Goal: Task Accomplishment & Management: Use online tool/utility

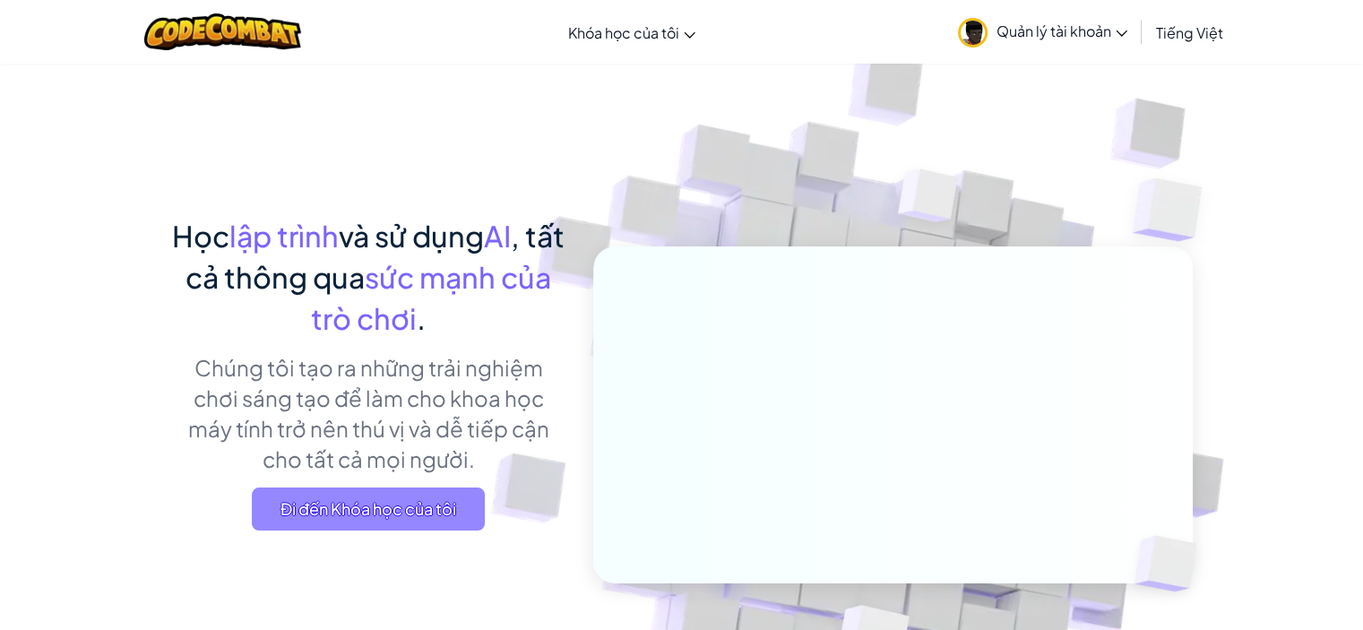
click at [459, 498] on span "Đi đến Khóa học của tôi" at bounding box center [368, 508] width 233 height 43
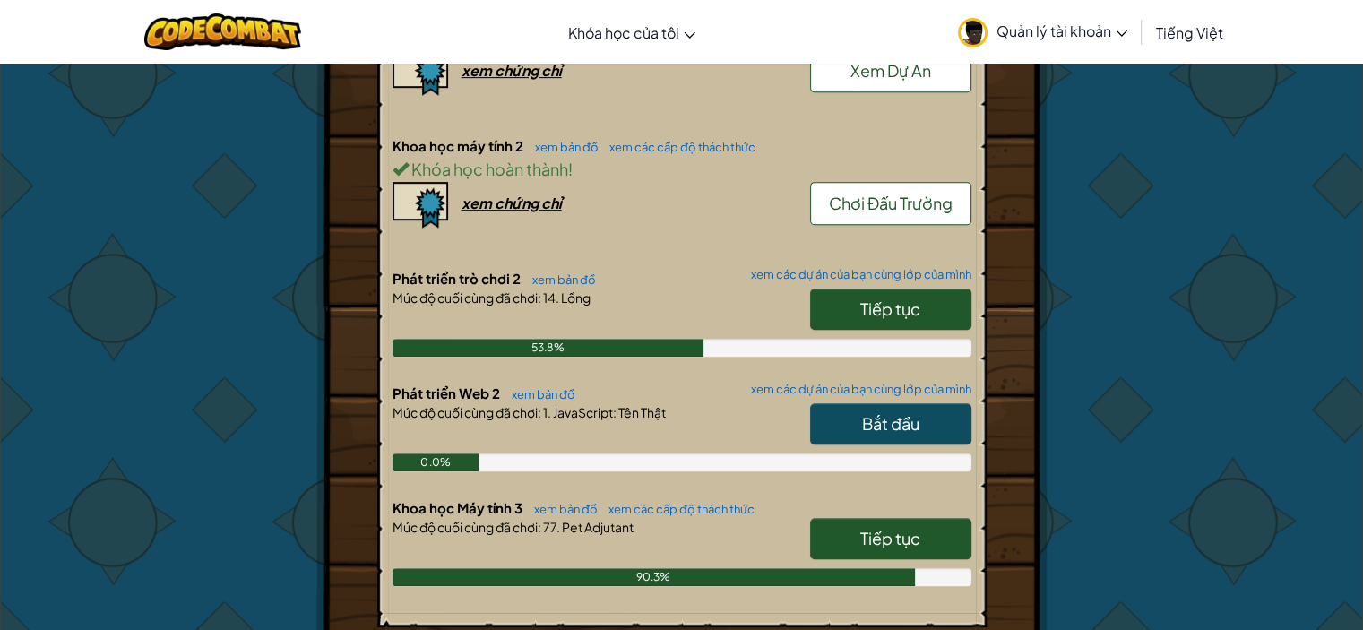
scroll to position [806, 0]
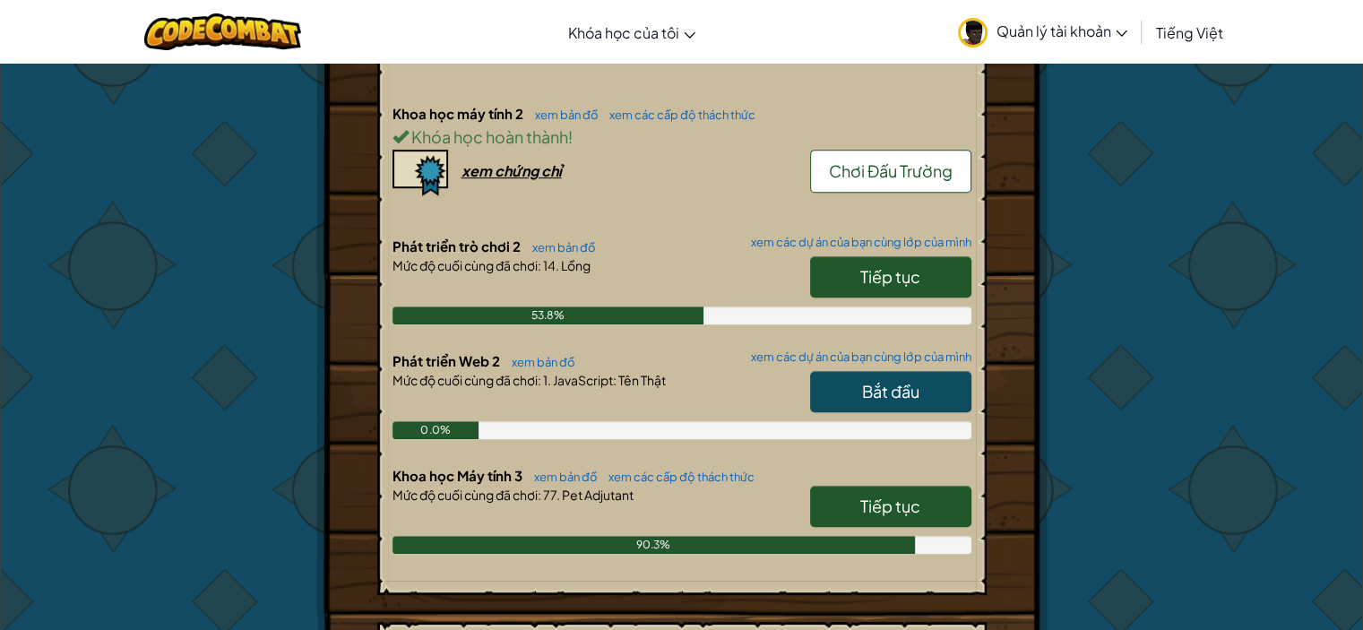
click at [879, 256] on link "Tiếp tục" at bounding box center [890, 276] width 161 height 41
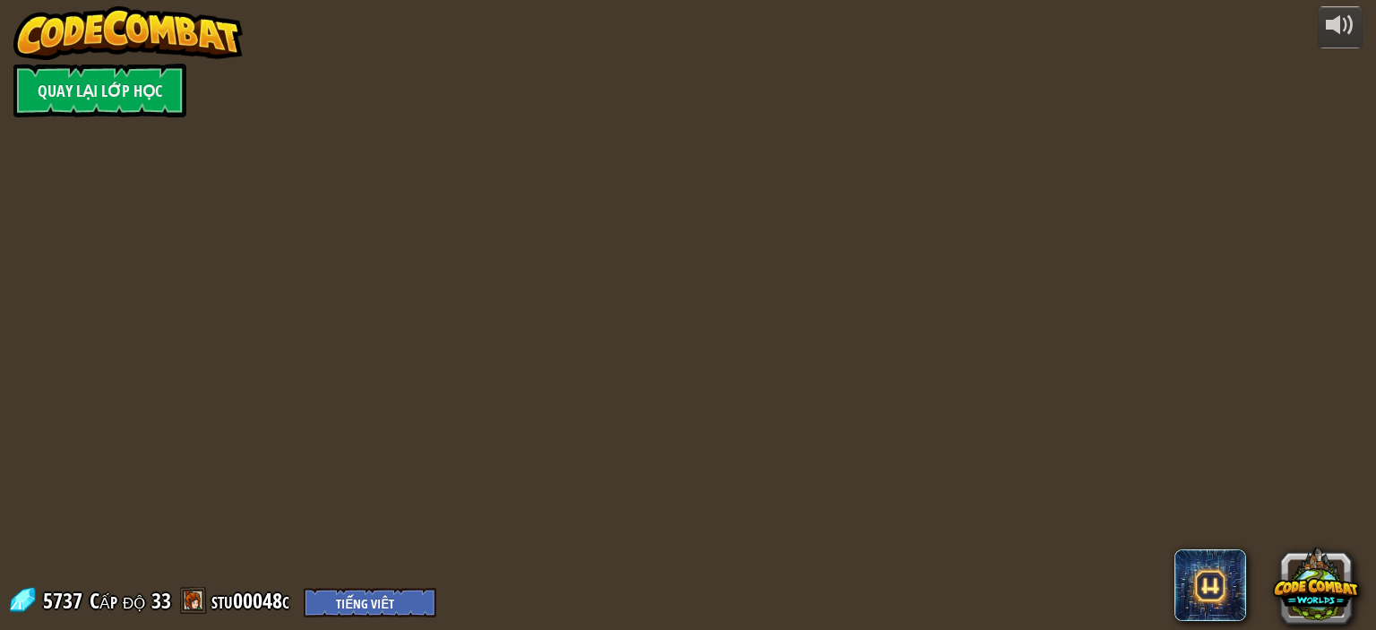
select select "vi"
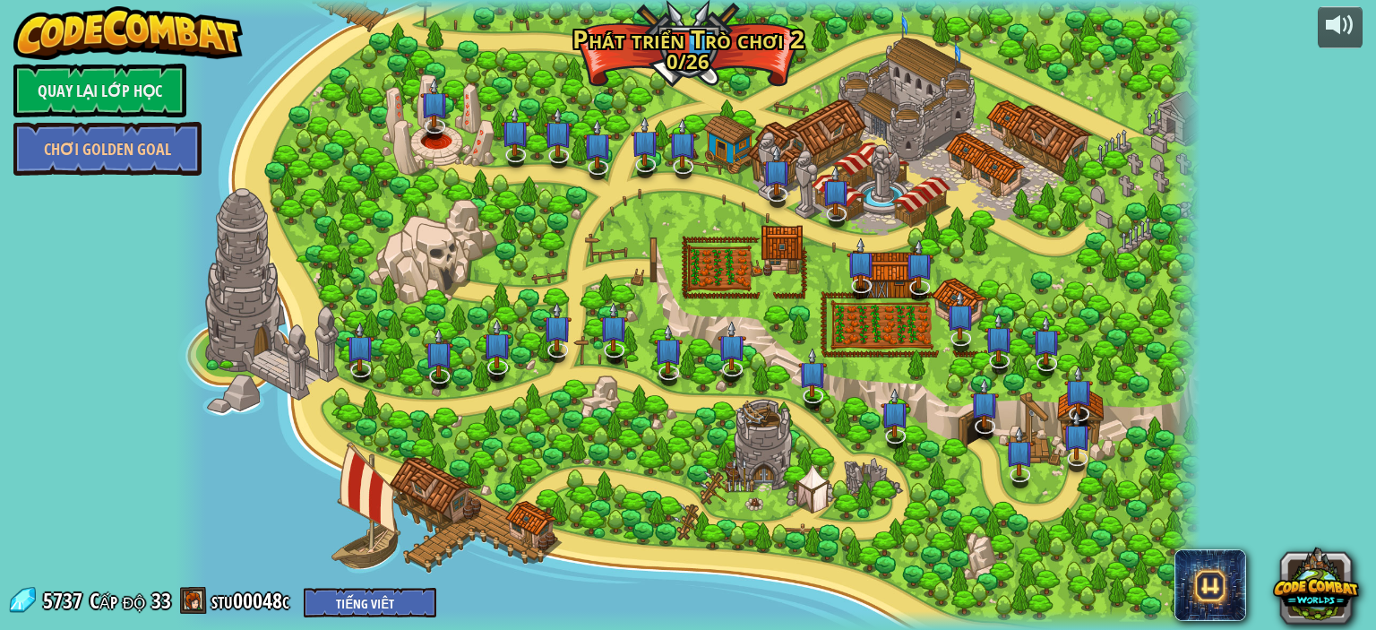
select select "vi"
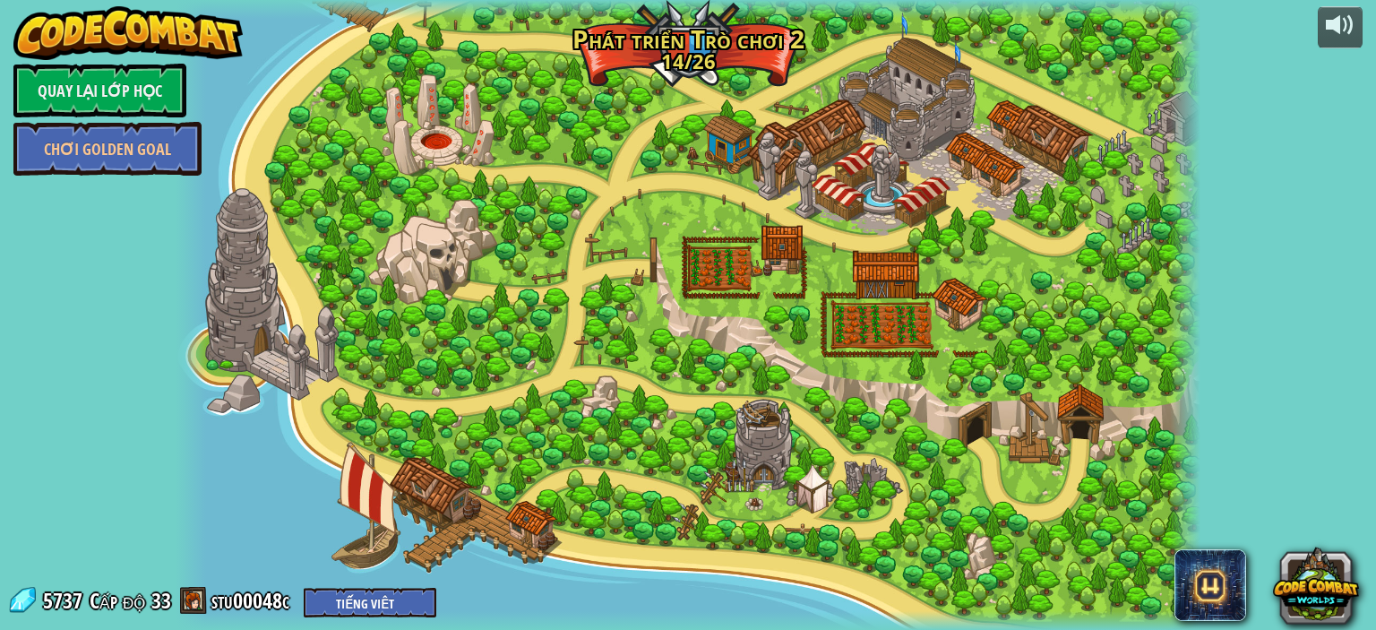
select select "vi"
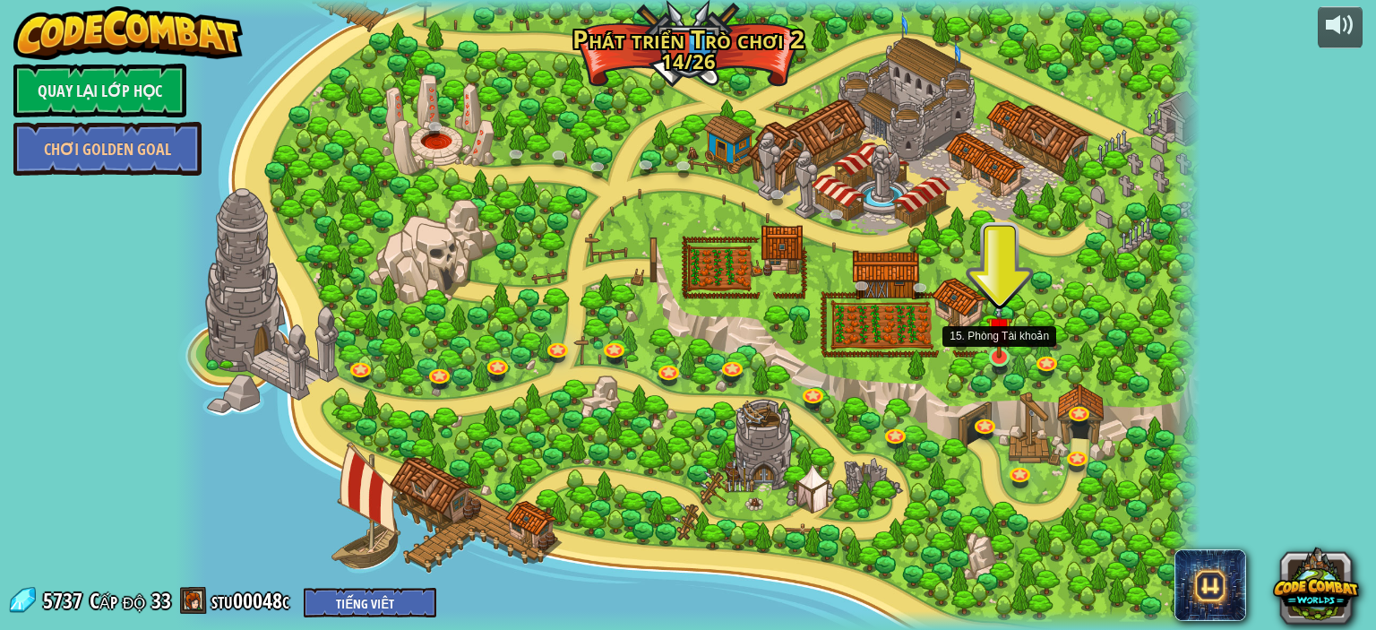
click at [1000, 351] on img at bounding box center [1000, 329] width 26 height 59
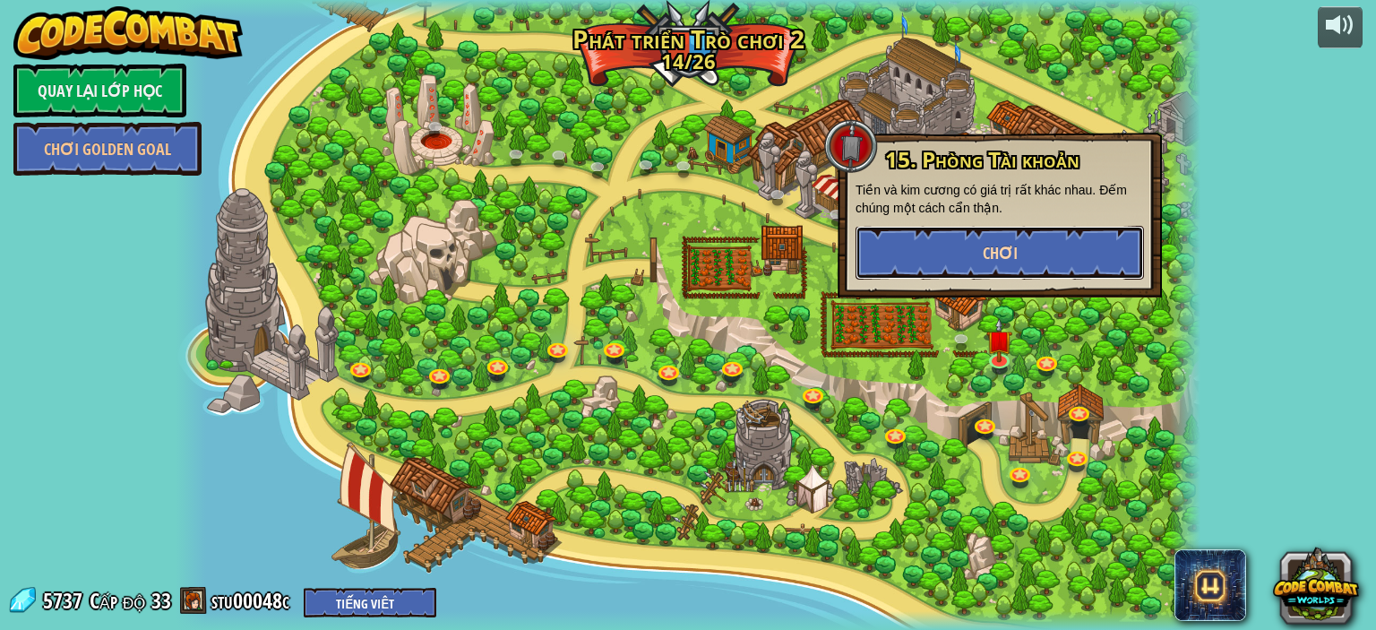
click at [919, 256] on button "Chơi" at bounding box center [1000, 253] width 289 height 54
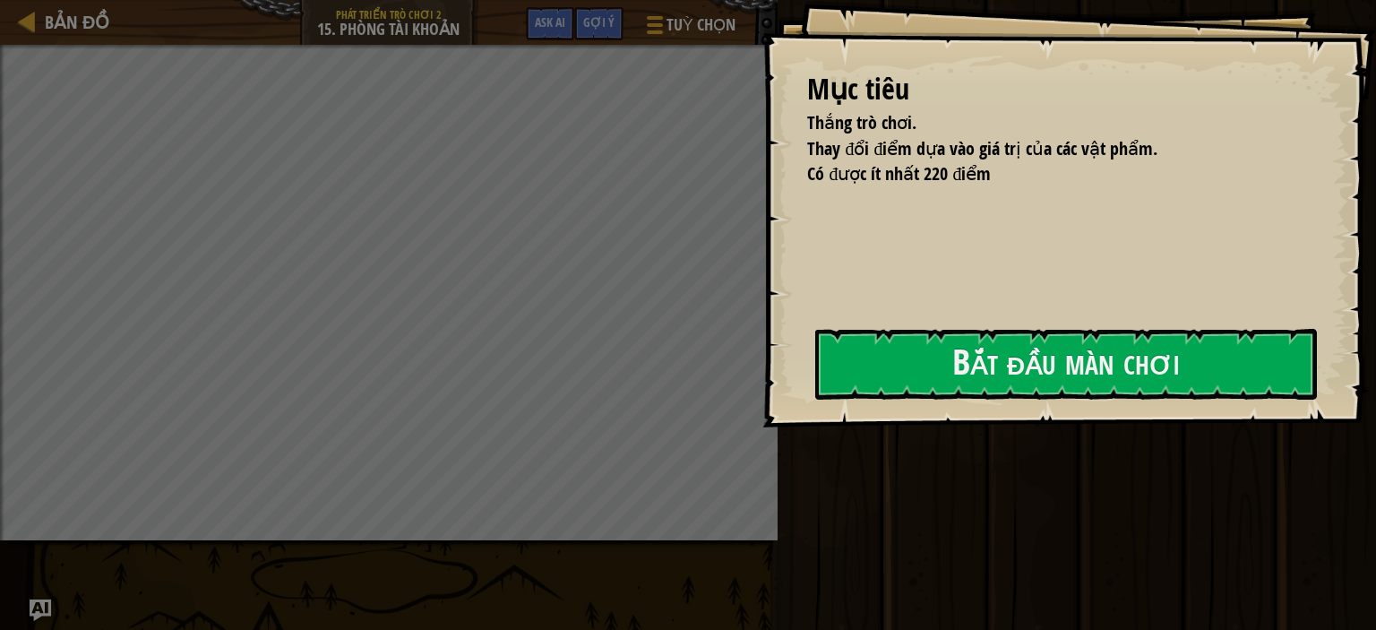
click at [850, 331] on div "Mục tiêu Thắng trò chơi. Thay đổi điểm dựa vào giá trị của các vật phẩm. Có đượ…" at bounding box center [1070, 213] width 614 height 427
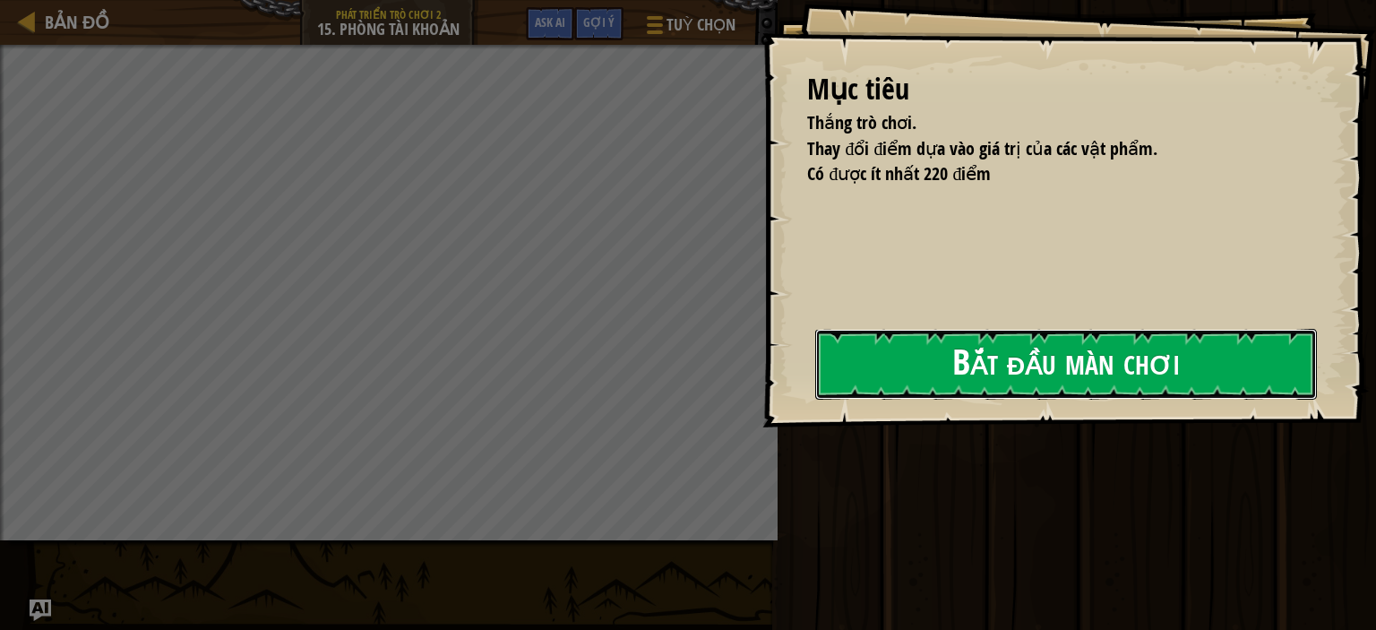
click at [869, 379] on button "Bắt đầu màn chơi" at bounding box center [1066, 364] width 502 height 71
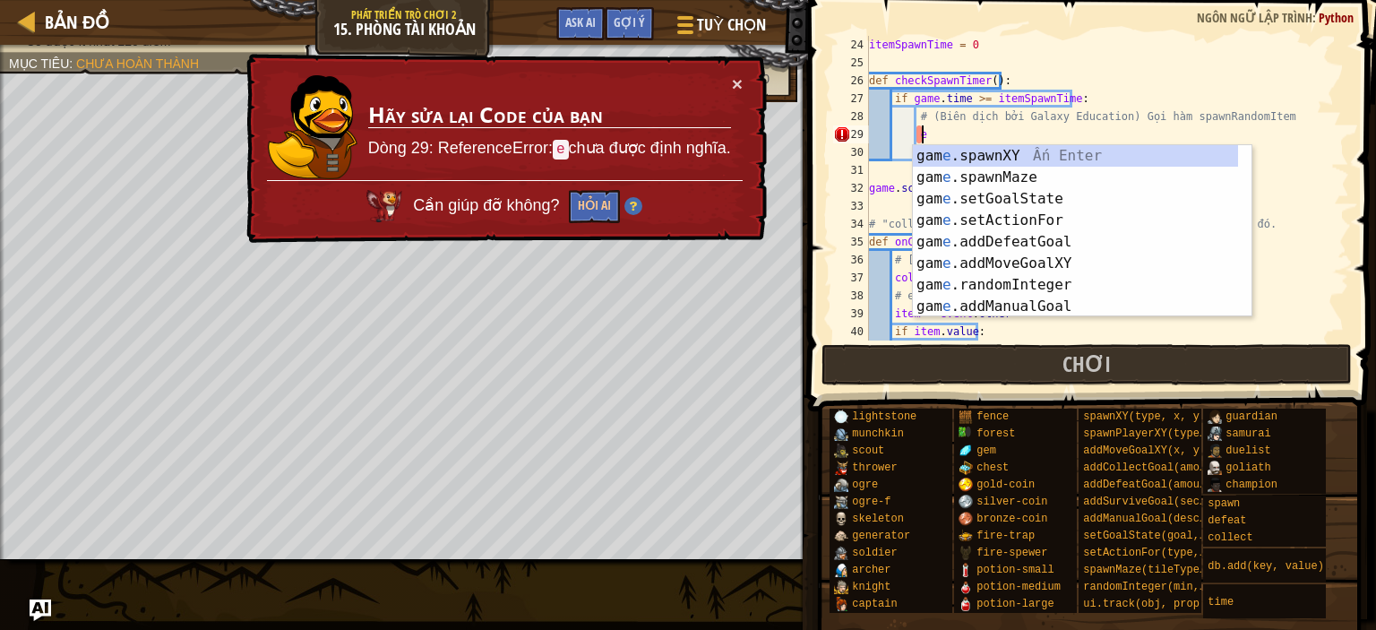
scroll to position [8, 4]
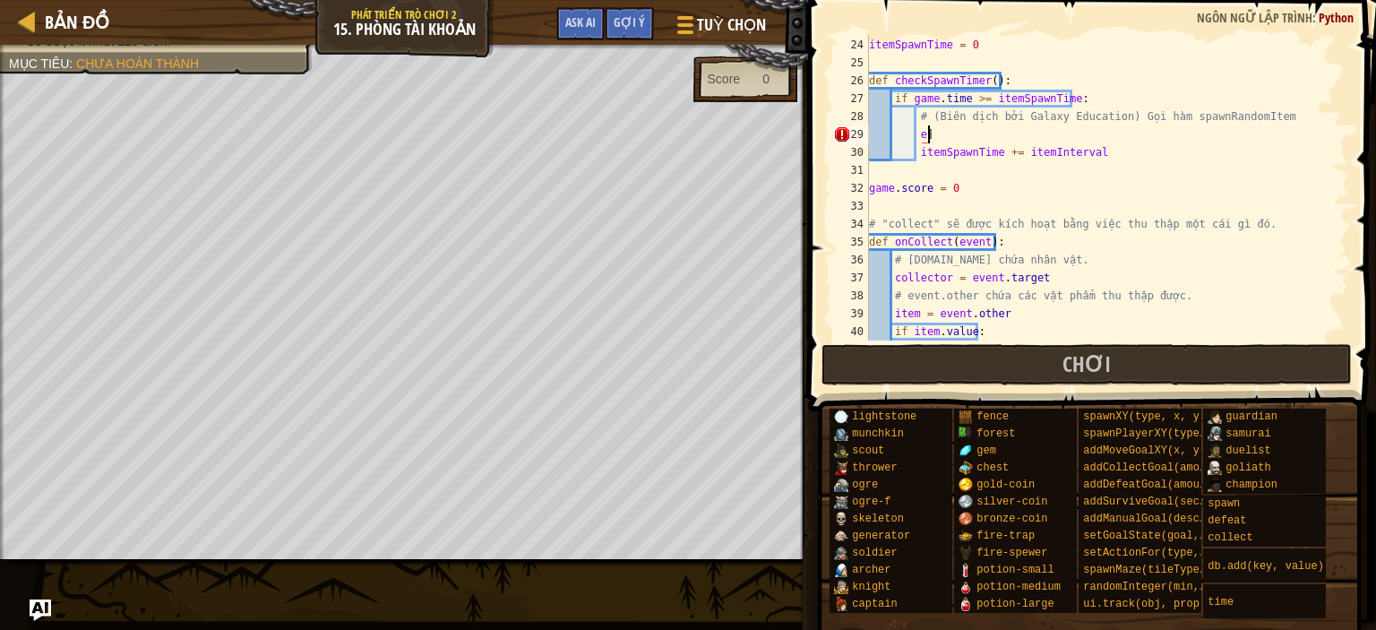
type textarea "e"
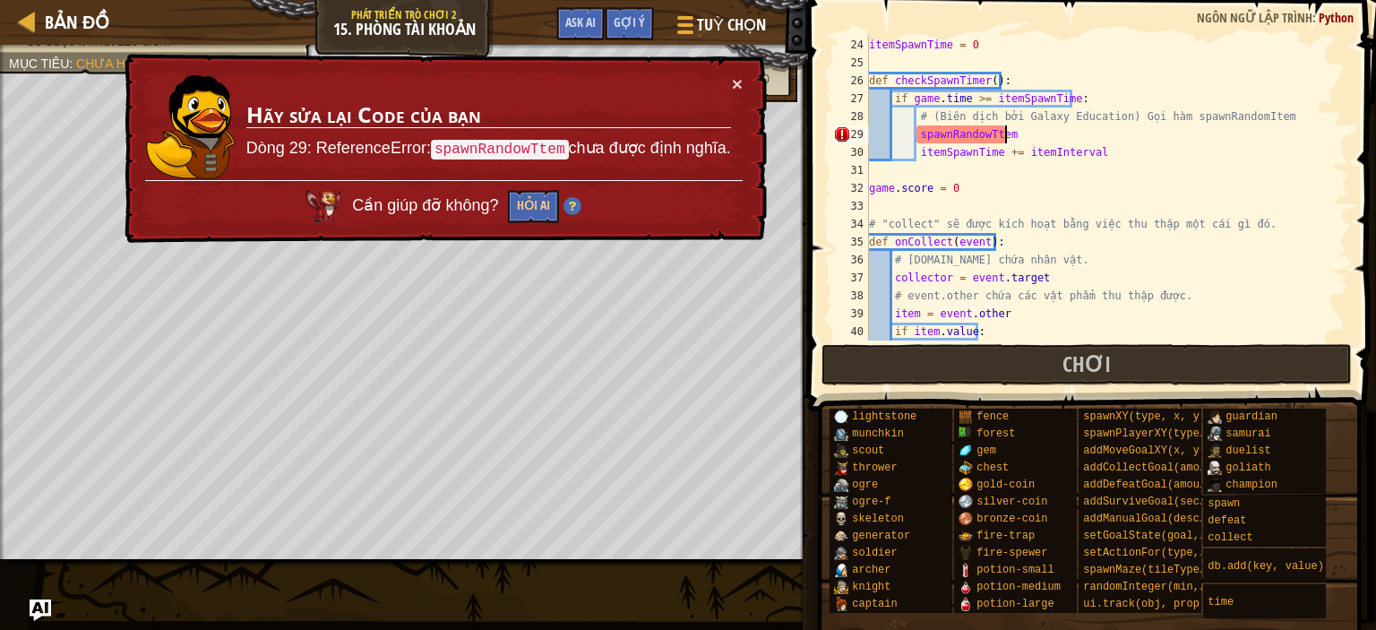
click at [982, 139] on div "itemSpawnTime = 0 def checkSpawnTimer ( ) : if game . time >= itemSpawnTime : #…" at bounding box center [1101, 206] width 470 height 340
click at [986, 135] on div "itemSpawnTime = 0 def checkSpawnTimer ( ) : if game . time >= itemSpawnTime : #…" at bounding box center [1101, 206] width 470 height 340
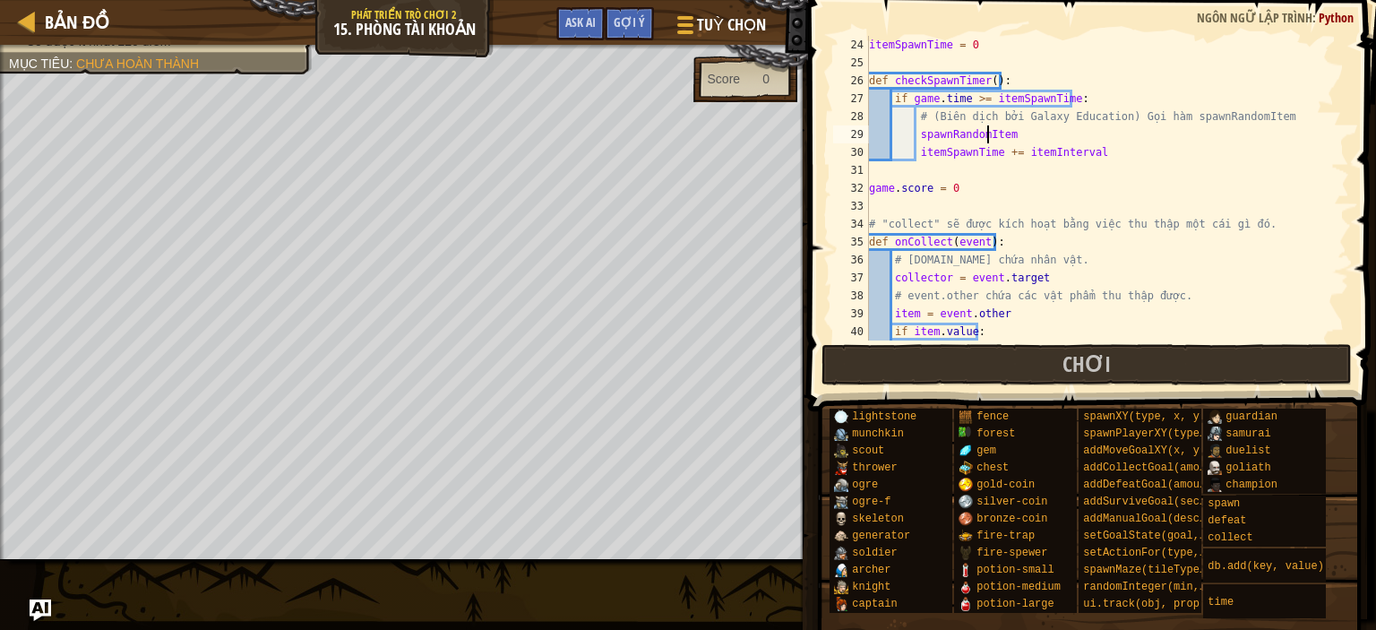
click at [1009, 140] on div "itemSpawnTime = 0 def checkSpawnTimer ( ) : if game . time >= itemSpawnTime : #…" at bounding box center [1101, 206] width 470 height 340
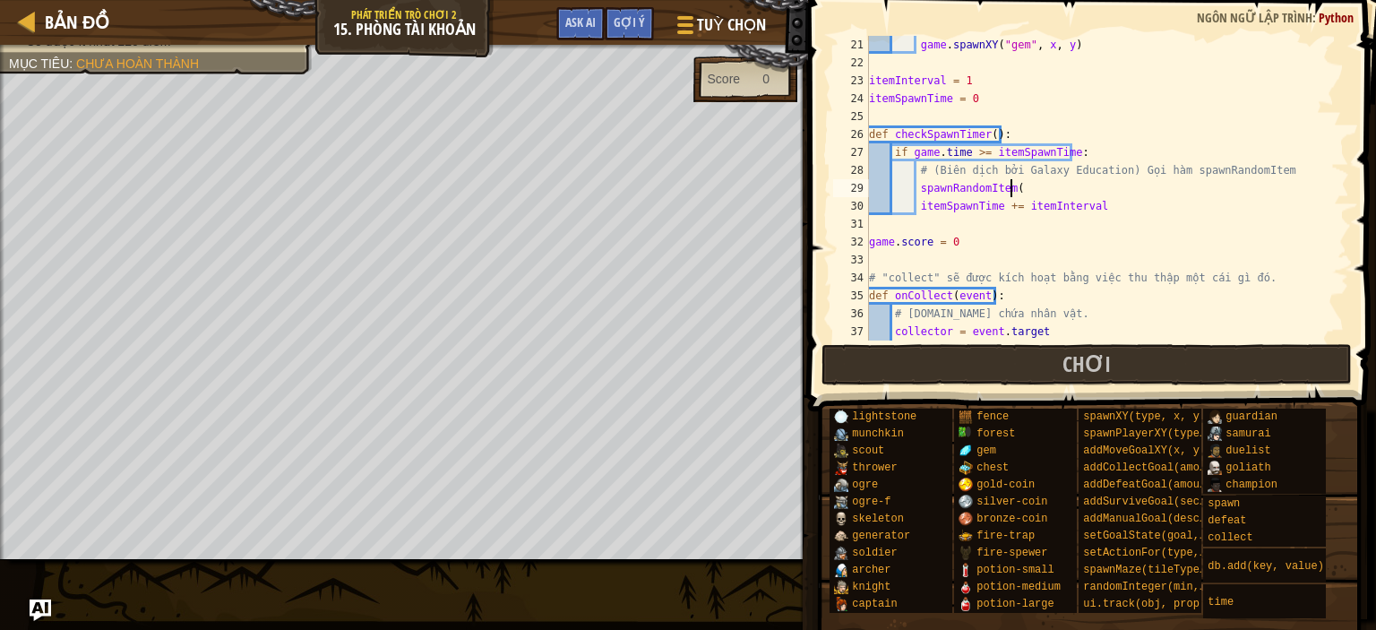
scroll to position [8, 11]
type textarea "spawnRandomItem()"
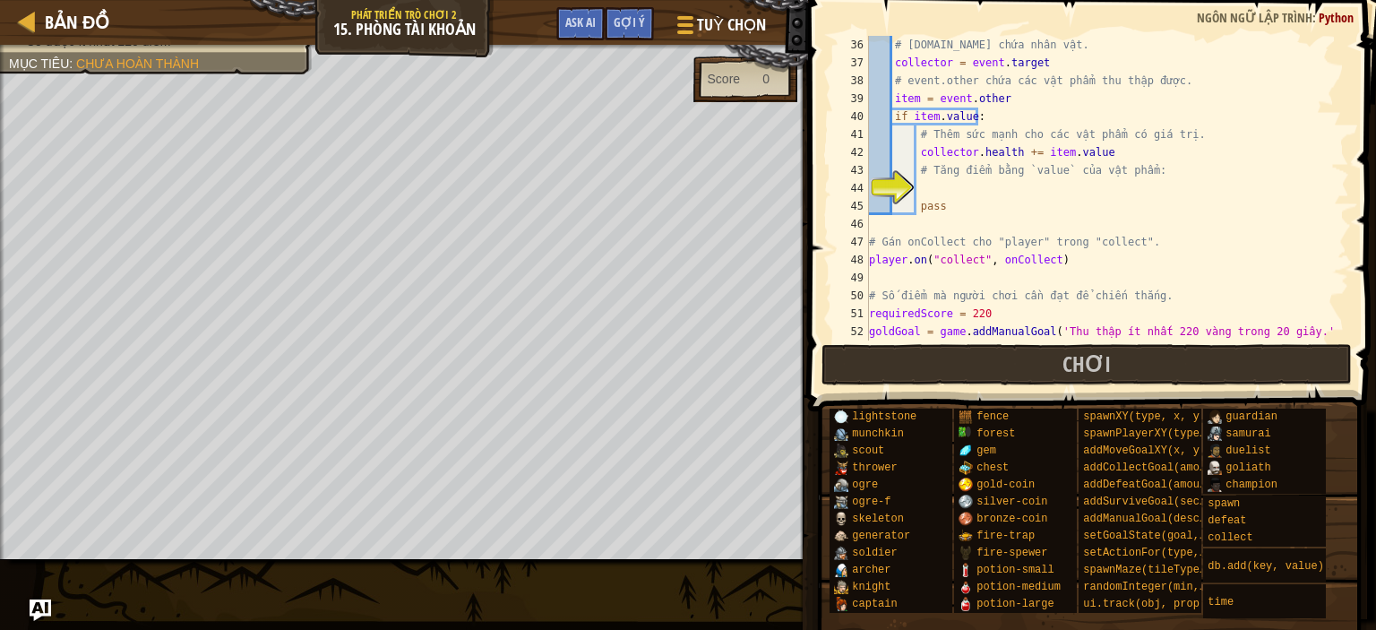
scroll to position [627, 0]
click at [935, 184] on div "# [DOMAIN_NAME] chứa nhân vật. collector = event . target # event.other chứa cá…" at bounding box center [1101, 206] width 470 height 340
click at [917, 158] on div "# [DOMAIN_NAME] chứa nhân vật. collector = event . target # event.other chứa cá…" at bounding box center [1101, 206] width 470 height 340
type textarea "[DOMAIN_NAME] += [DOMAIN_NAME]"
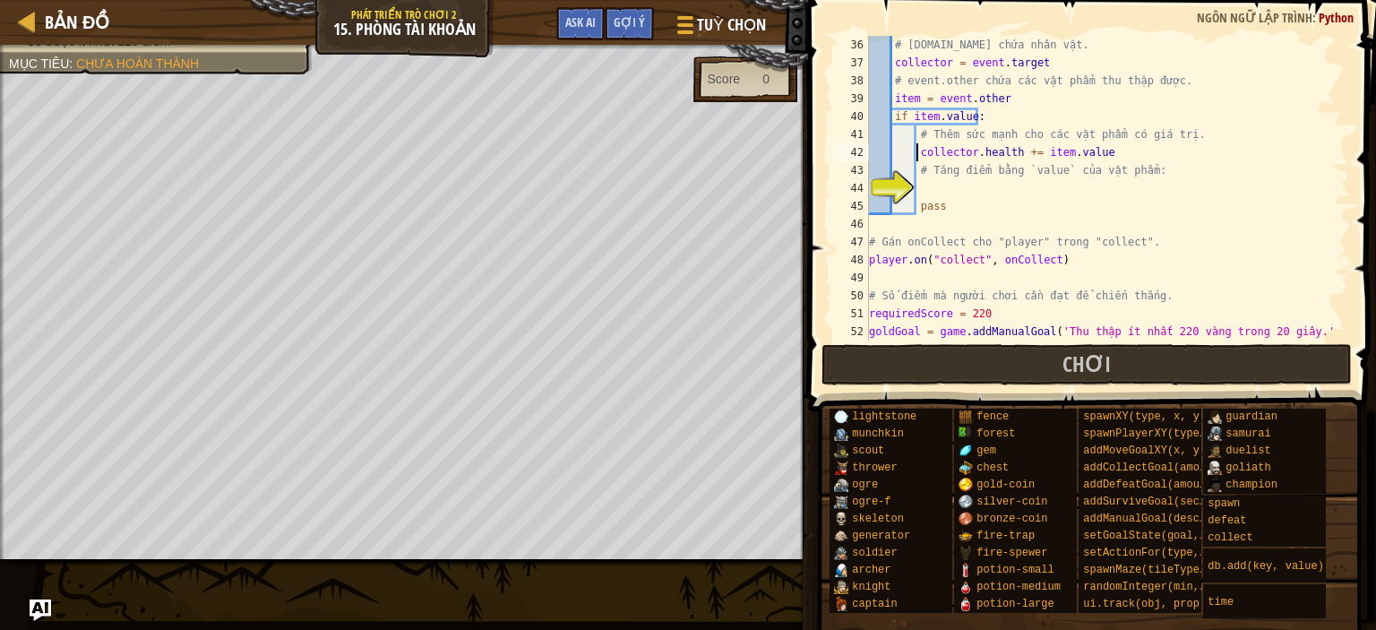
click at [925, 188] on div "# [DOMAIN_NAME] chứa nhân vật. collector = event . target # event.other chứa cá…" at bounding box center [1101, 206] width 470 height 340
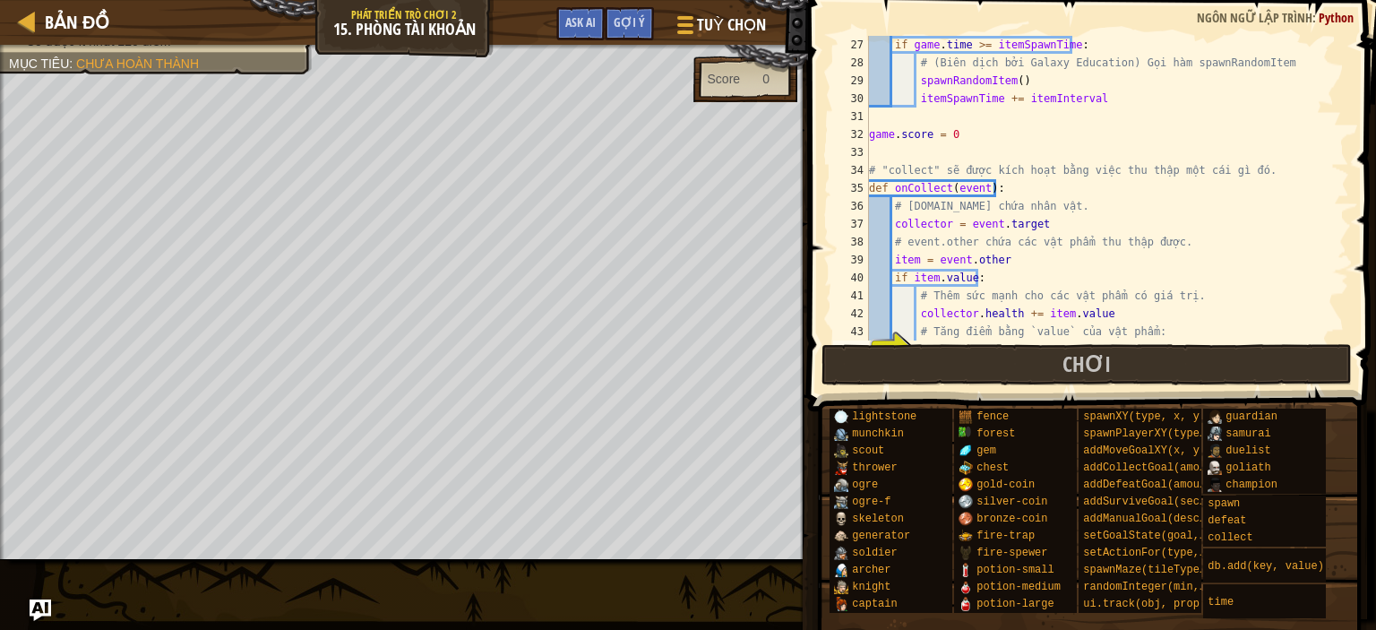
scroll to position [412, 0]
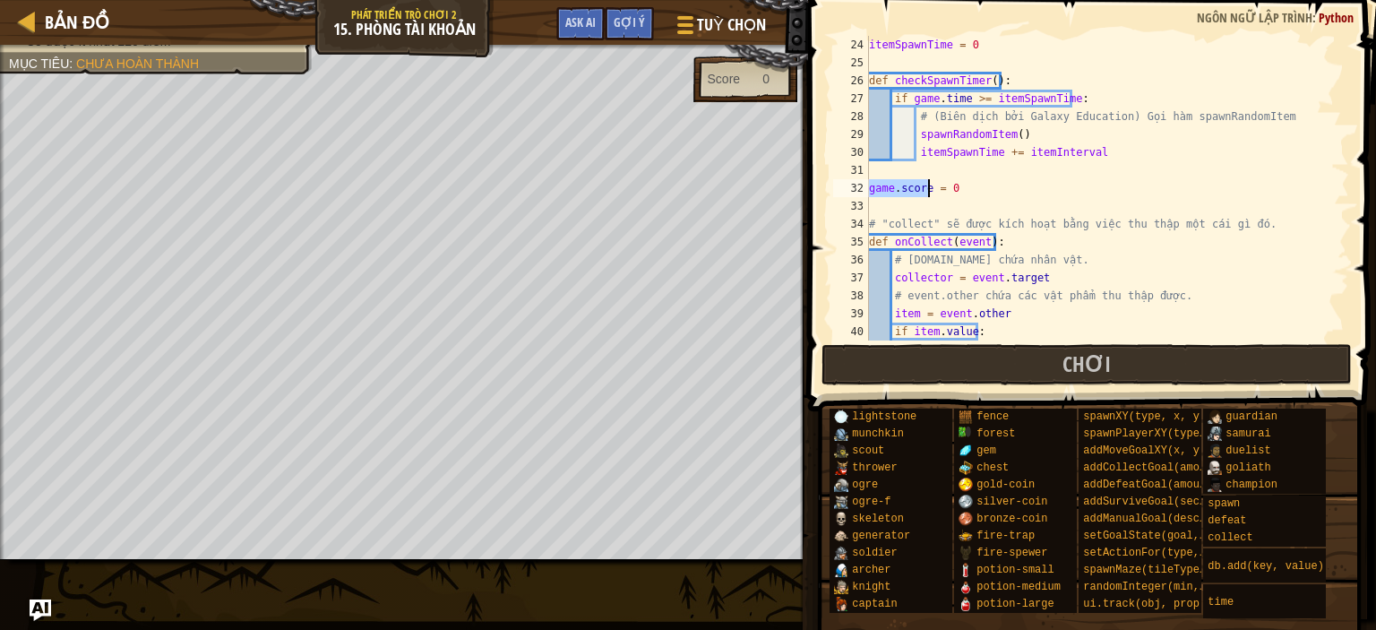
drag, startPoint x: 871, startPoint y: 191, endPoint x: 929, endPoint y: 194, distance: 58.4
click at [929, 194] on div "itemSpawnTime = 0 def checkSpawnTimer ( ) : if game . time >= itemSpawnTime : #…" at bounding box center [1101, 206] width 470 height 340
type textarea "game.score = 0"
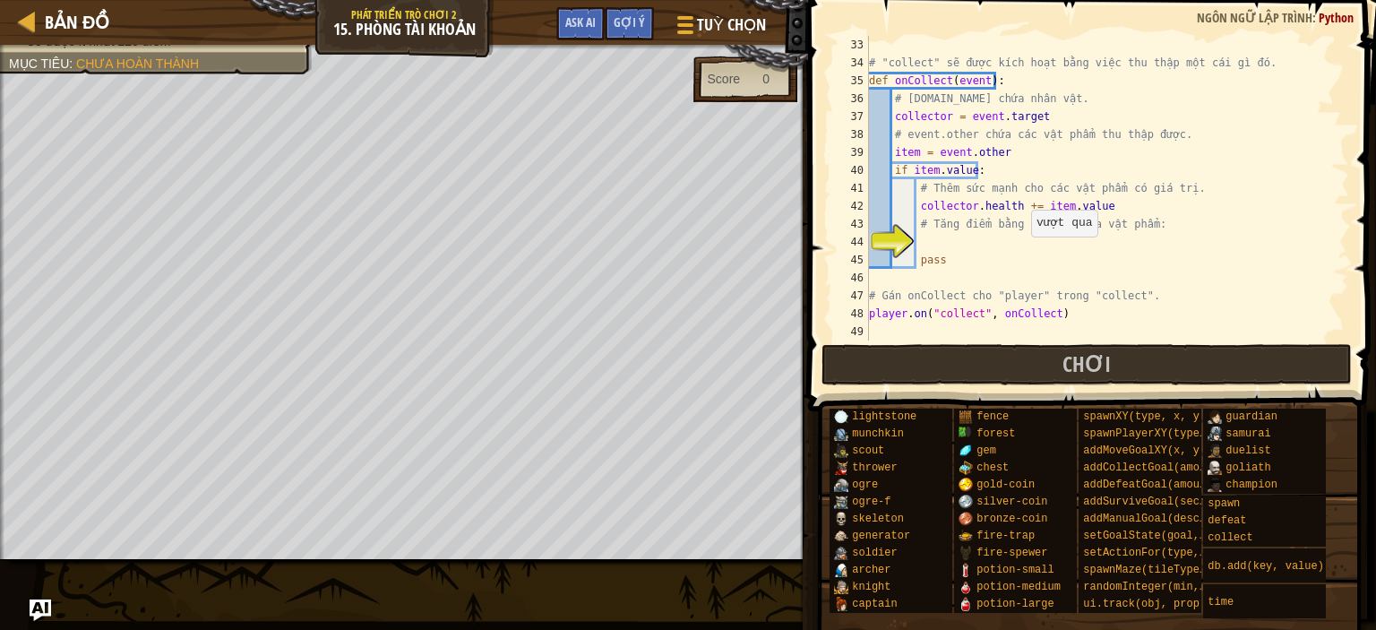
scroll to position [627, 0]
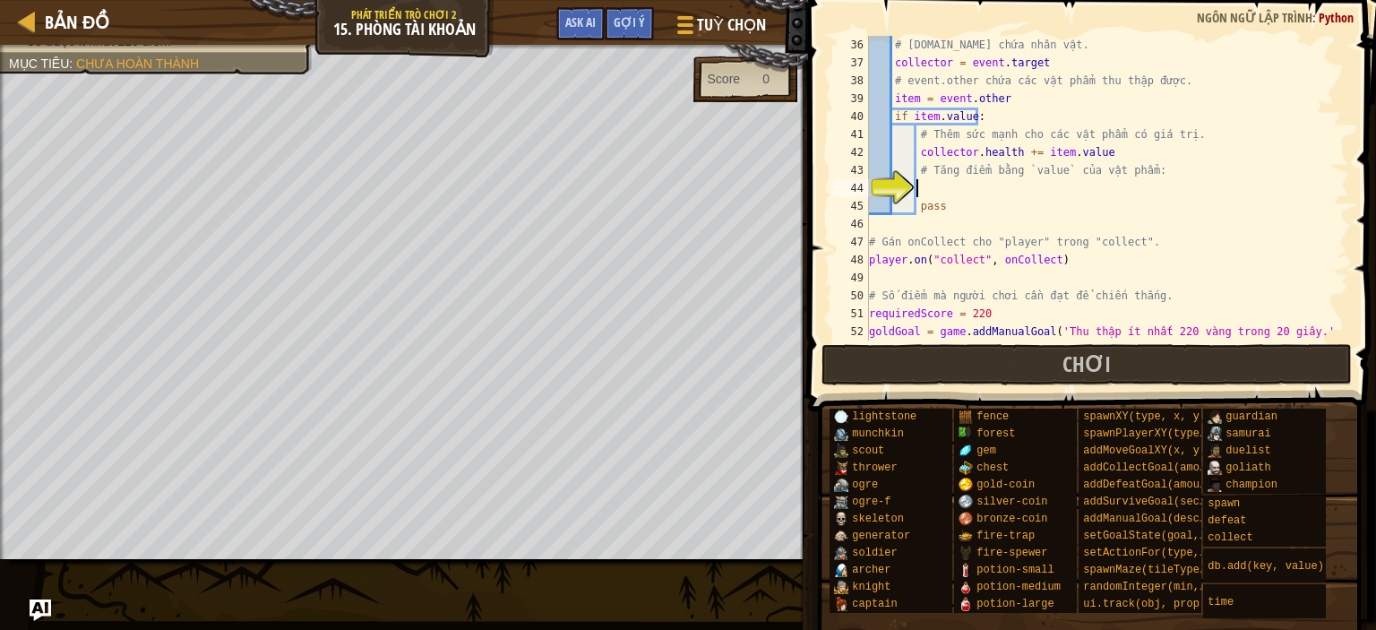
click at [930, 185] on div "# [DOMAIN_NAME] chứa nhân vật. collector = event . target # event.other chứa cá…" at bounding box center [1101, 206] width 470 height 340
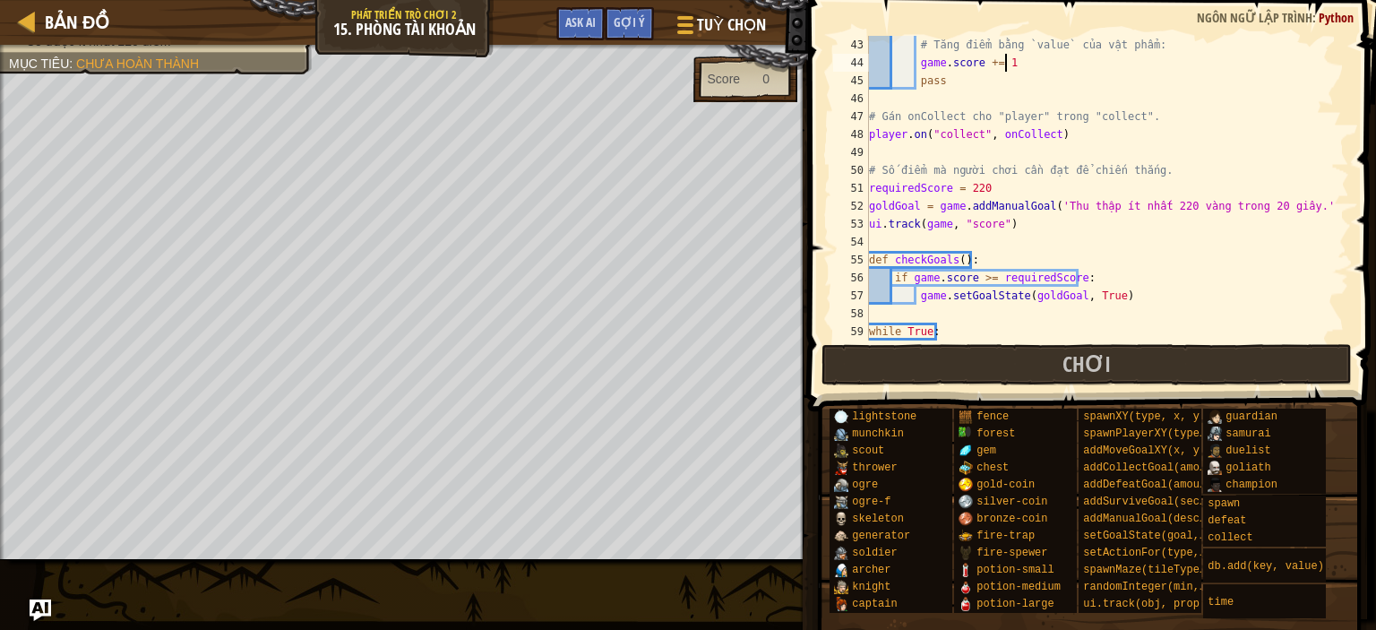
scroll to position [753, 0]
type textarea "game.score += 1"
click at [1026, 340] on span at bounding box center [1094, 180] width 582 height 464
click at [1011, 368] on button "Chơi" at bounding box center [1087, 364] width 530 height 41
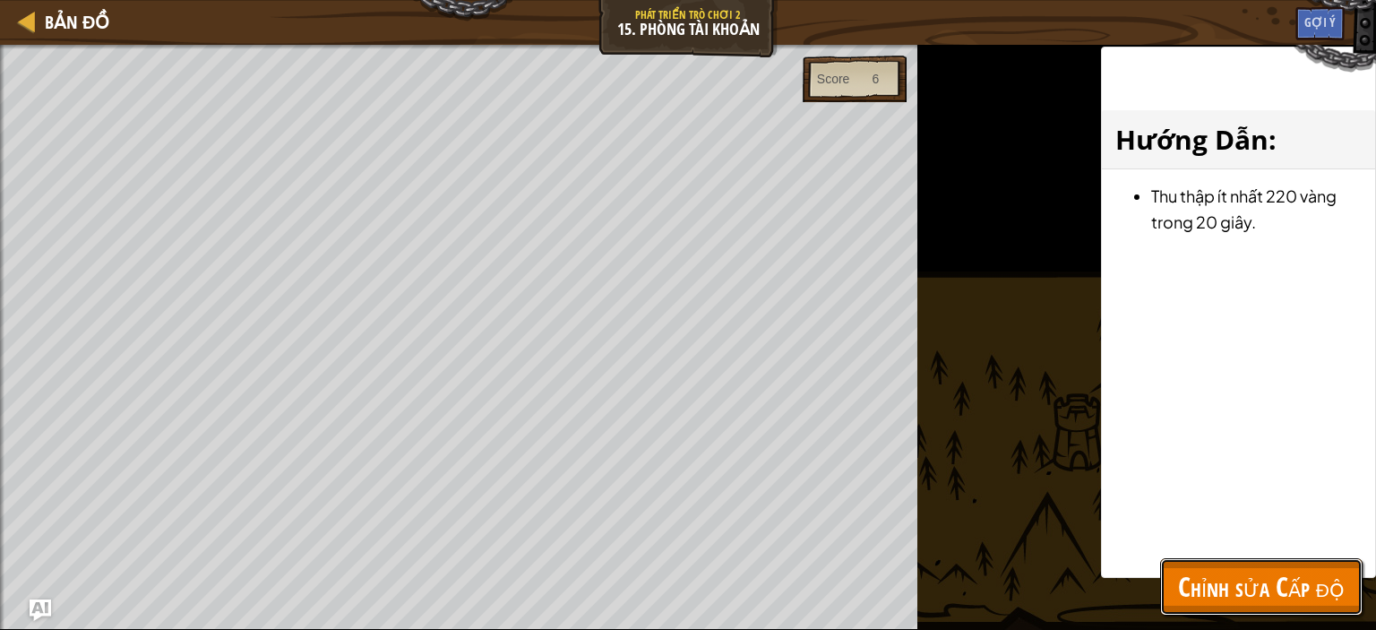
click at [1204, 565] on button "Chỉnh sửa Cấp độ" at bounding box center [1261, 586] width 202 height 57
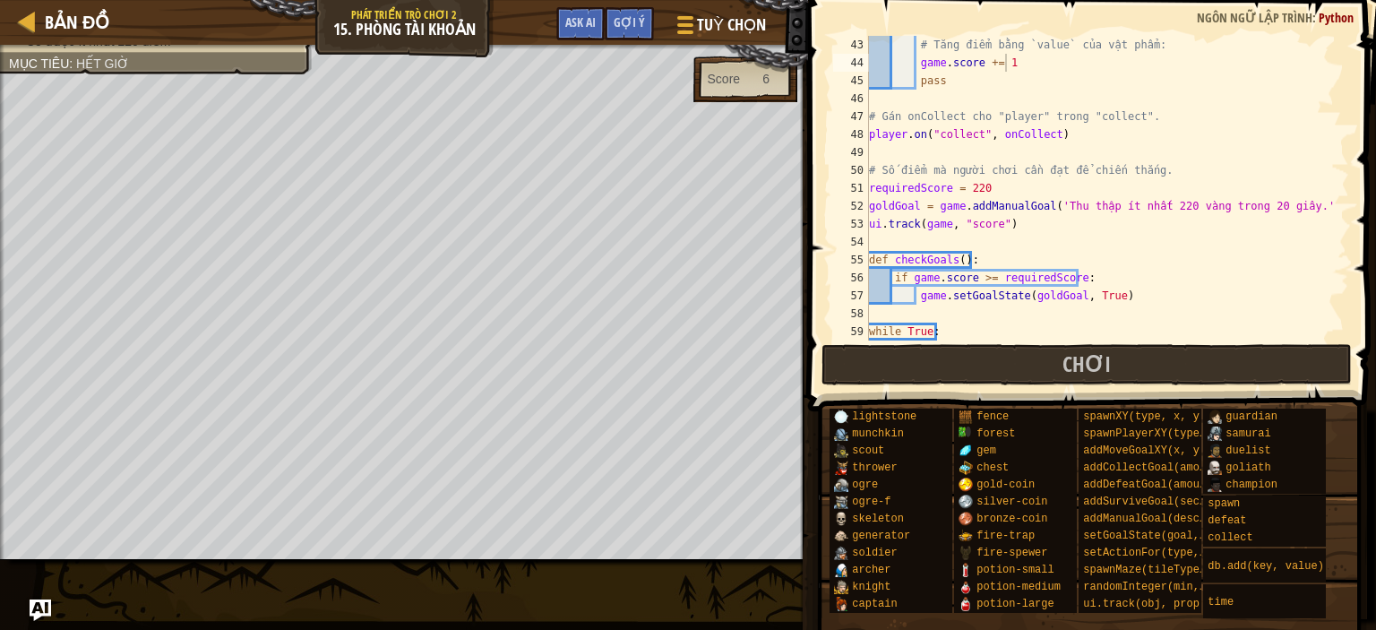
click at [1026, 65] on div "# Tăng điểm bằng `value` của vật phẩm: game . score += 1 pass # Gán onCollect c…" at bounding box center [1101, 206] width 470 height 340
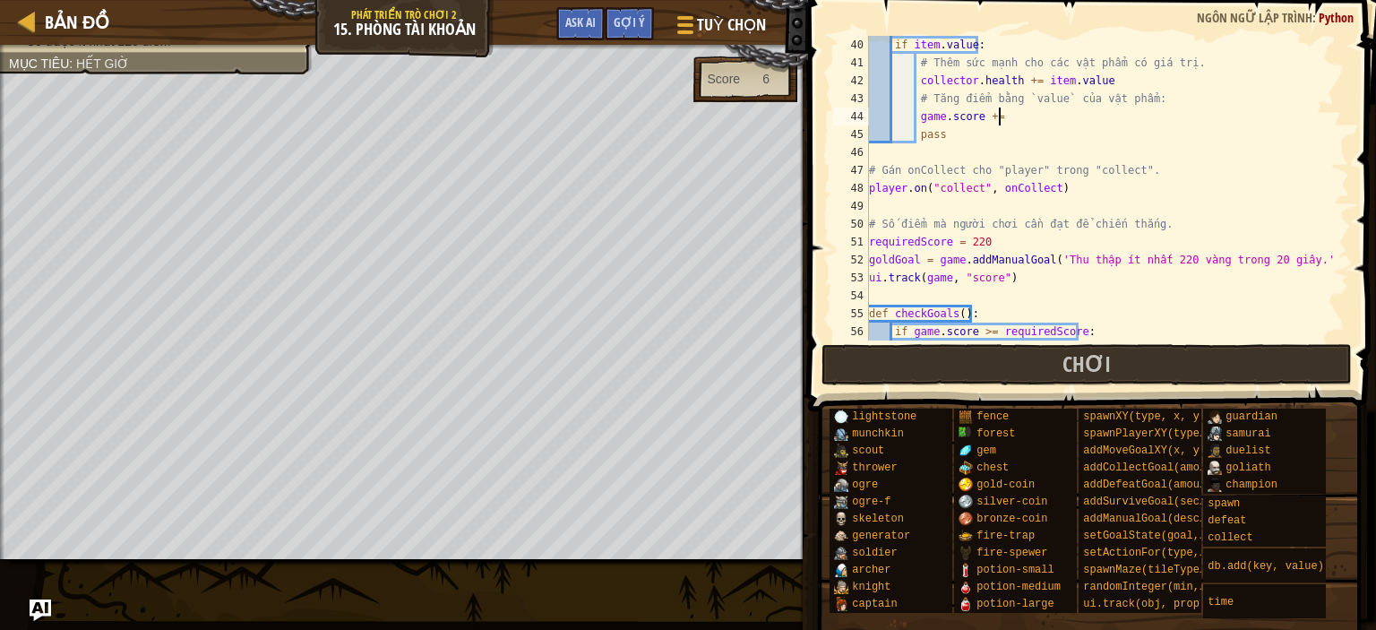
scroll to position [8, 9]
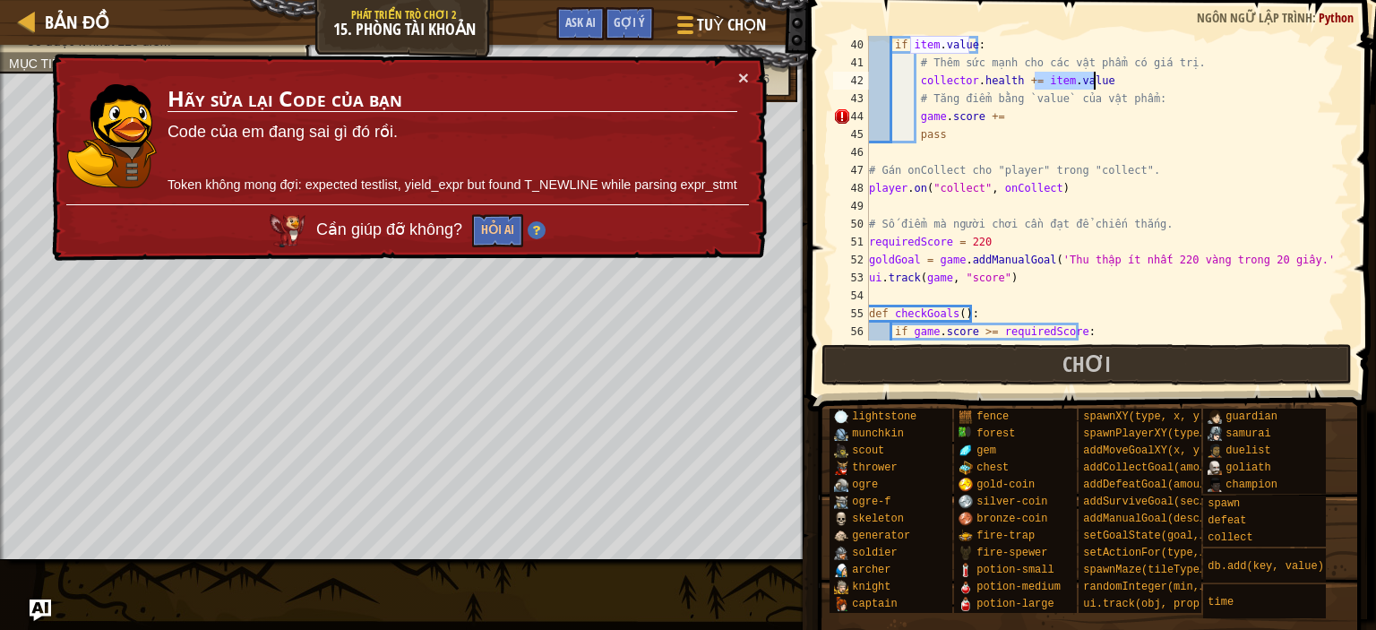
drag, startPoint x: 1038, startPoint y: 81, endPoint x: 1099, endPoint y: 85, distance: 61.1
click at [1099, 85] on div "if item . value : # Thêm sức mạnh cho các vật phẩm có giá trị. collector . heal…" at bounding box center [1101, 206] width 470 height 340
click at [1002, 121] on div "if item . value : # Thêm sức mạnh cho các vật phẩm có giá trị. collector . heal…" at bounding box center [1101, 206] width 470 height 340
paste textarea "item.value"
type textarea "game.score += item.value"
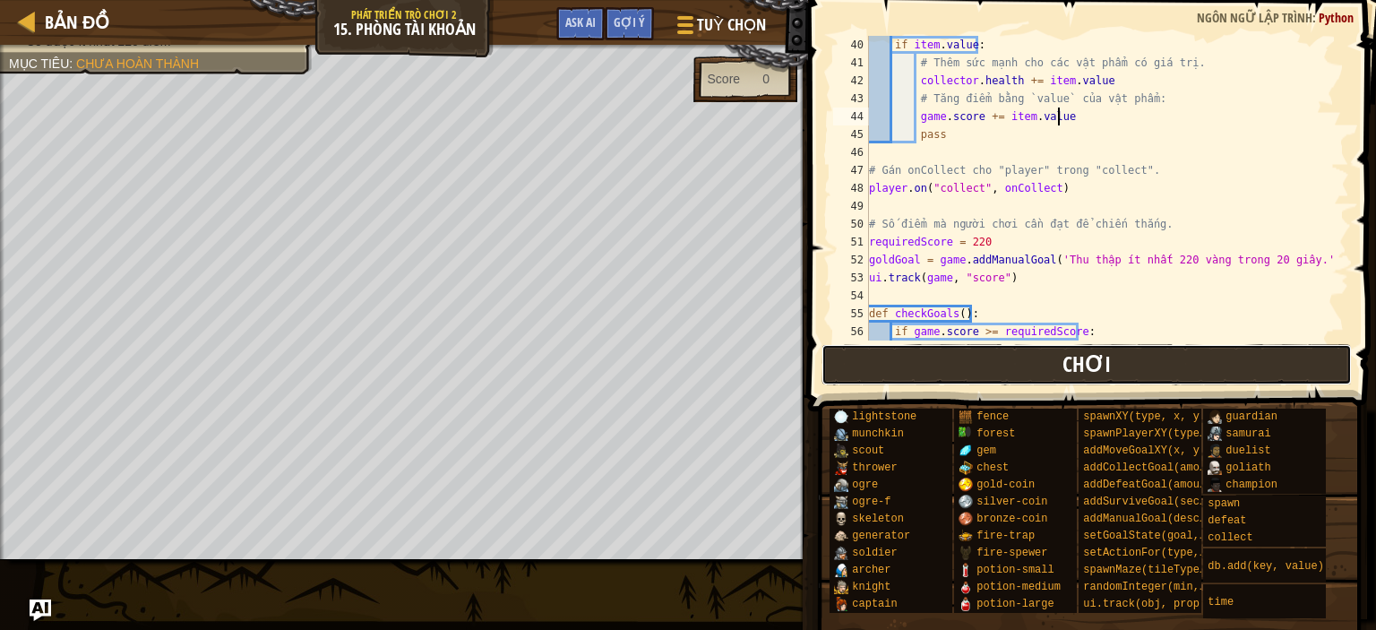
click at [1019, 363] on button "Chơi" at bounding box center [1087, 364] width 530 height 41
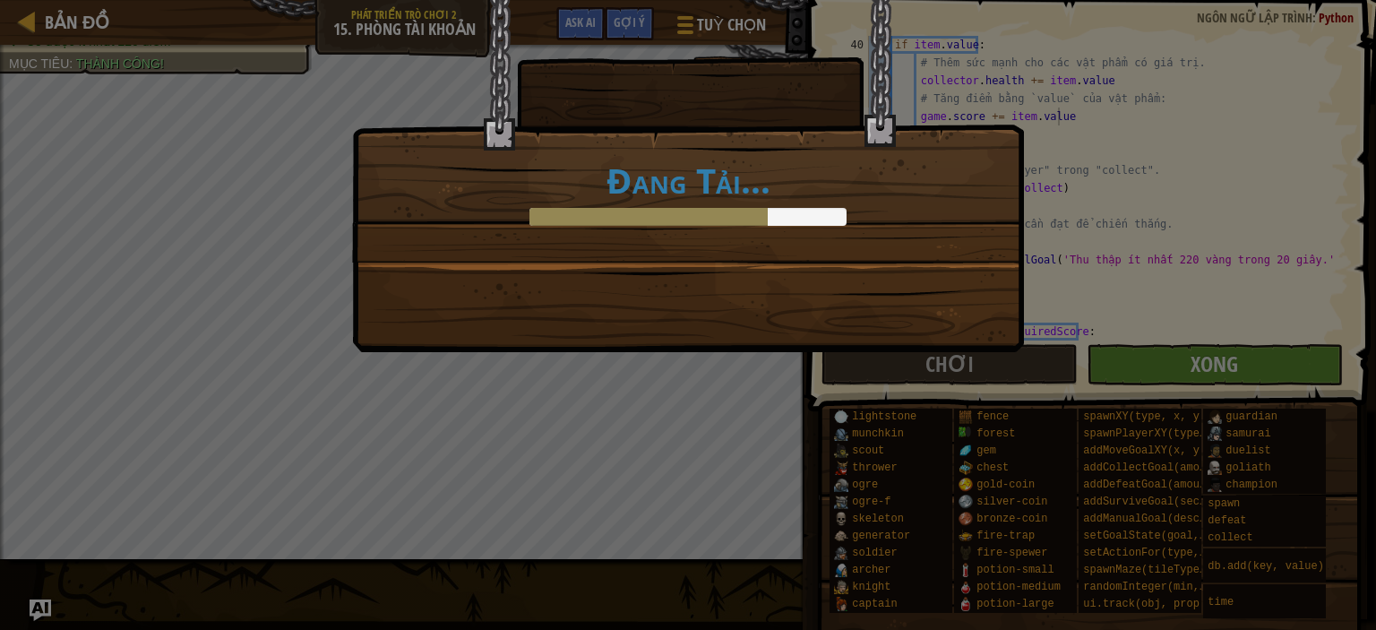
drag, startPoint x: 805, startPoint y: 305, endPoint x: 760, endPoint y: 306, distance: 44.8
click at [760, 306] on div "Đang Tải..." at bounding box center [688, 176] width 672 height 352
click at [743, 307] on div "Đang Tải..." at bounding box center [688, 176] width 672 height 352
drag, startPoint x: 743, startPoint y: 307, endPoint x: 718, endPoint y: 307, distance: 25.1
click at [745, 307] on div "Đang Tải..." at bounding box center [688, 176] width 672 height 352
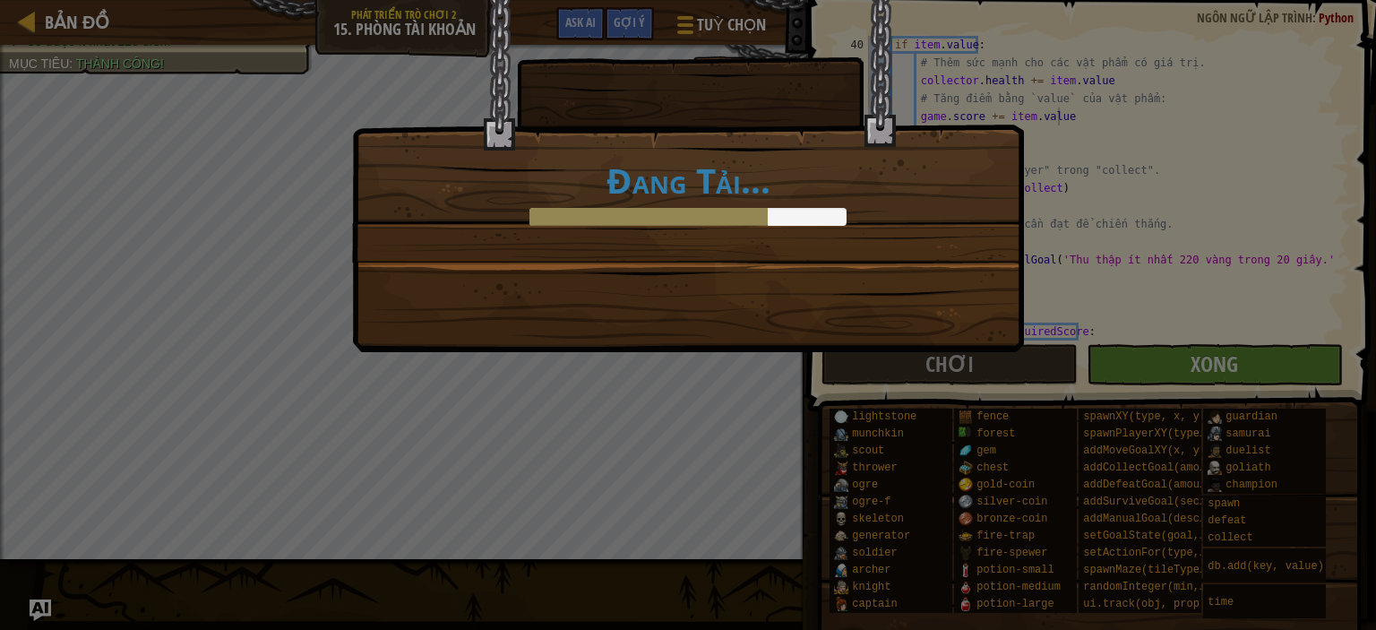
click at [719, 307] on div "Đang Tải..." at bounding box center [688, 176] width 672 height 352
click at [726, 305] on div "Đang Tải..." at bounding box center [688, 176] width 672 height 352
click at [725, 305] on div "Đang Tải..." at bounding box center [688, 176] width 672 height 352
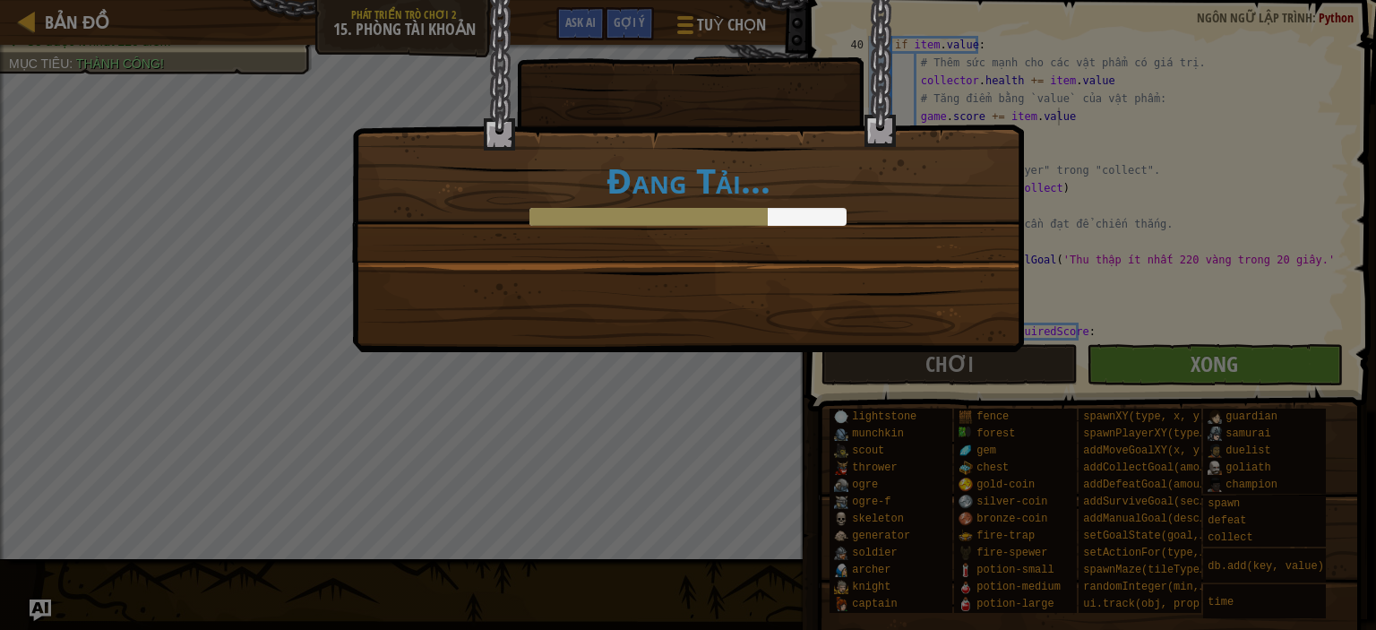
click at [723, 305] on div "Đang Tải..." at bounding box center [688, 176] width 672 height 352
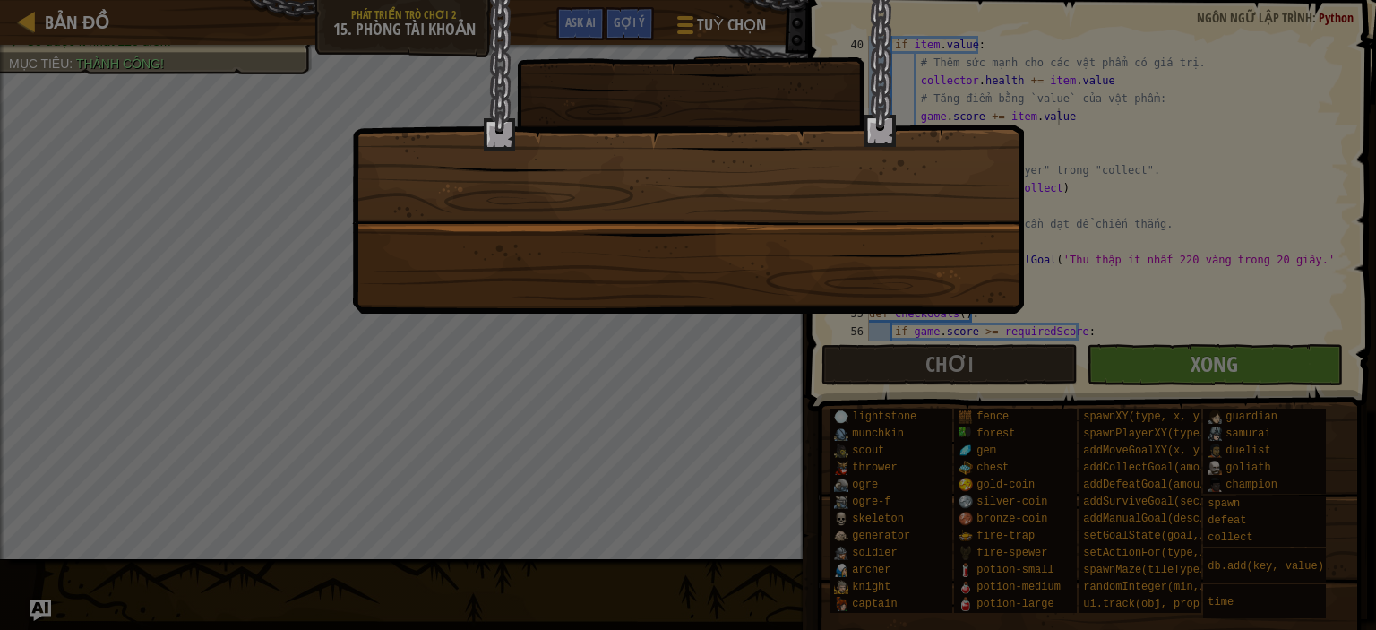
click at [344, 276] on div at bounding box center [688, 315] width 1376 height 630
click at [545, 198] on div at bounding box center [688, 157] width 672 height 314
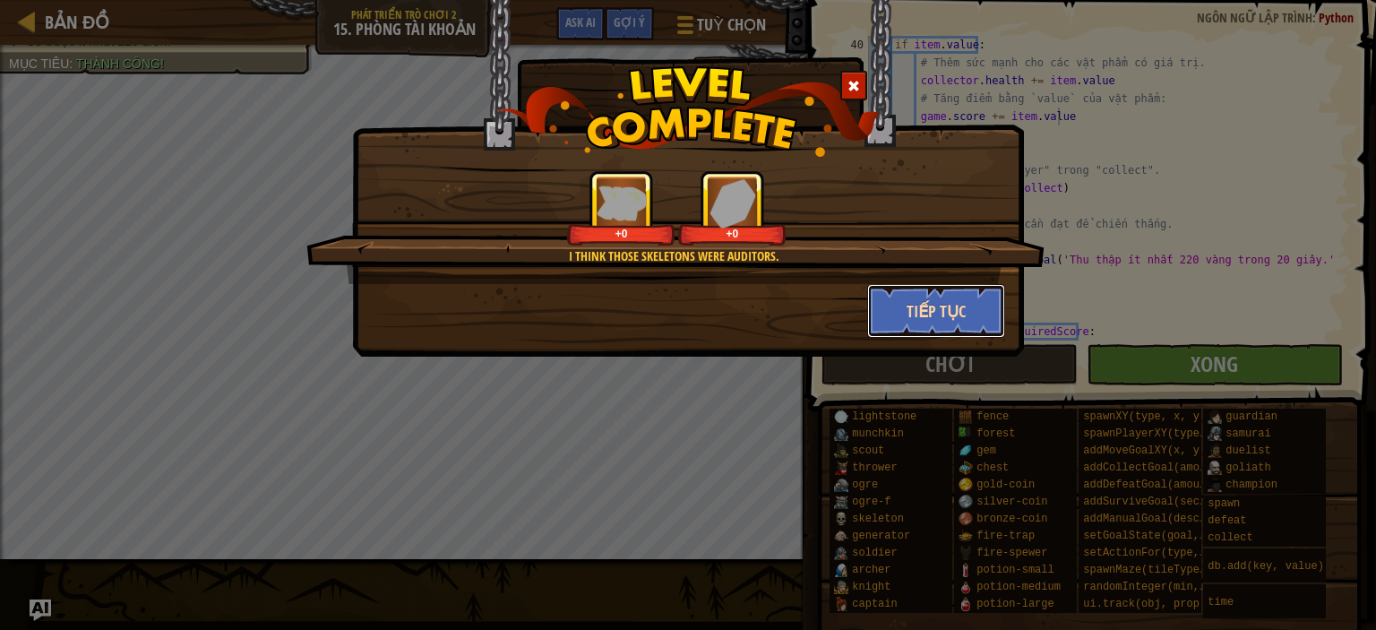
click at [915, 308] on button "Tiếp tục" at bounding box center [936, 311] width 139 height 54
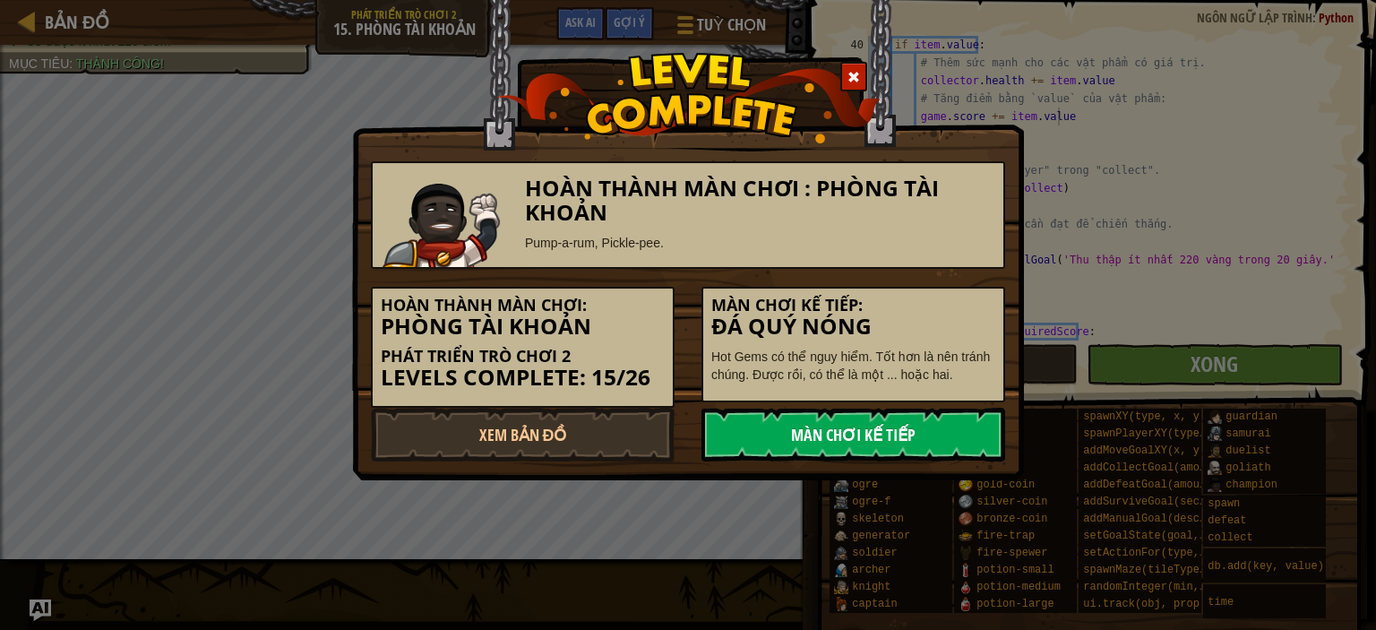
click at [811, 436] on link "Màn chơi kế tiếp" at bounding box center [854, 435] width 304 height 54
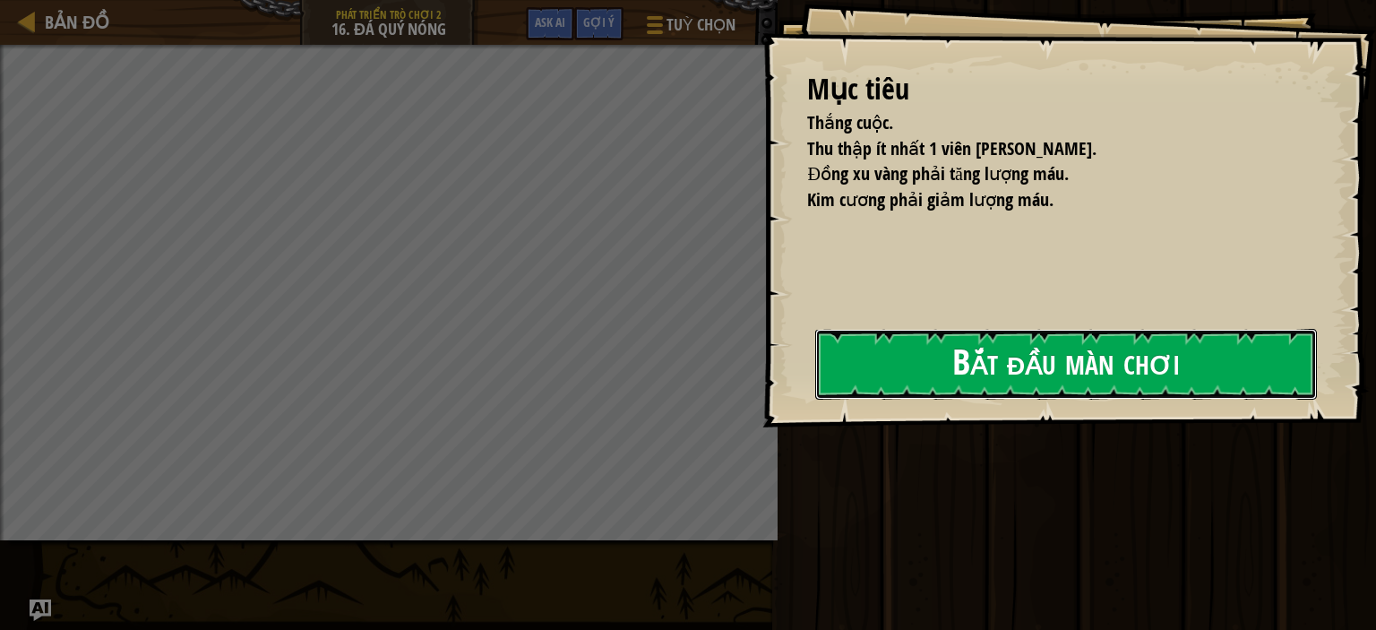
click at [992, 374] on button "Bắt đầu màn chơi" at bounding box center [1066, 364] width 502 height 71
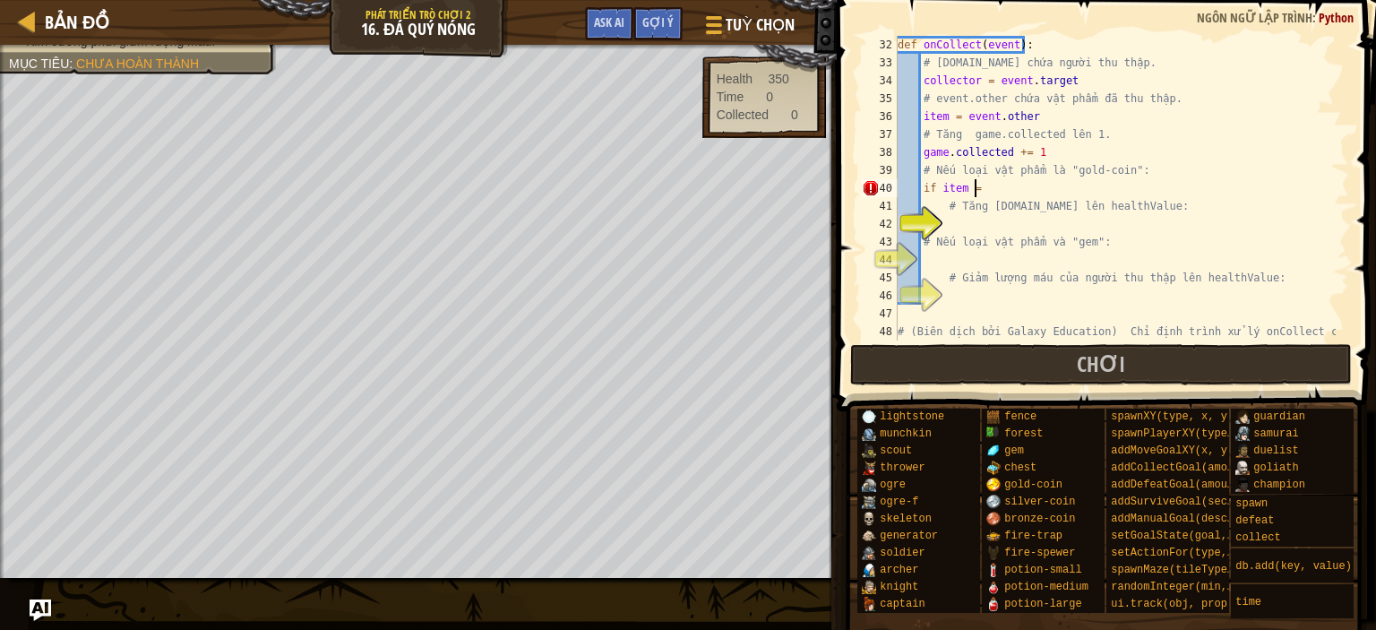
scroll to position [8, 4]
click at [964, 194] on div "def onCollect ( event ) : # [DOMAIN_NAME] chứa người thu thập. collector = even…" at bounding box center [1115, 215] width 442 height 358
click at [965, 192] on div "def onCollect ( event ) : # [DOMAIN_NAME] chứa người thu thập. collector = even…" at bounding box center [1115, 215] width 442 height 358
click at [1012, 189] on div "def onCollect ( event ) : # [DOMAIN_NAME] chứa người thu thập. collector = even…" at bounding box center [1115, 215] width 442 height 358
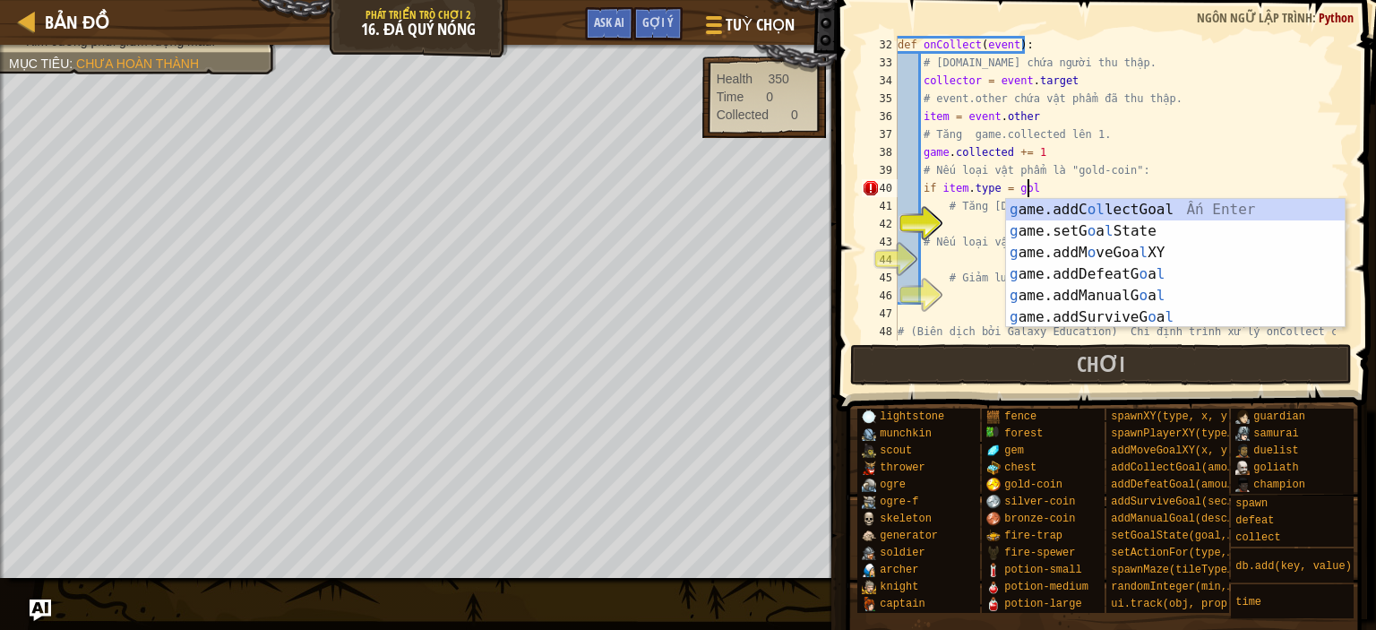
scroll to position [8, 10]
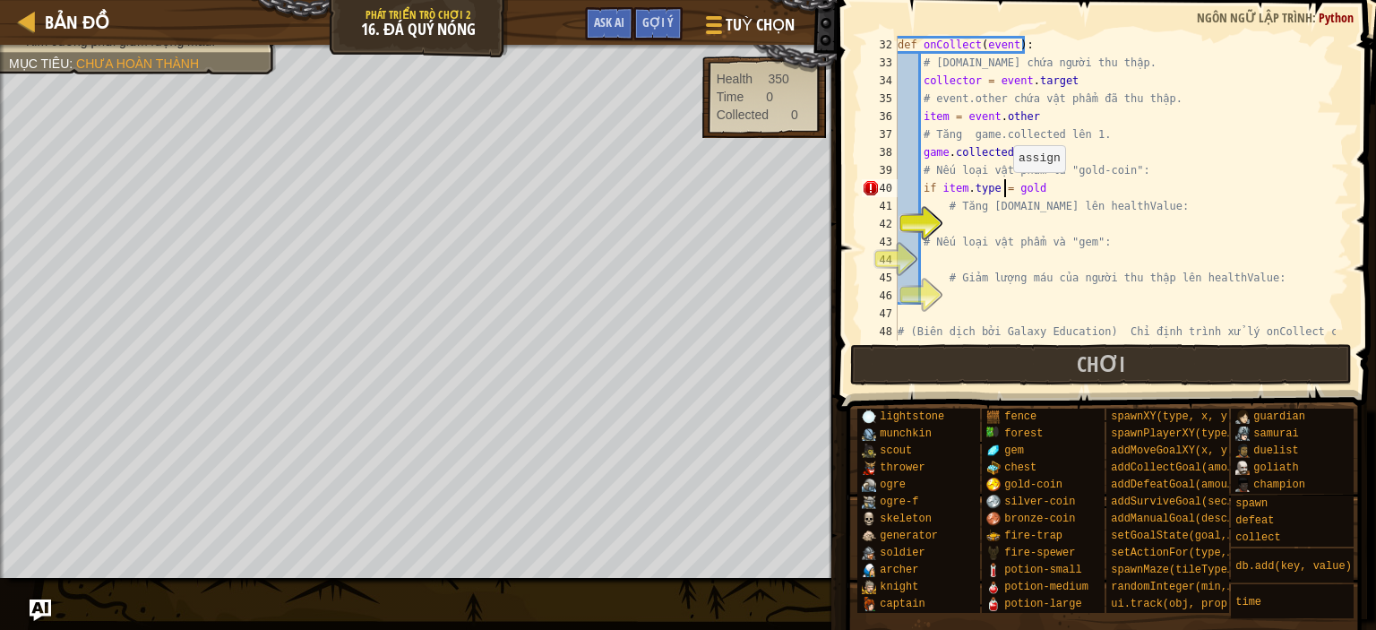
click at [1004, 189] on div "def onCollect ( event ) : # [DOMAIN_NAME] chứa người thu thập. collector = even…" at bounding box center [1115, 215] width 442 height 358
click at [1053, 185] on div "def onCollect ( event ) : # [DOMAIN_NAME] chứa người thu thập. collector = even…" at bounding box center [1115, 215] width 442 height 358
click at [1059, 189] on div "def onCollect ( event ) : # [DOMAIN_NAME] chứa người thu thập. collector = even…" at bounding box center [1115, 215] width 442 height 358
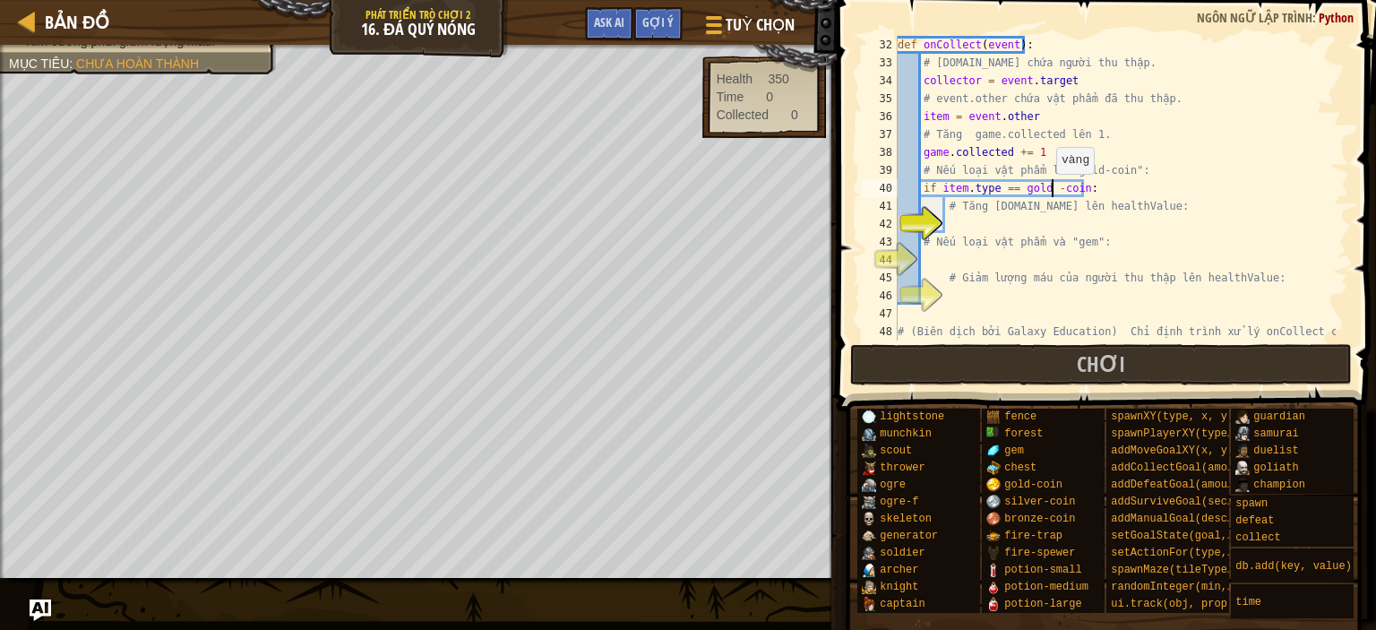
click at [1047, 192] on div "def onCollect ( event ) : # [DOMAIN_NAME] chứa người thu thập. collector = even…" at bounding box center [1115, 215] width 442 height 358
click at [1017, 187] on div "def onCollect ( event ) : # [DOMAIN_NAME] chứa người thu thập. collector = even…" at bounding box center [1115, 215] width 442 height 358
click at [1073, 191] on div "def onCollect ( event ) : # [DOMAIN_NAME] chứa người thu thập. collector = even…" at bounding box center [1115, 215] width 442 height 358
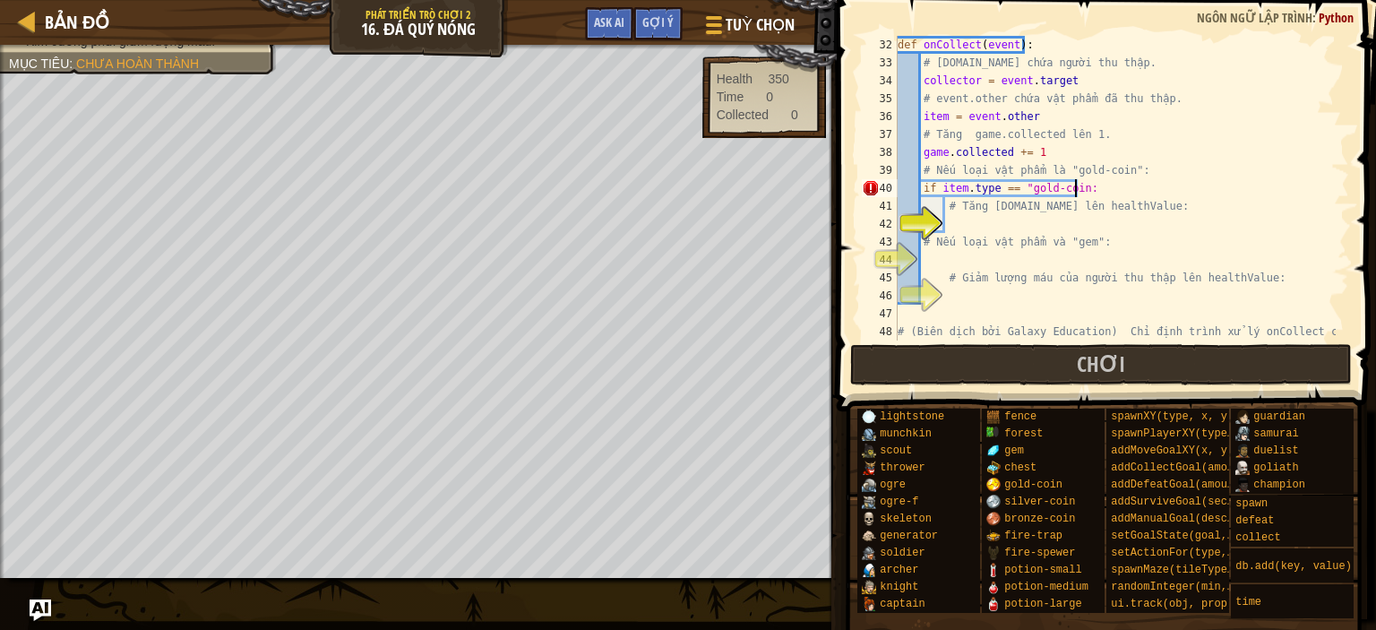
type textarea "if item.type == "gold-coin":"
click at [994, 222] on div "def onCollect ( event ) : # [DOMAIN_NAME] chứa người thu thập. collector = even…" at bounding box center [1115, 215] width 442 height 358
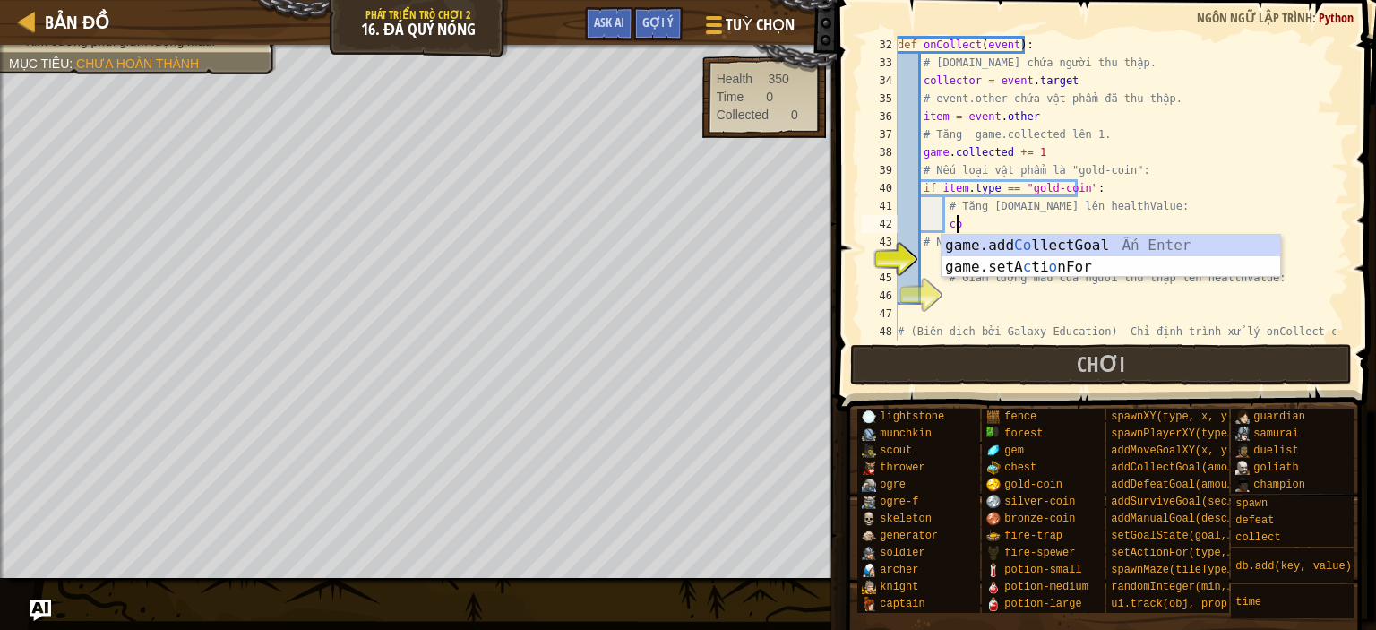
scroll to position [8, 4]
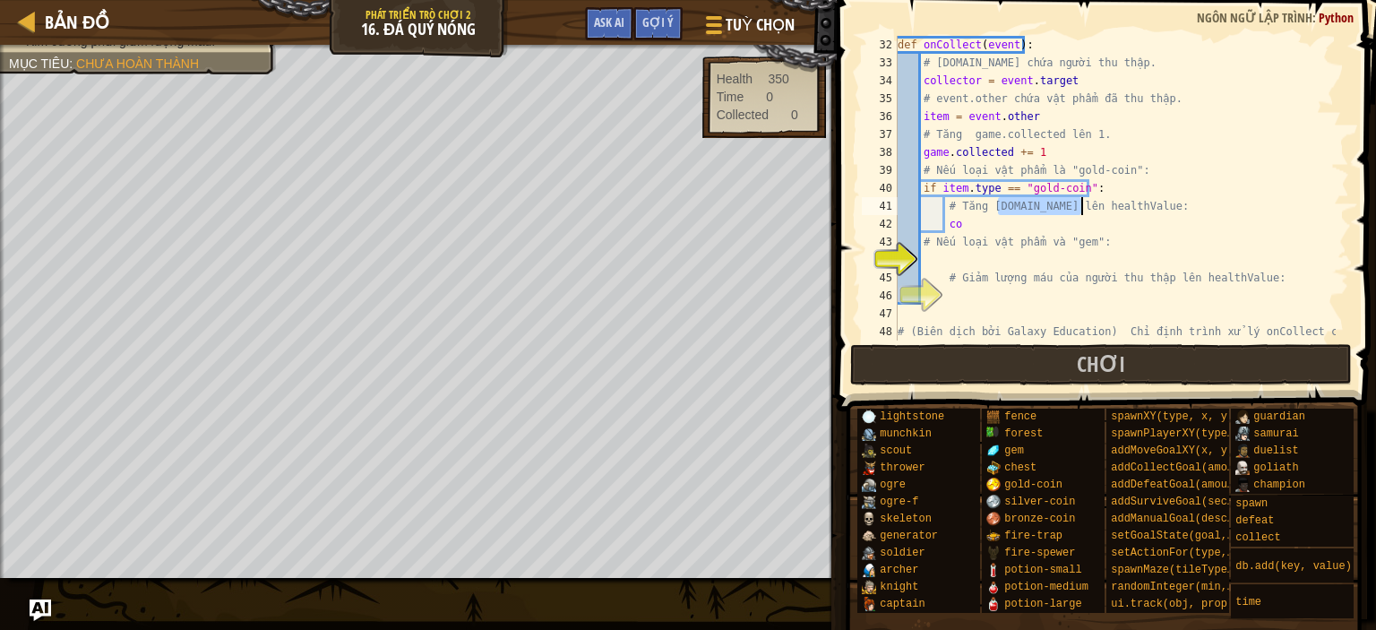
drag, startPoint x: 1000, startPoint y: 205, endPoint x: 1082, endPoint y: 205, distance: 82.4
click at [1082, 205] on div "def onCollect ( event ) : # [DOMAIN_NAME] chứa người thu thập. collector = even…" at bounding box center [1115, 215] width 442 height 358
click at [963, 224] on div "def onCollect ( event ) : # [DOMAIN_NAME] chứa người thu thập. collector = even…" at bounding box center [1115, 215] width 442 height 358
paste textarea "[DOMAIN_NAME]"
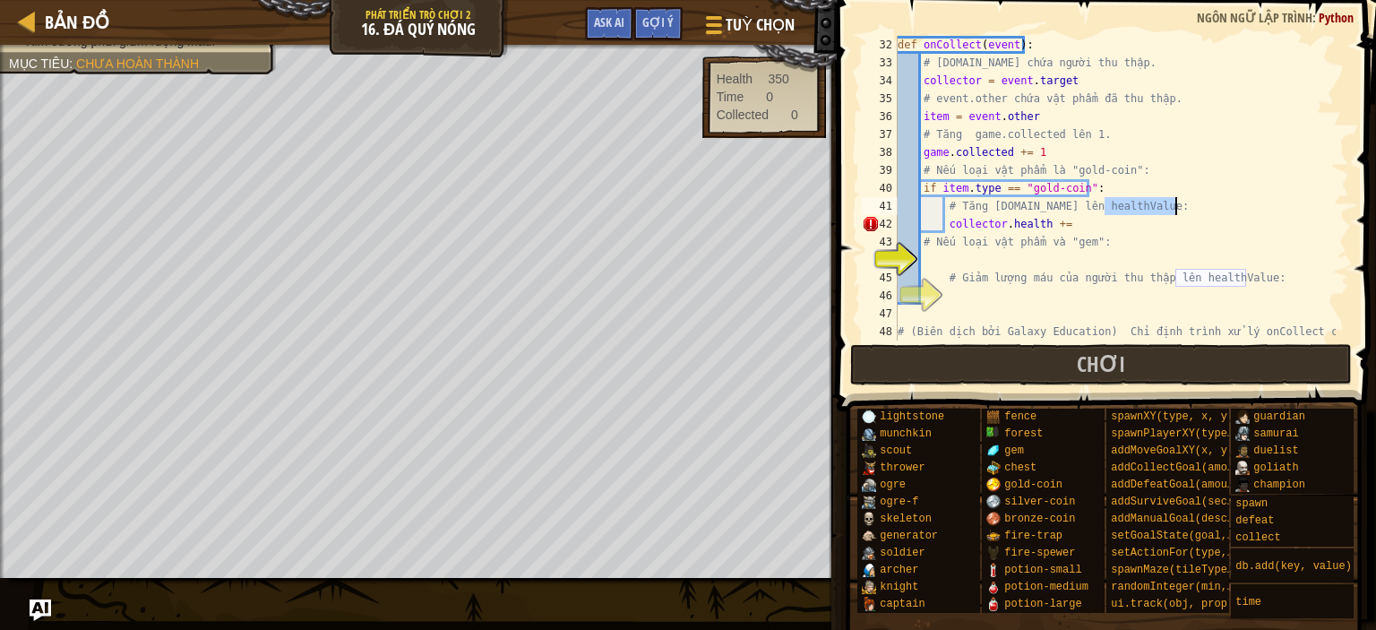
drag, startPoint x: 1106, startPoint y: 206, endPoint x: 1176, endPoint y: 203, distance: 69.9
click at [1176, 203] on div "def onCollect ( event ) : # [DOMAIN_NAME] chứa người thu thập. collector = even…" at bounding box center [1115, 215] width 442 height 358
click at [1065, 221] on div "def onCollect ( event ) : # [DOMAIN_NAME] chứa người thu thập. collector = even…" at bounding box center [1115, 215] width 442 height 358
paste textarea "healthValue"
type textarea "[DOMAIN_NAME] += healthValue"
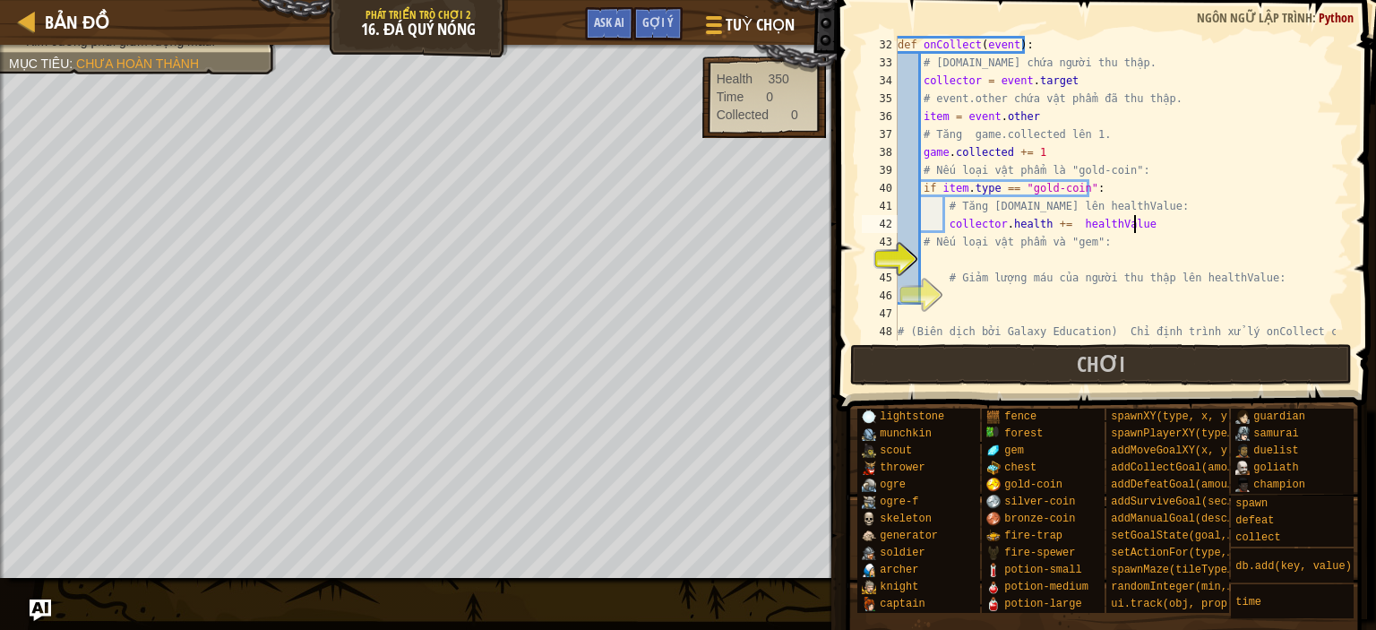
scroll to position [627, 0]
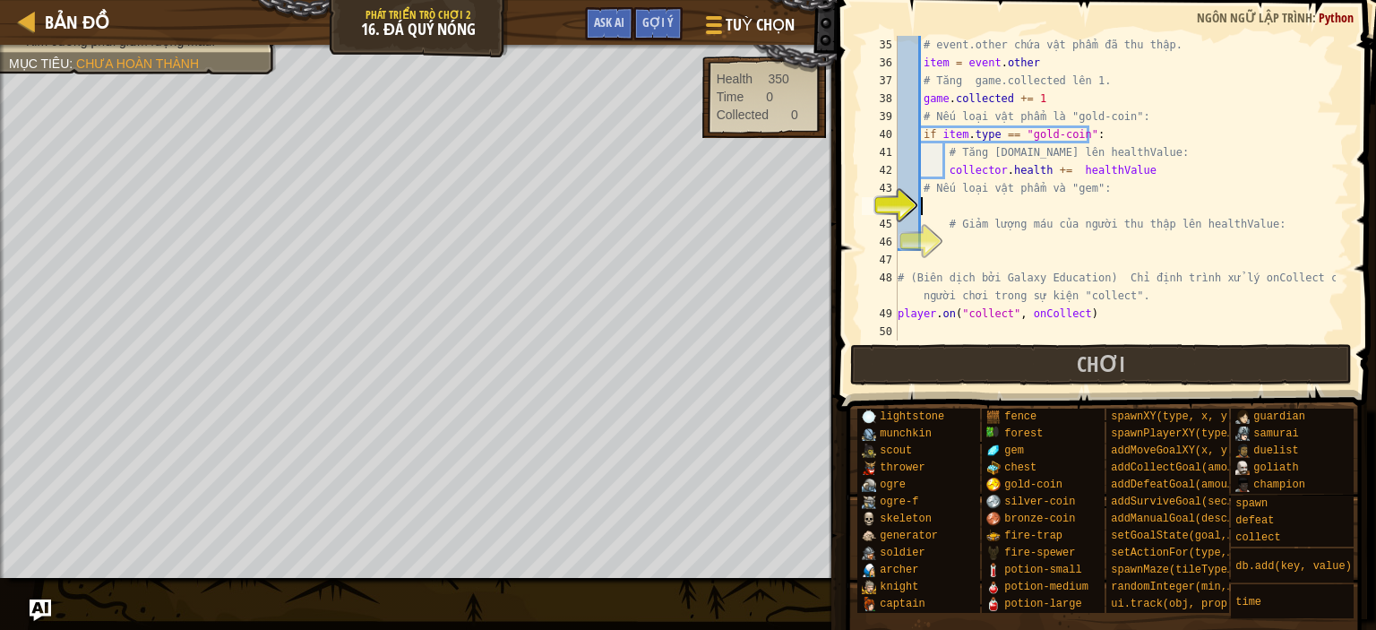
click at [946, 206] on div "# event.other chứa vật phẩm đã thu thập. item = event . other # Tăng game.colle…" at bounding box center [1115, 206] width 442 height 340
click at [1012, 205] on div "# event.other chứa vật phẩm đã thu thập. item = event . other # Tăng game.colle…" at bounding box center [1115, 206] width 442 height 340
click at [1027, 211] on div "# event.other chứa vật phẩm đã thu thập. item = event . other # Tăng game.colle…" at bounding box center [1115, 206] width 442 height 340
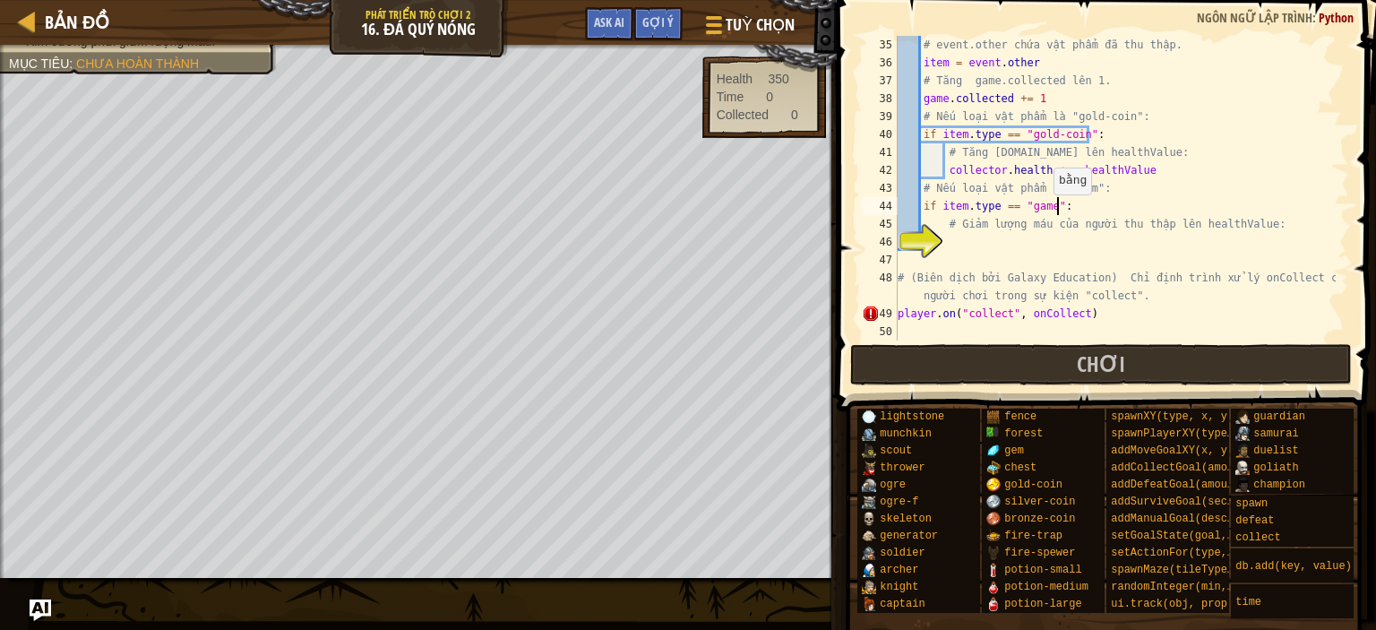
click at [1044, 211] on div "# event.other chứa vật phẩm đã thu thập. item = event . other # Tăng game.colle…" at bounding box center [1115, 206] width 442 height 340
type textarea "if item.type == "gem":"
click at [948, 248] on div "# event.other chứa vật phẩm đã thu thập. item = event . other # Tăng game.colle…" at bounding box center [1115, 206] width 442 height 340
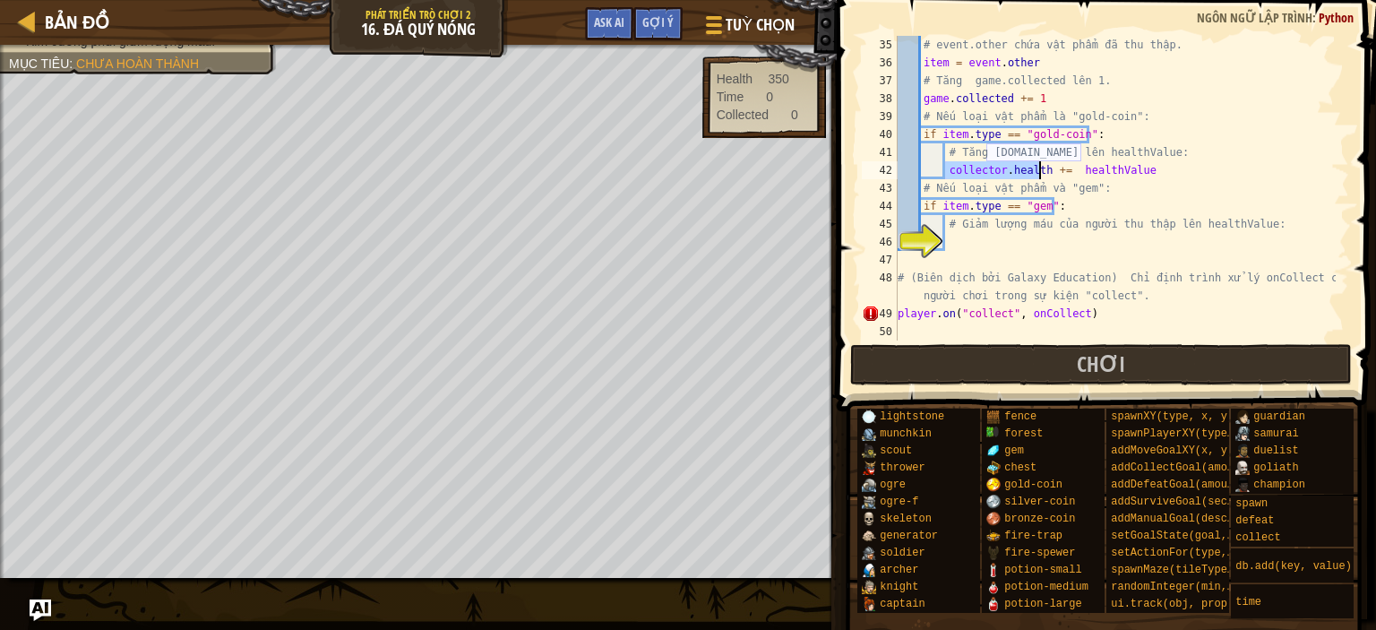
drag, startPoint x: 945, startPoint y: 170, endPoint x: 1039, endPoint y: 169, distance: 94.1
click at [1039, 169] on div "# event.other chứa vật phẩm đã thu thập. item = event . other # Tăng game.colle…" at bounding box center [1115, 206] width 442 height 340
type textarea "[DOMAIN_NAME] += healthValue"
click at [954, 239] on div "# event.other chứa vật phẩm đã thu thập. item = event . other # Tăng game.colle…" at bounding box center [1115, 206] width 442 height 340
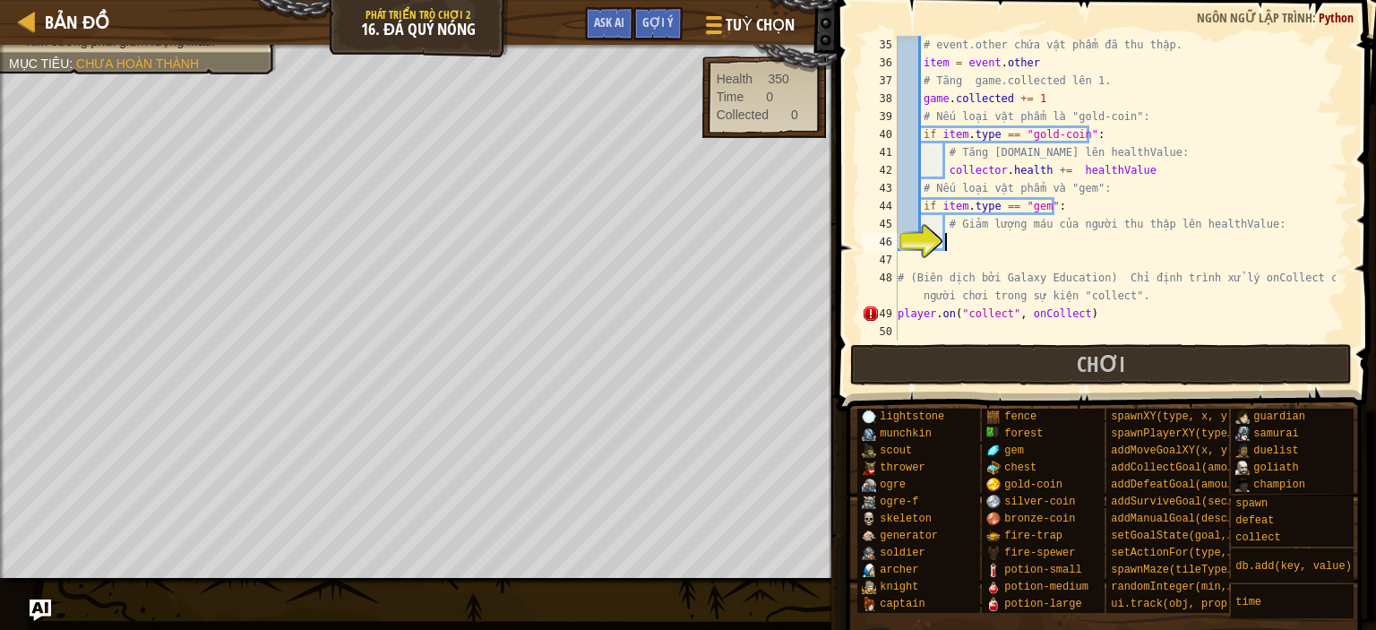
paste textarea "[DOMAIN_NAME]"
drag, startPoint x: 1068, startPoint y: 175, endPoint x: 1155, endPoint y: 175, distance: 86.9
click at [1155, 175] on div "# event.other chứa vật phẩm đã thu thập. item = event . other # Tăng game.colle…" at bounding box center [1115, 206] width 442 height 340
click at [1071, 238] on div "# event.other chứa vật phẩm đã thu thập. item = event . other # Tăng game.colle…" at bounding box center [1115, 206] width 442 height 340
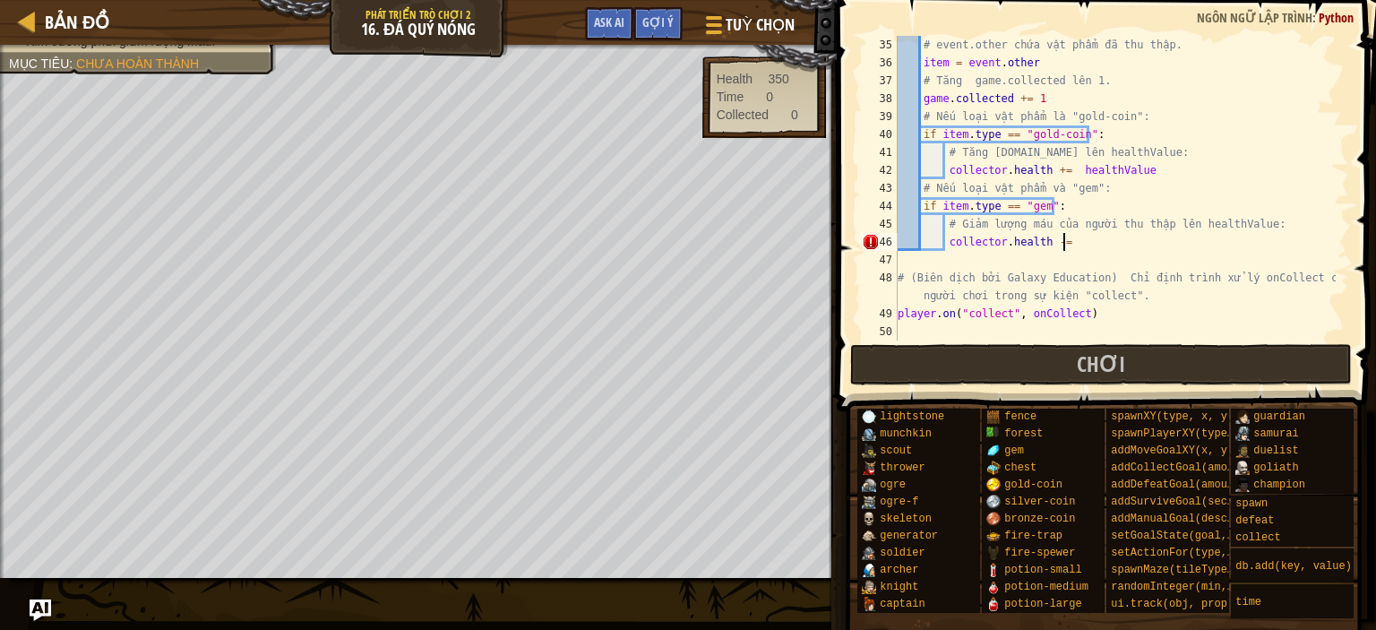
paste textarea "healthValue"
type textarea "[DOMAIN_NAME] -= healthValue"
click at [1147, 366] on button "Chơi" at bounding box center [1101, 364] width 503 height 41
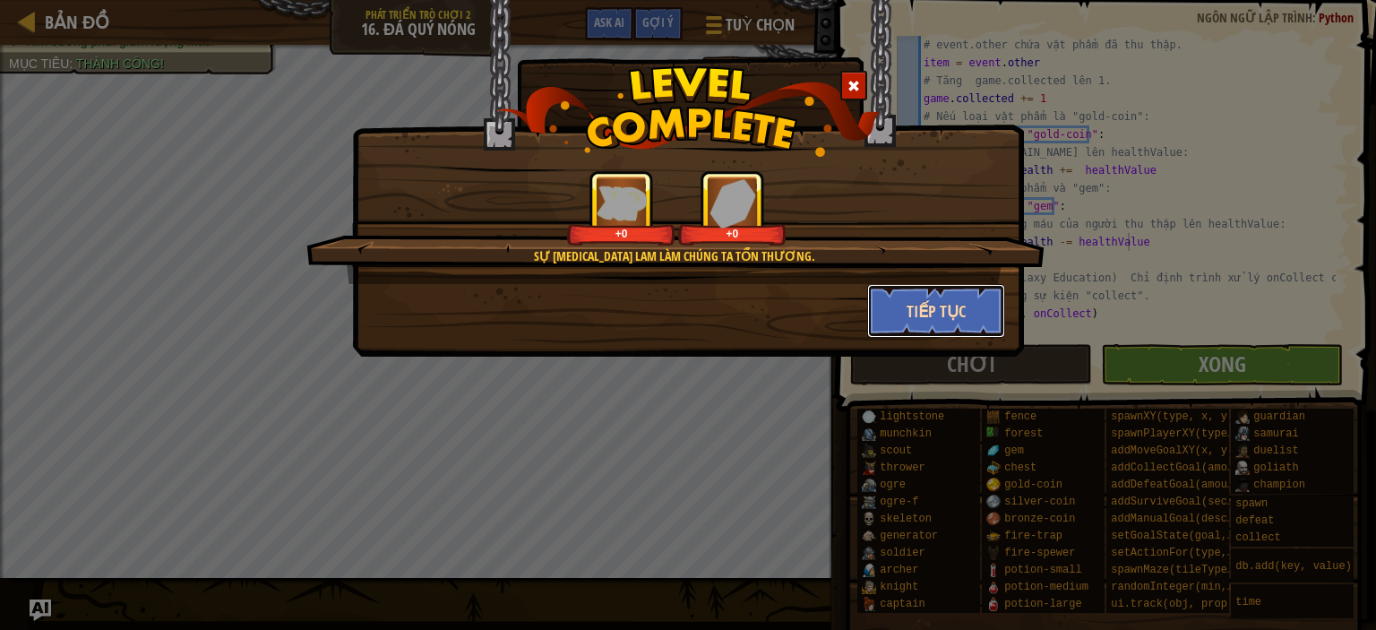
click at [892, 306] on button "Tiếp tục" at bounding box center [936, 311] width 139 height 54
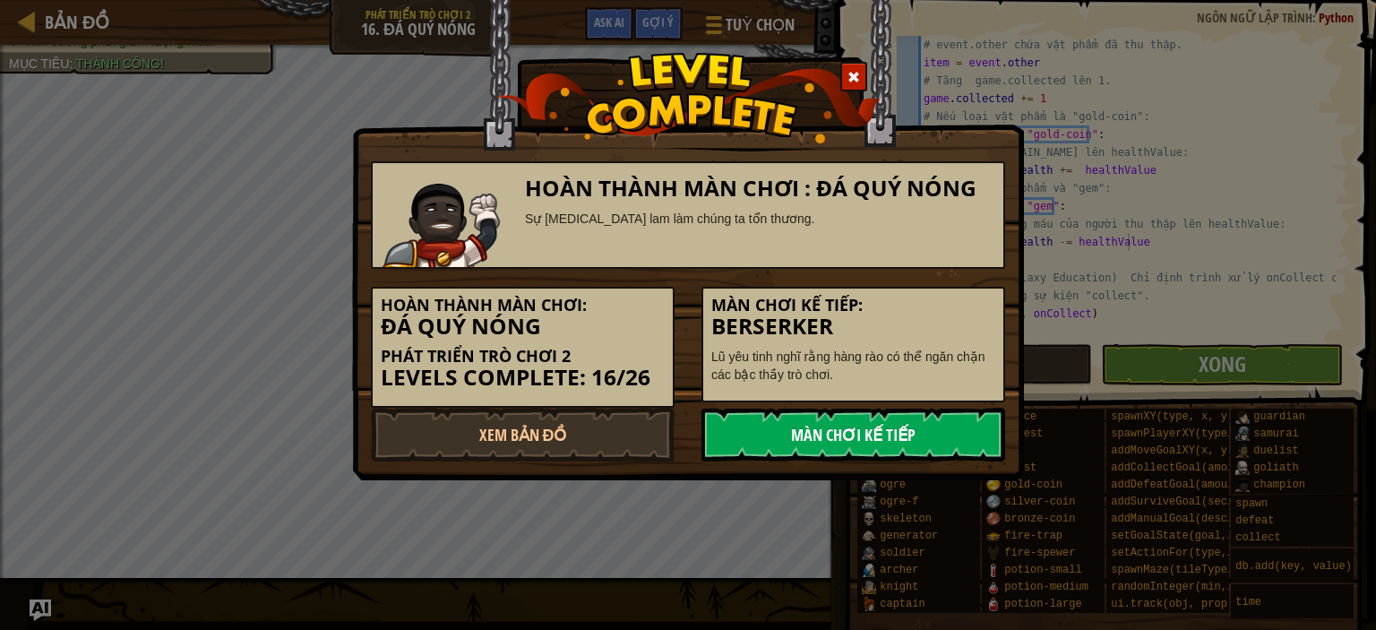
click at [850, 447] on link "Màn chơi kế tiếp" at bounding box center [854, 435] width 304 height 54
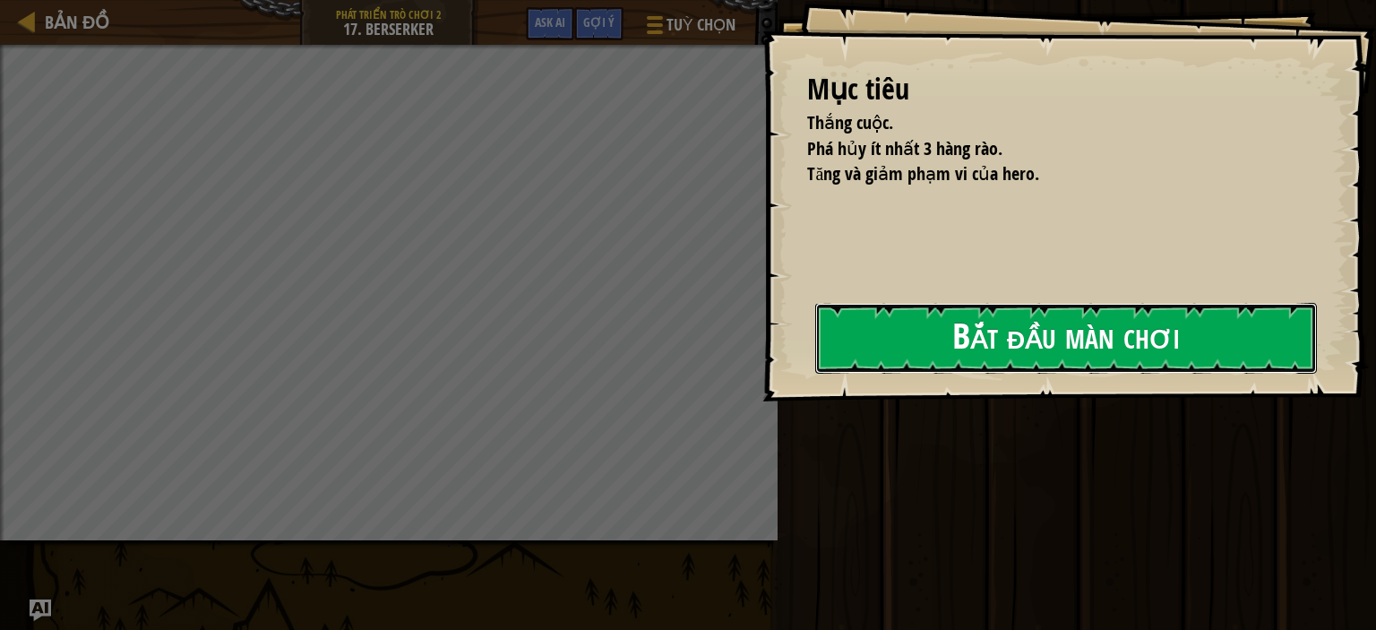
click at [834, 347] on button "Bắt đầu màn chơi" at bounding box center [1066, 338] width 502 height 71
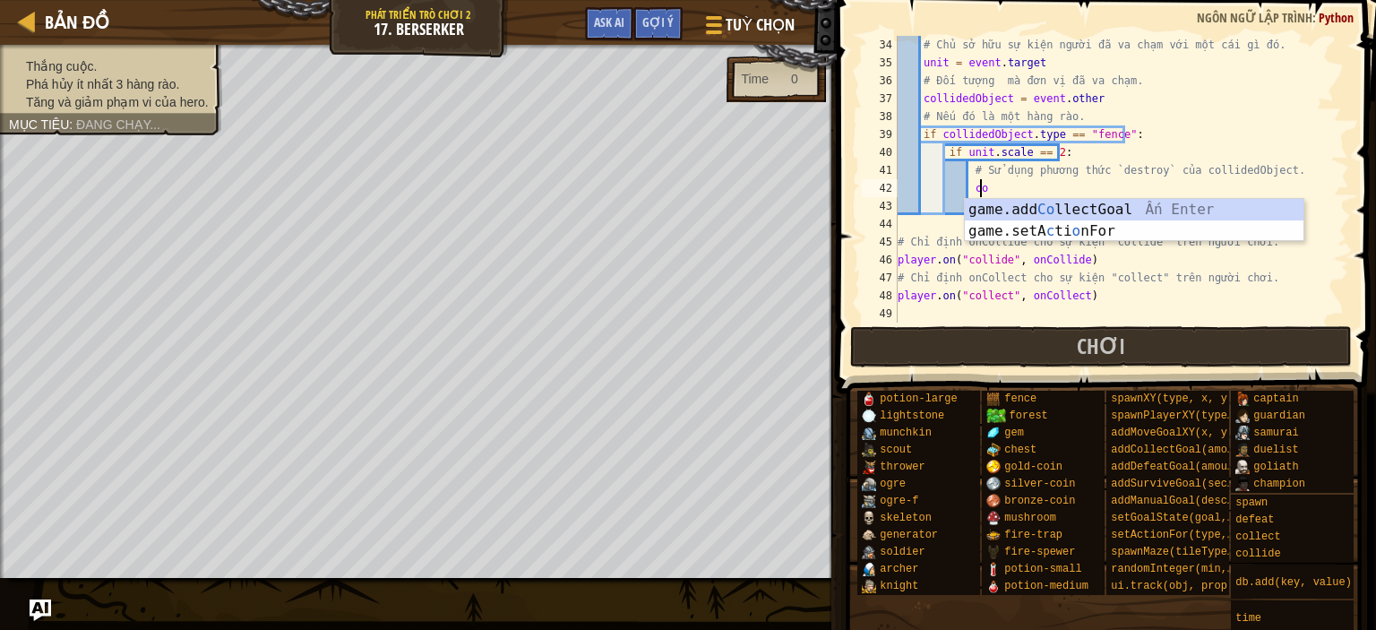
scroll to position [8, 5]
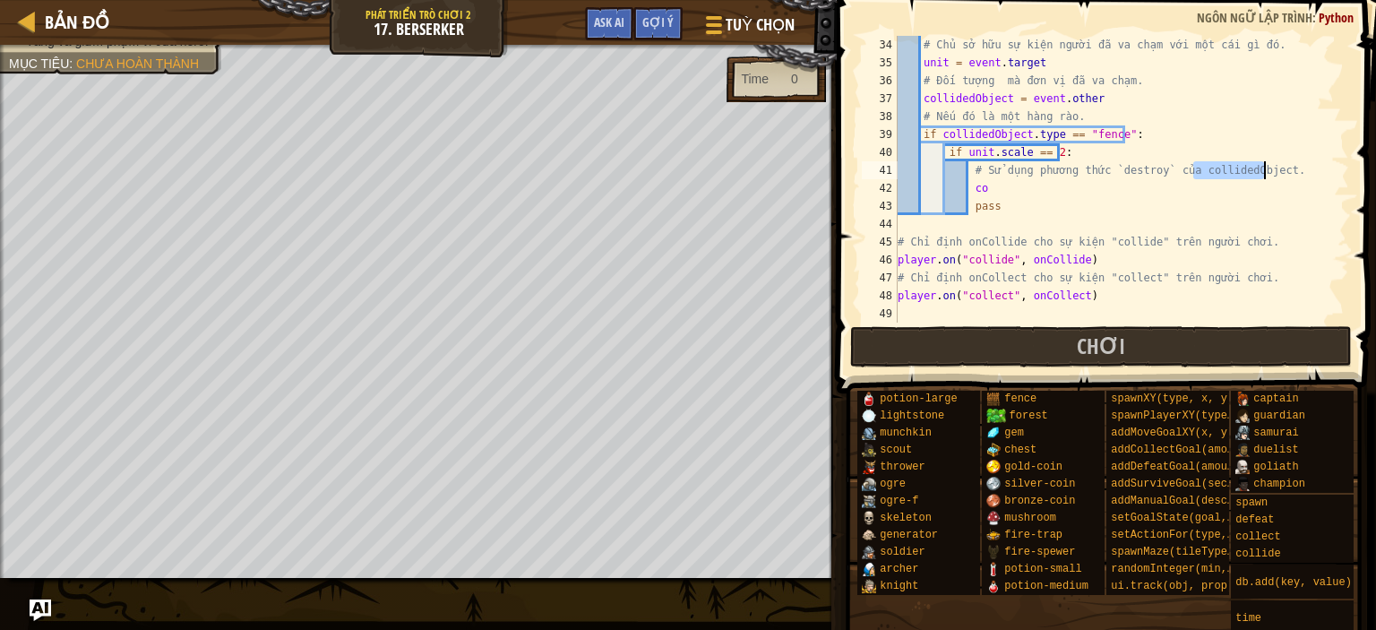
drag, startPoint x: 1193, startPoint y: 173, endPoint x: 1263, endPoint y: 168, distance: 70.0
click at [1263, 168] on div "# Chủ sở hữu sự kiện người đã va chạm với một cái gì đó. unit = event . target …" at bounding box center [1115, 197] width 442 height 323
click at [995, 192] on div "# Chủ sở hữu sự kiện người đã va chạm với một cái gì đó. unit = event . target …" at bounding box center [1115, 197] width 442 height 323
type textarea "collidedObject.destroy()"
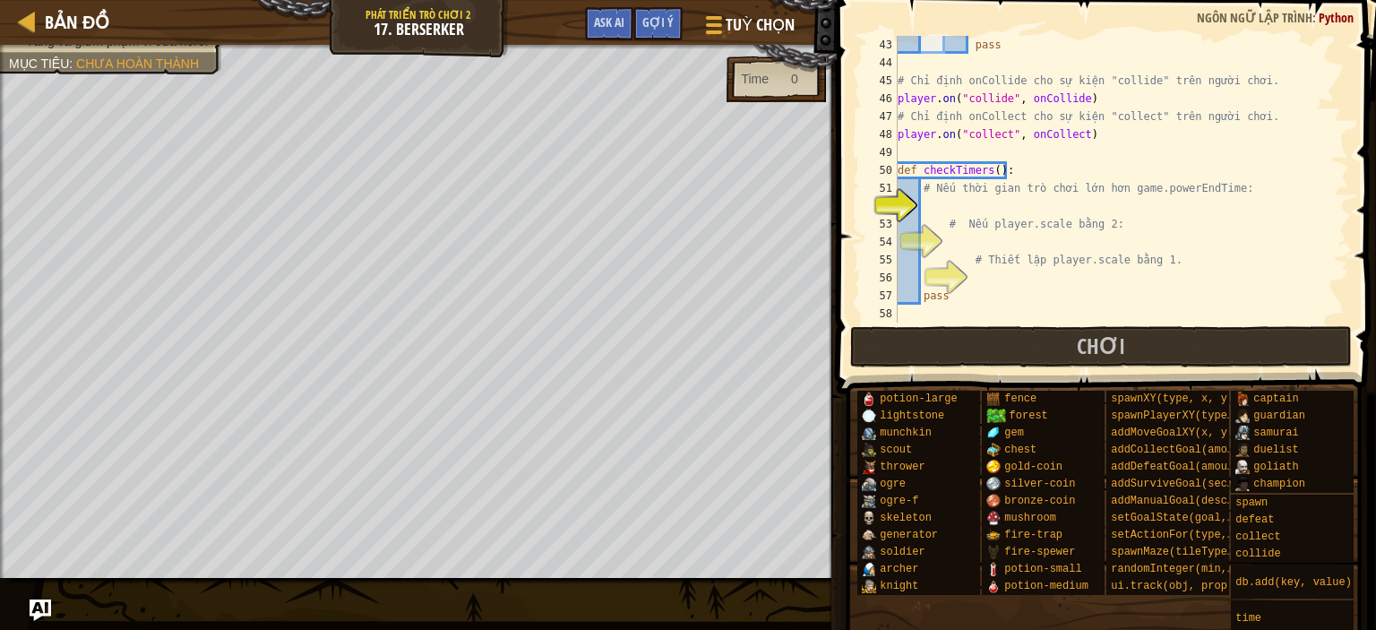
scroll to position [788, 0]
click at [927, 202] on div "pass # Chỉ định onCollide cho sự kiện "collide" trên người chơi. player . on ( …" at bounding box center [1115, 197] width 442 height 323
type textarea "if game.time > game.powerEndTime:"
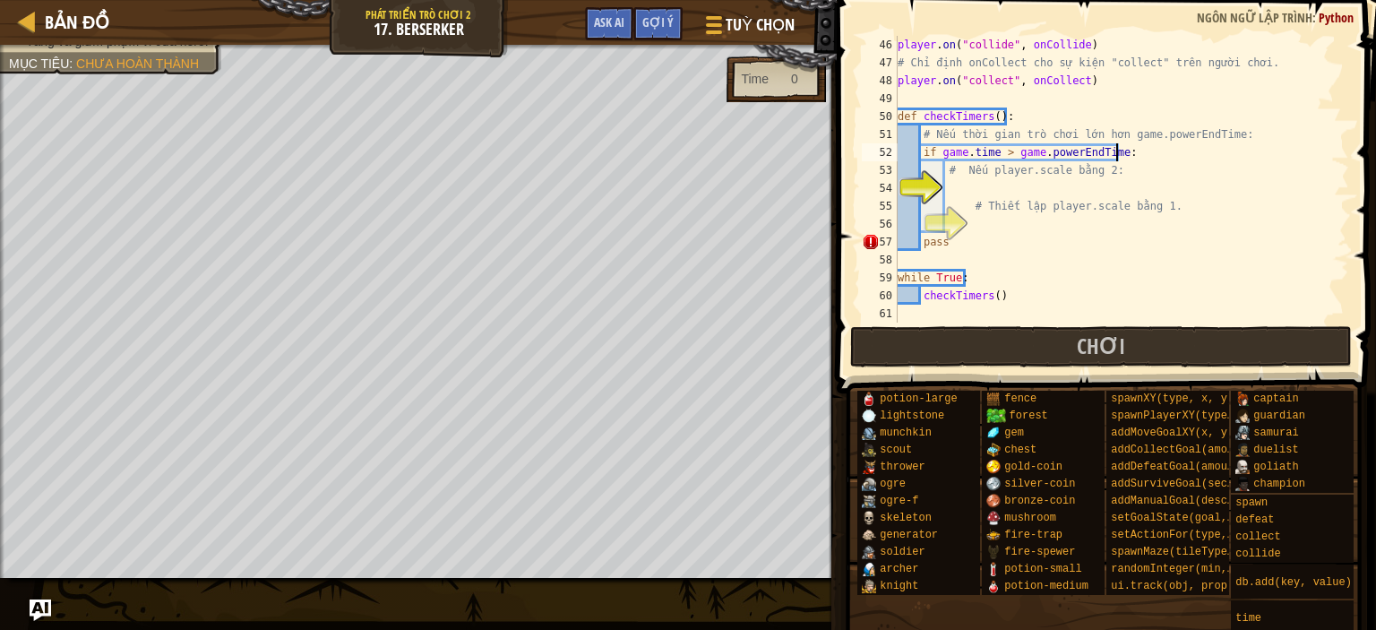
scroll to position [842, 0]
click at [961, 185] on div "player . on ( "collide" , onCollide ) # Chỉ định onCollect cho sự kiện "collect…" at bounding box center [1115, 197] width 442 height 323
click at [1054, 194] on div "player . on ( "collide" , onCollide ) # Chỉ định onCollect cho sự kiện "collect…" at bounding box center [1115, 197] width 442 height 323
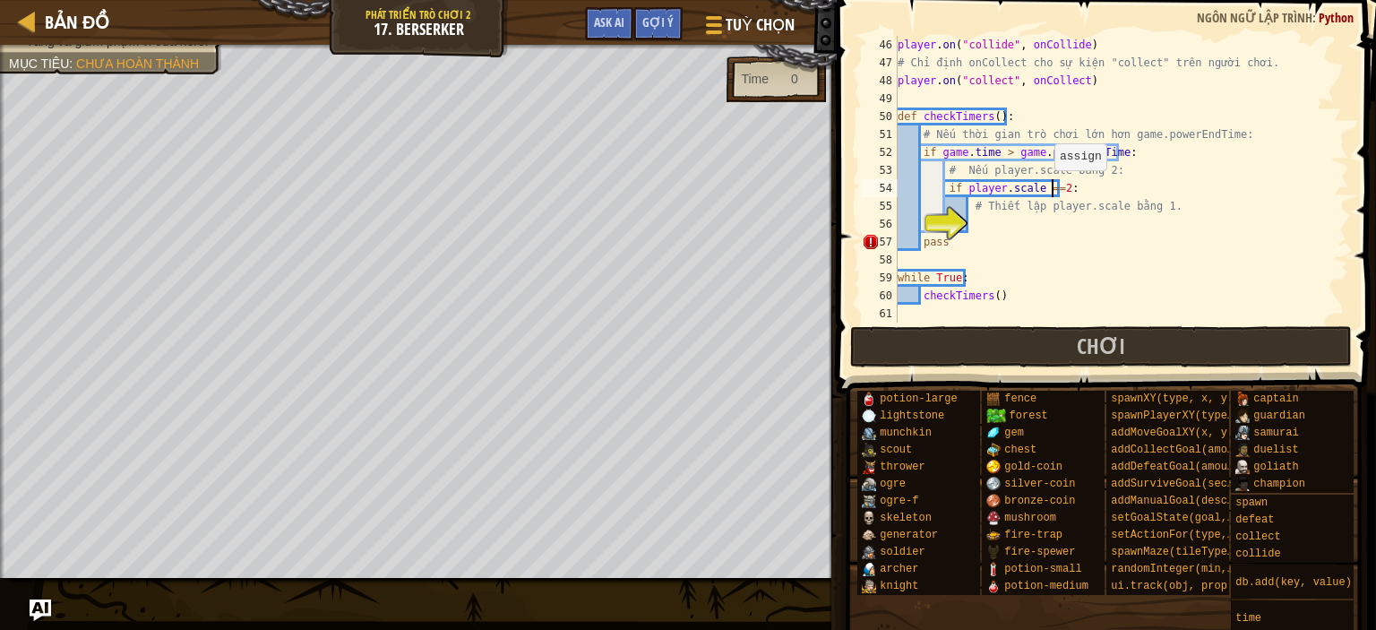
type textarea "if player.scale == 2:"
click at [993, 229] on div "player . on ( "collide" , onCollide ) # Chỉ định onCollect cho sự kiện "collect…" at bounding box center [1115, 197] width 442 height 323
type textarea "player.scale = 1"
click at [1207, 336] on button "Chơi" at bounding box center [1101, 346] width 503 height 41
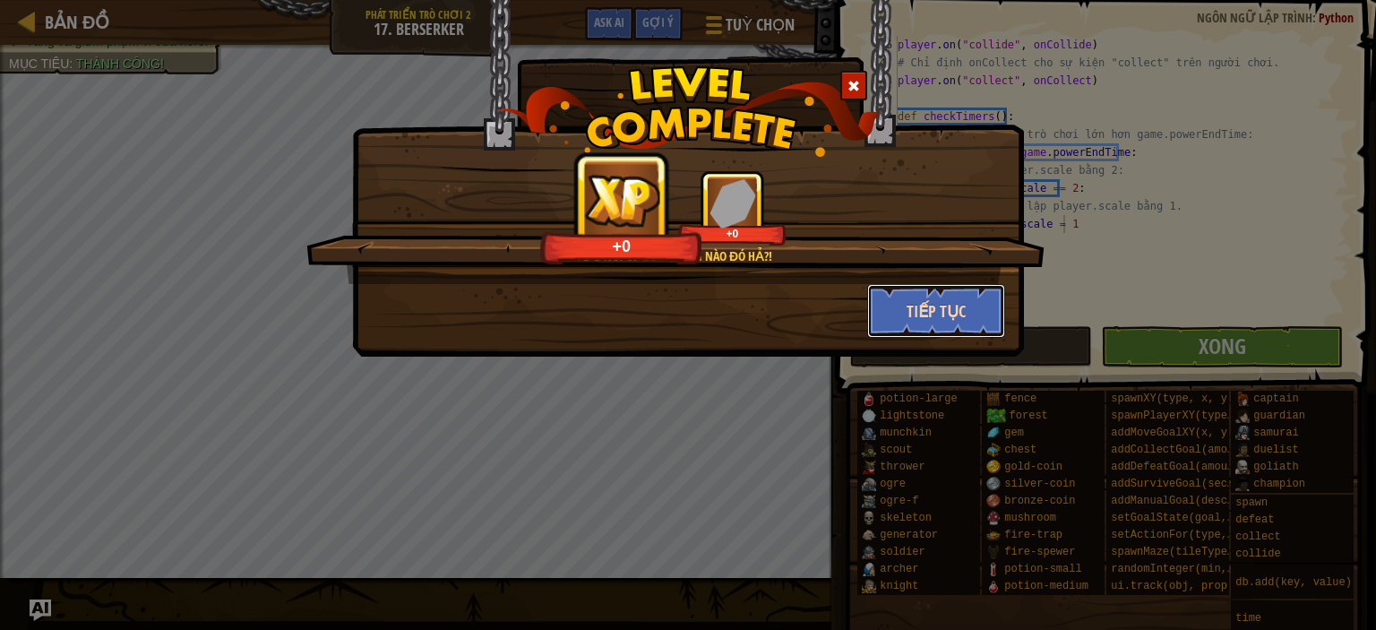
click at [962, 319] on button "Tiếp tục" at bounding box center [936, 311] width 139 height 54
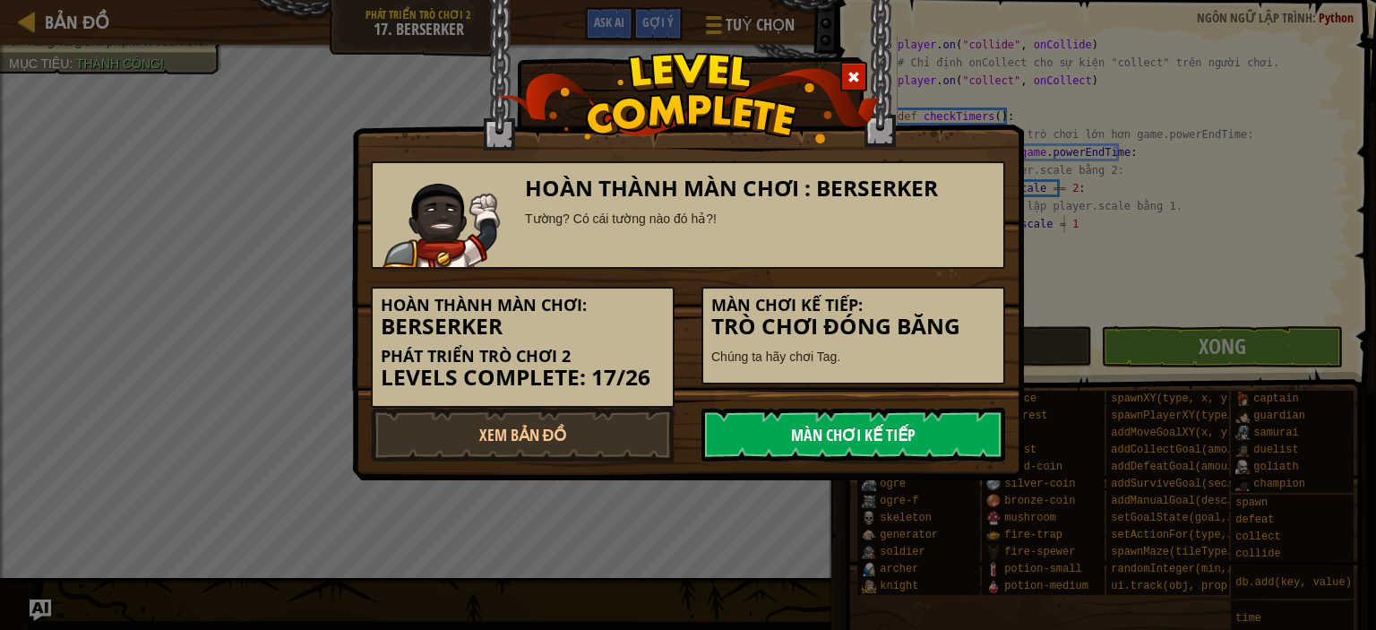
click at [923, 428] on link "Màn chơi kế tiếp" at bounding box center [854, 435] width 304 height 54
click at [869, 442] on link "Màn chơi kế tiếp" at bounding box center [854, 435] width 304 height 54
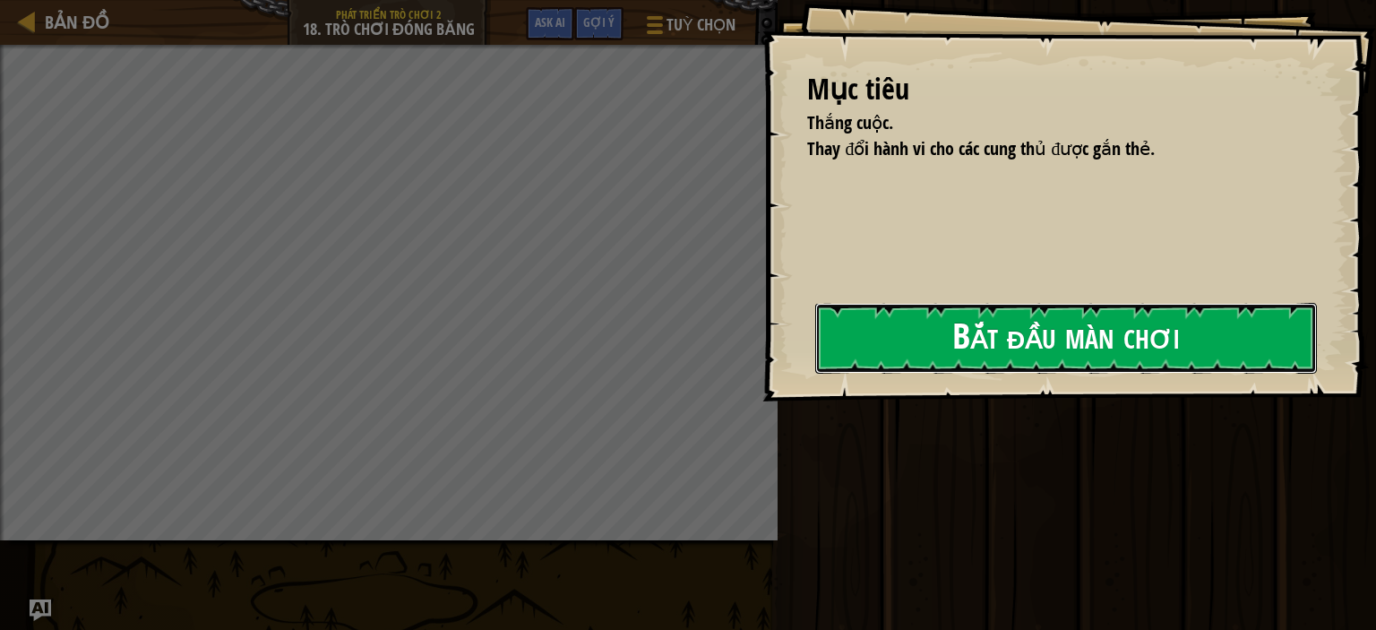
click at [815, 344] on button "Bắt đầu màn chơi" at bounding box center [1066, 338] width 502 height 71
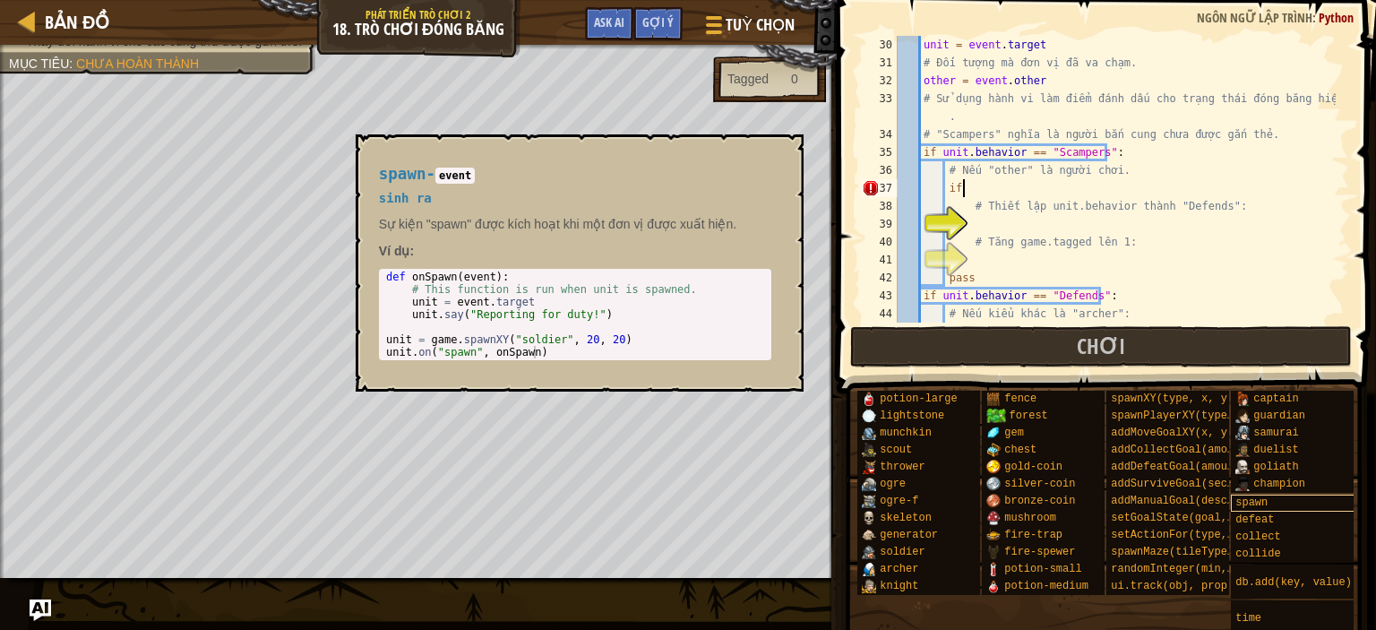
scroll to position [8, 4]
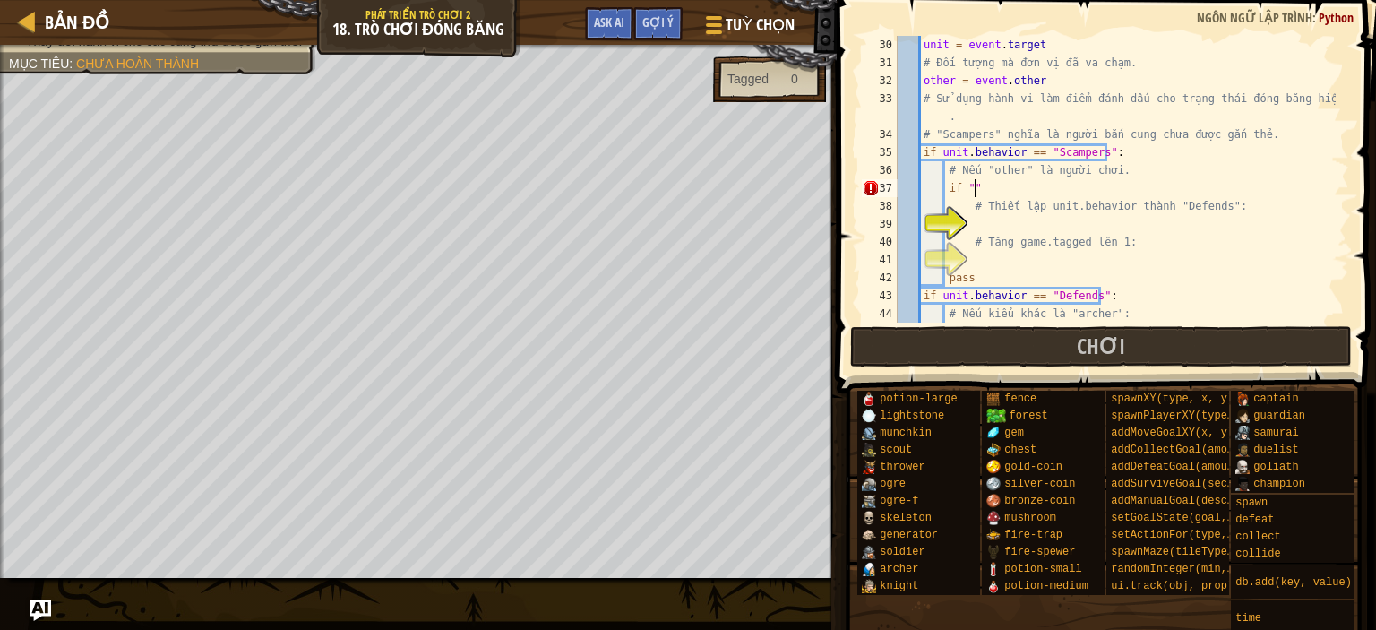
click at [966, 193] on div "unit = event . target # Đối tượng mà đơn vị đã va chạm. other = event . other #…" at bounding box center [1115, 197] width 442 height 323
click at [1014, 193] on div "unit = event . target # Đối tượng mà đơn vị đã va chạm. other = event . other #…" at bounding box center [1115, 197] width 442 height 323
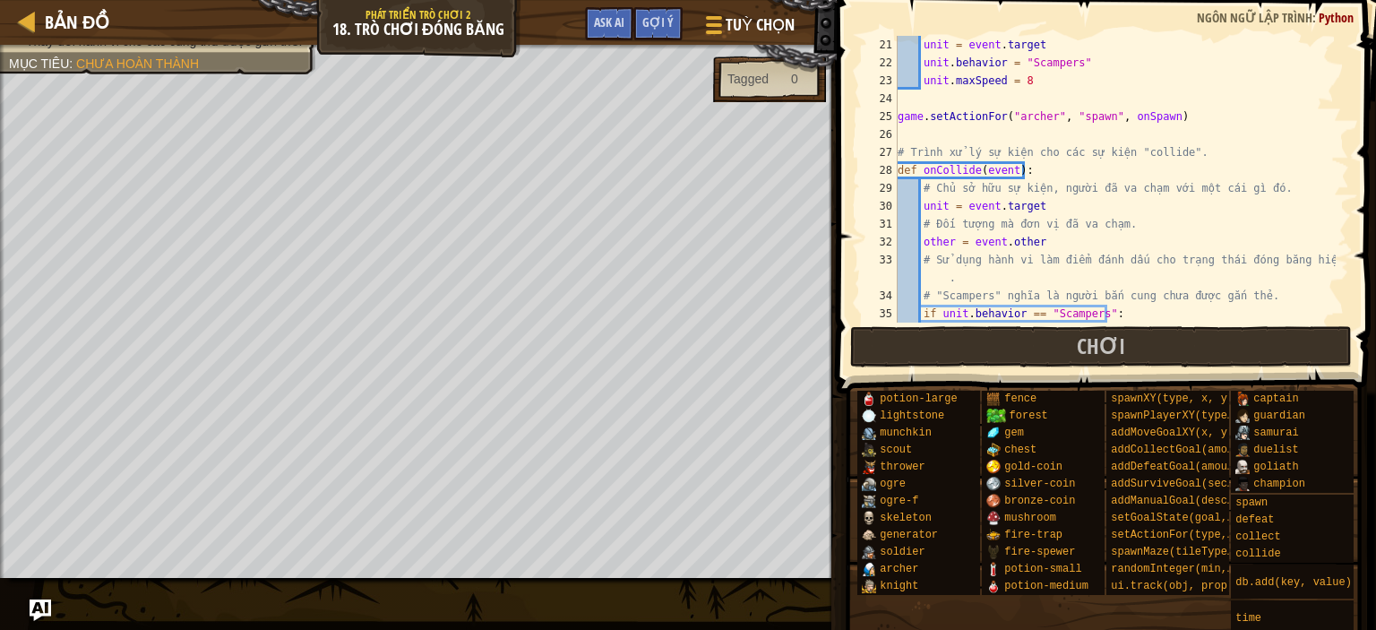
scroll to position [376, 0]
click at [1001, 209] on div "unit = event . target unit . behavior = "Scampers" unit . maxSpeed = 8 game . s…" at bounding box center [1115, 197] width 442 height 323
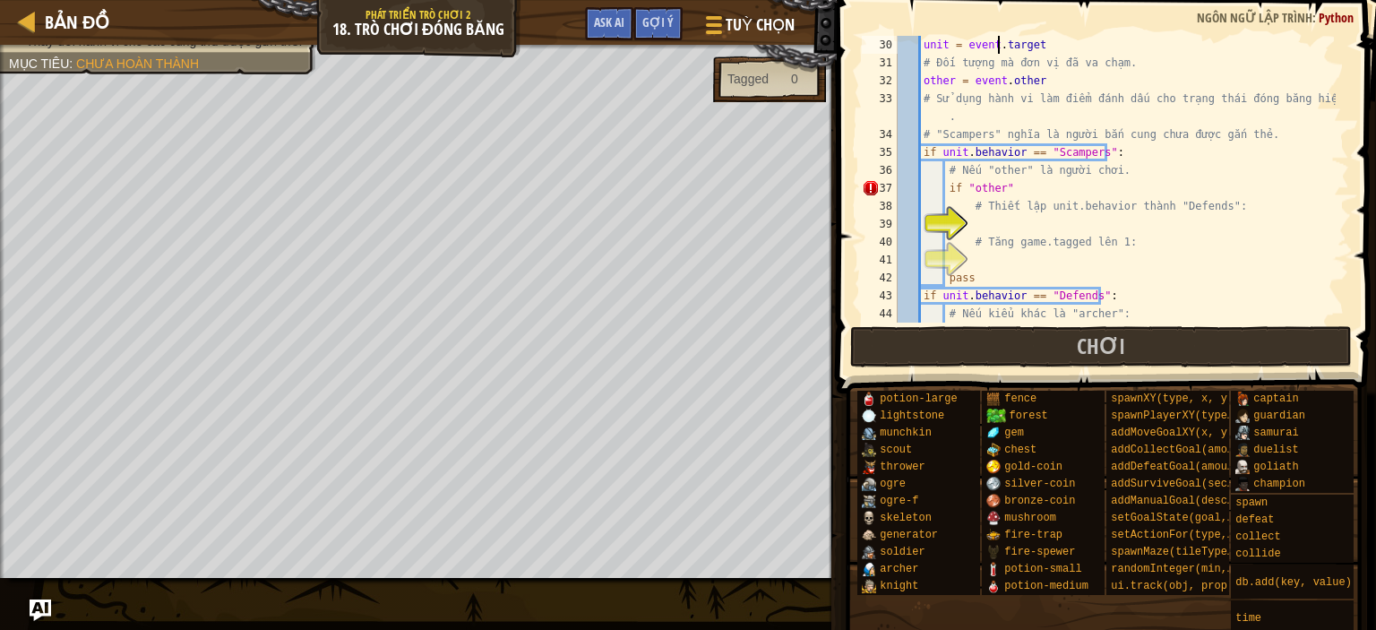
scroll to position [538, 0]
click at [1021, 181] on div "unit = event . target # Đối tượng mà đơn vị đã va chạm. other = event . other #…" at bounding box center [1115, 197] width 442 height 323
click at [962, 191] on div "unit = event . target # Đối tượng mà đơn vị đã va chạm. other = event . other #…" at bounding box center [1115, 197] width 442 height 323
click at [1078, 189] on div "unit = event . target # Đối tượng mà đơn vị đã va chạm. other = event . other #…" at bounding box center [1115, 197] width 442 height 323
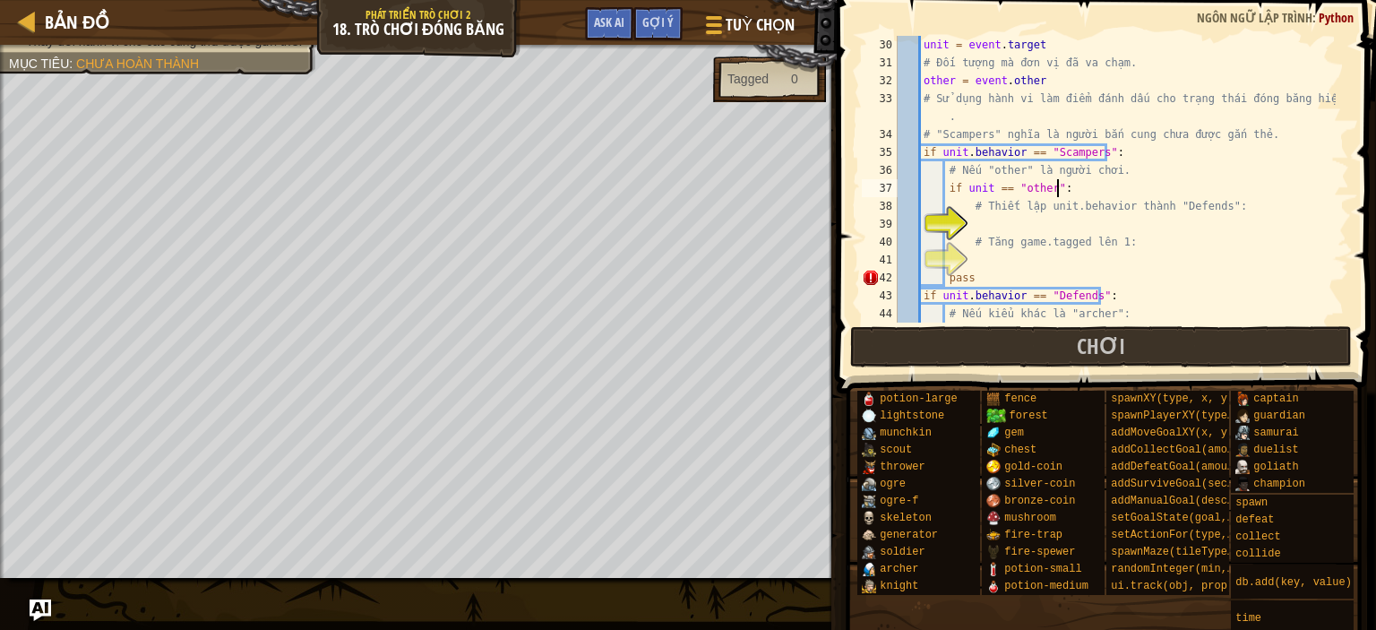
scroll to position [8, 12]
click at [1012, 187] on div "unit = event . target # Đối tượng mà đơn vị đã va chạm. other = event . other #…" at bounding box center [1115, 197] width 442 height 323
type textarea "if unit =="other":"
click at [1001, 224] on div "unit = event . target # Đối tượng mà đơn vị đã va chạm. other = event . other #…" at bounding box center [1115, 197] width 442 height 323
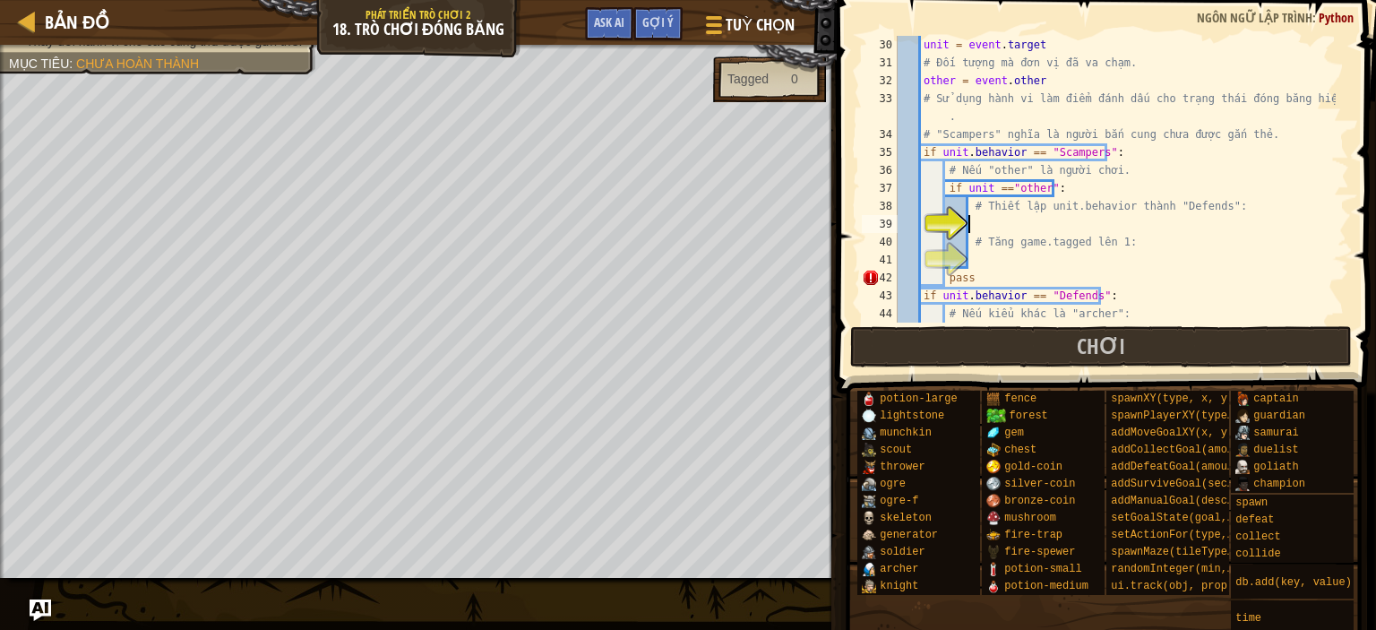
scroll to position [8, 4]
click at [1009, 187] on div "unit = event . target # Đối tượng mà đơn vị đã va chạm. other = event . other #…" at bounding box center [1115, 197] width 442 height 323
drag, startPoint x: 1050, startPoint y: 188, endPoint x: 964, endPoint y: 191, distance: 86.1
click at [964, 191] on div "unit = event . target # Đối tượng mà đơn vị đã va chạm. other = event . other #…" at bounding box center [1115, 197] width 442 height 323
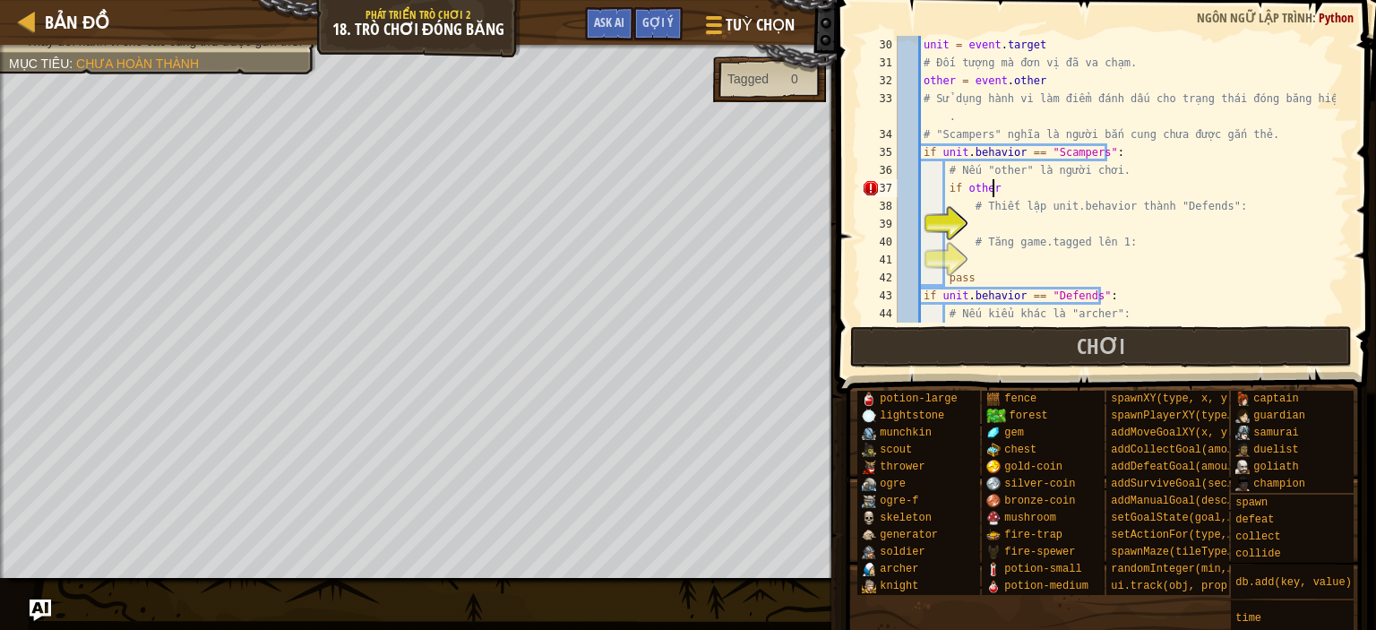
click at [964, 191] on div "unit = event . target # Đối tượng mà đơn vị đã va chạm. other = event . other #…" at bounding box center [1115, 197] width 442 height 323
click at [1000, 185] on div "unit = event . target # Đối tượng mà đơn vị đã va chạm. other = event . other #…" at bounding box center [1115, 197] width 442 height 323
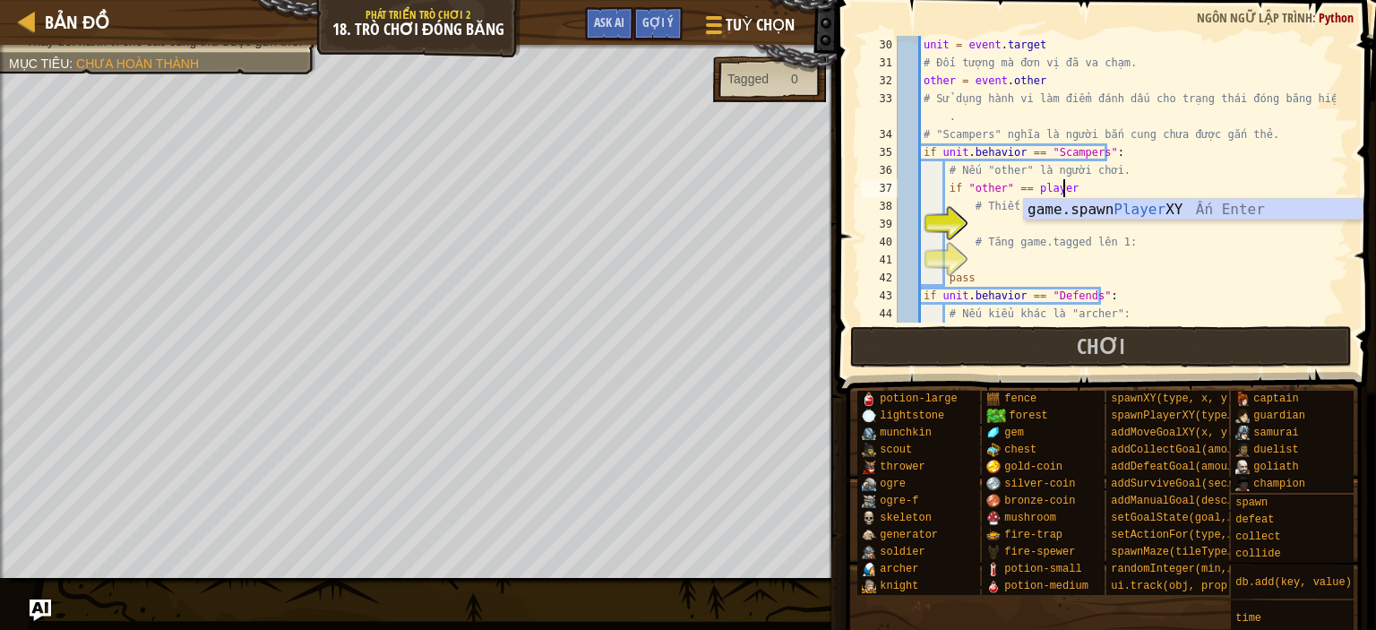
scroll to position [8, 13]
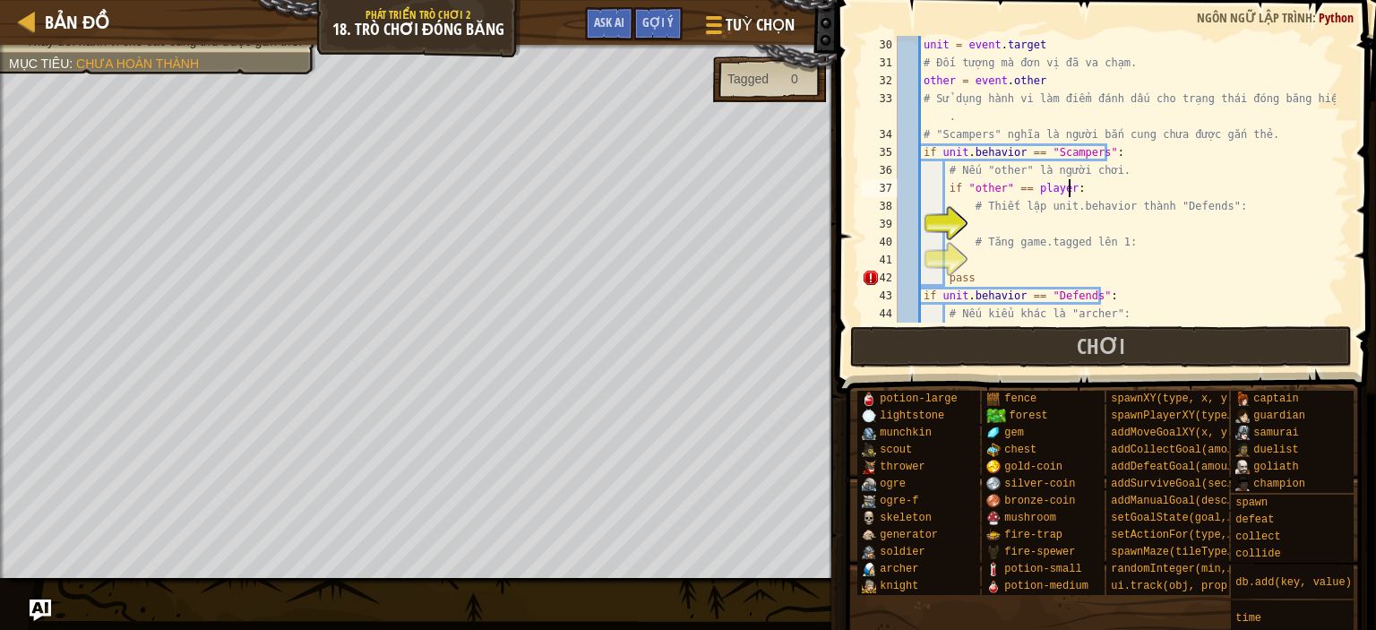
click at [1002, 188] on div "unit = event . target # Đối tượng mà đơn vị đã va chạm. other = event . other #…" at bounding box center [1115, 197] width 442 height 323
click at [967, 188] on div "unit = event . target # Đối tượng mà đơn vị đã va chạm. other = event . other #…" at bounding box center [1115, 197] width 442 height 323
type textarea "if other == player:"
click at [987, 230] on div "unit = event . target # Đối tượng mà đơn vị đã va chạm. other = event . other #…" at bounding box center [1115, 197] width 442 height 323
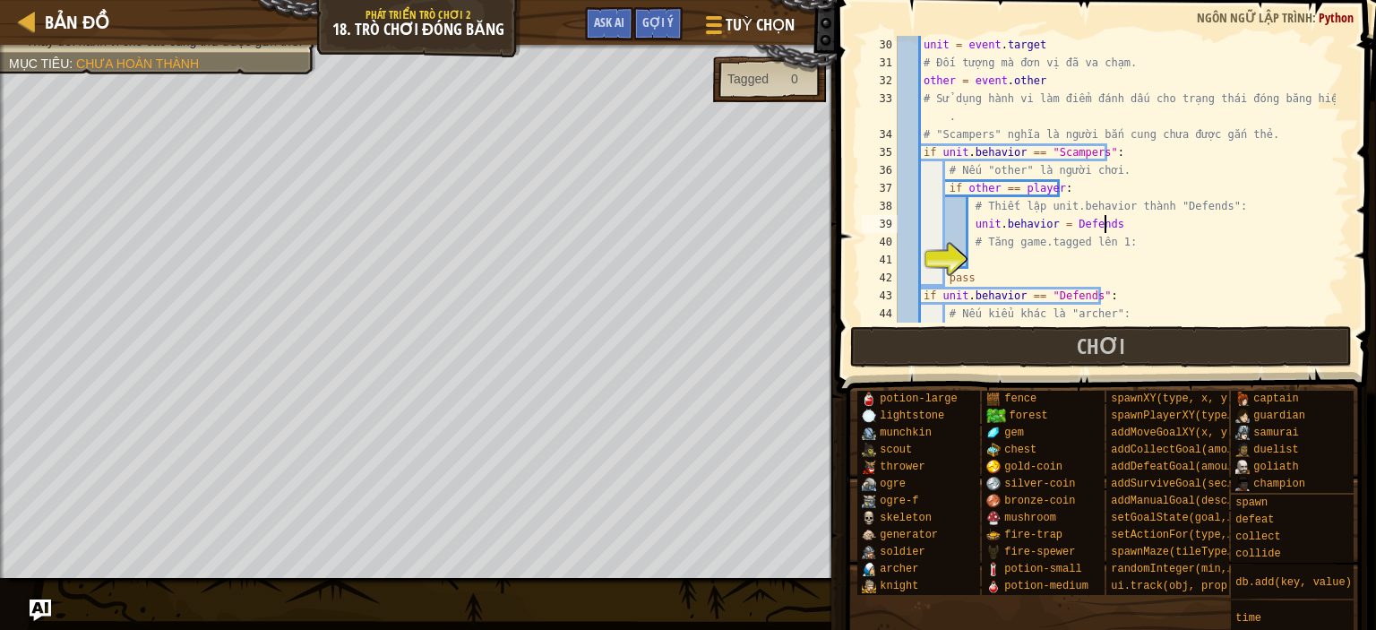
scroll to position [8, 16]
click at [1064, 227] on div "unit = event . target # Đối tượng mà đơn vị đã va chạm. other = event . other #…" at bounding box center [1115, 197] width 442 height 323
type textarea "unit.behavior = "Defends""
click at [993, 268] on div "unit = event . target # Đối tượng mà đơn vị đã va chạm. other = event . other #…" at bounding box center [1115, 197] width 442 height 323
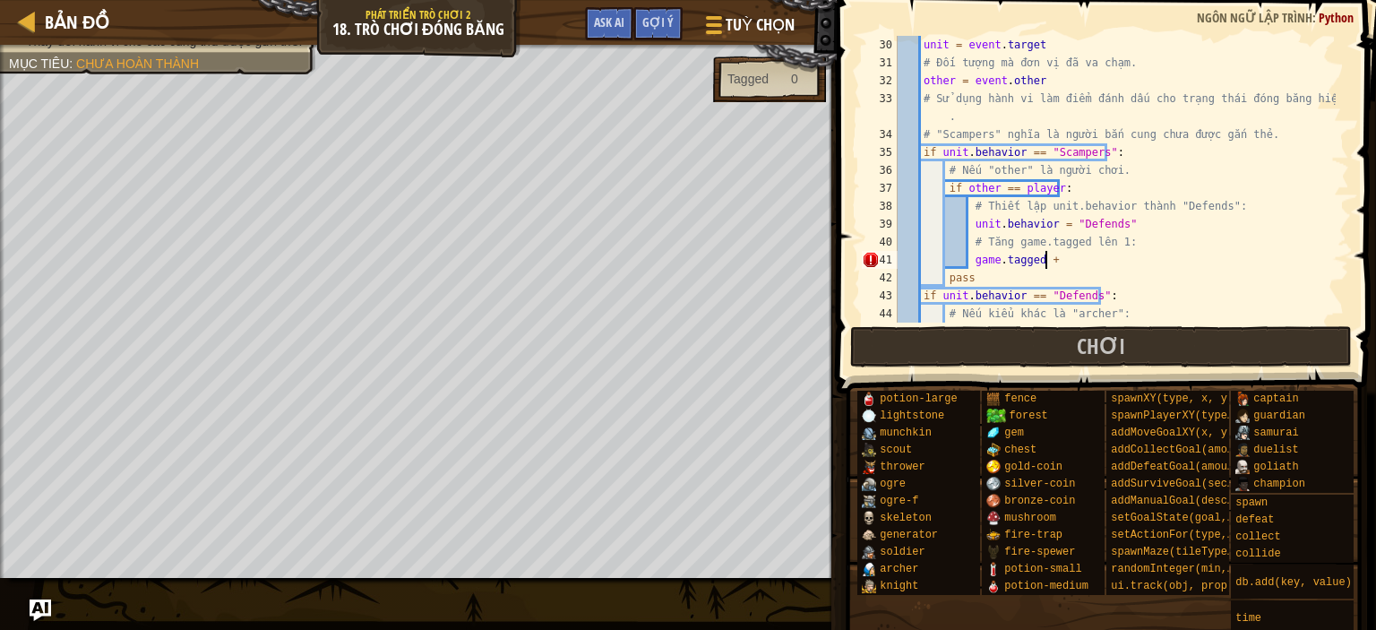
scroll to position [8, 11]
type textarea "game.tagged += 1"
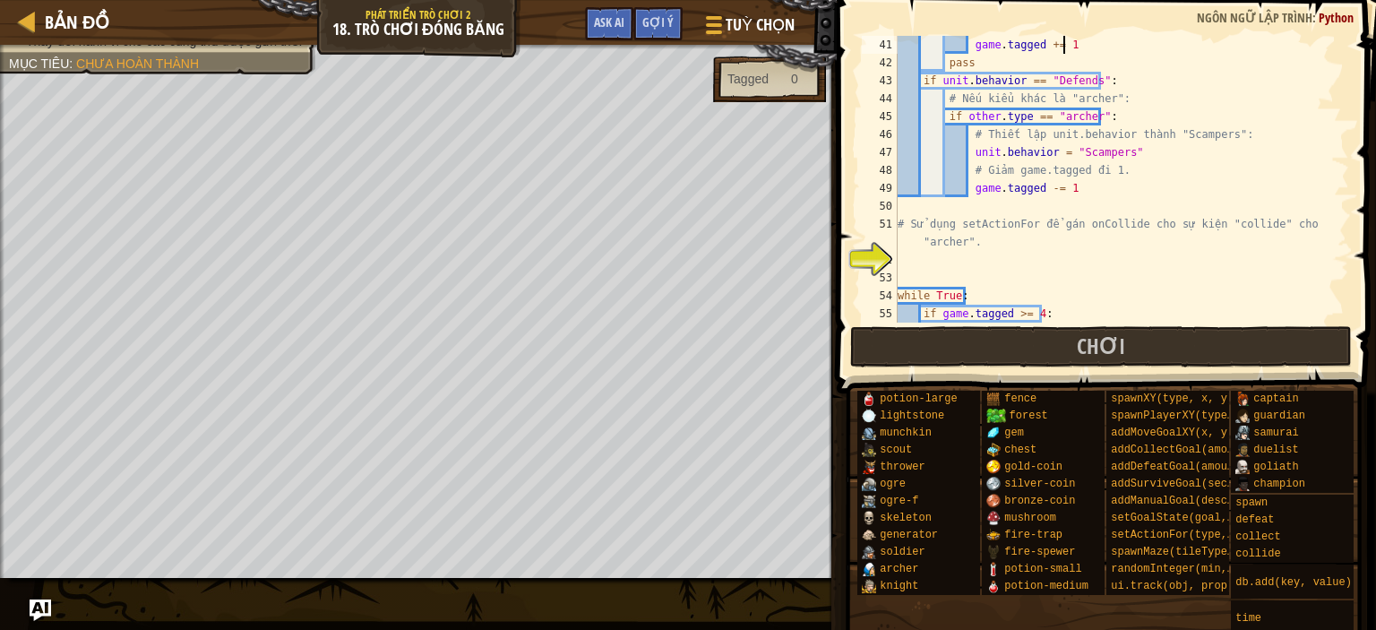
scroll to position [788, 0]
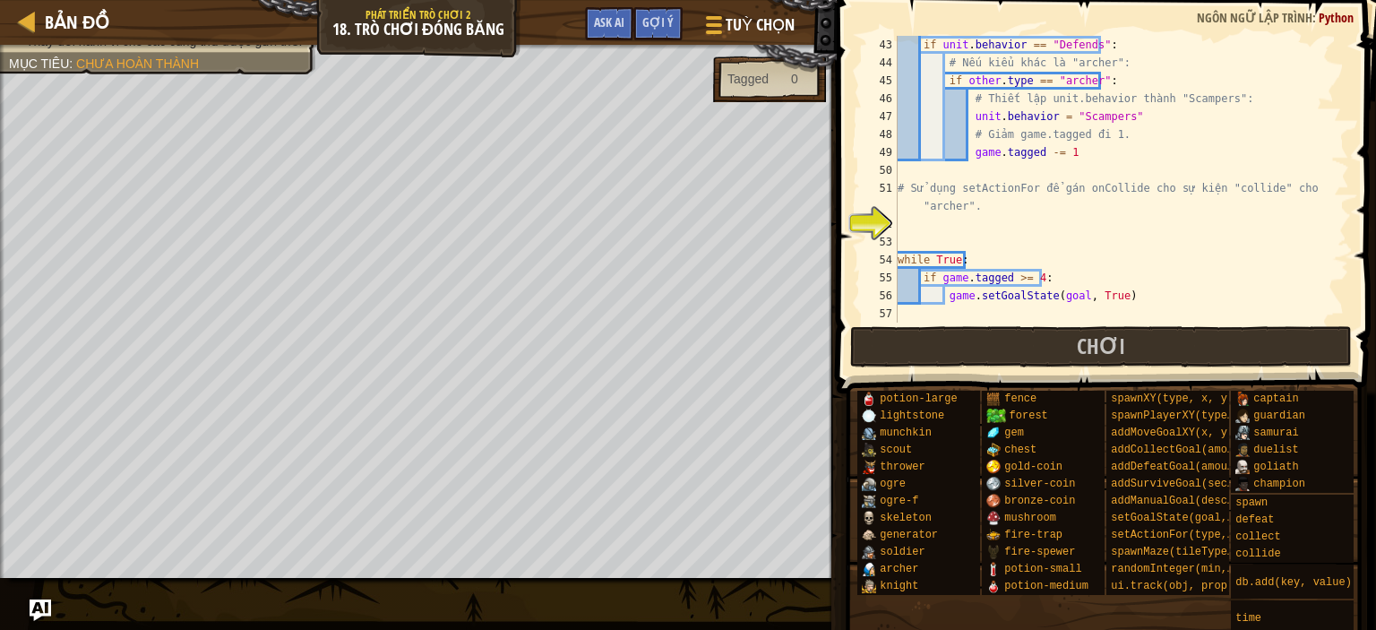
click at [907, 226] on div "if unit . behavior == "Defends" : # Nếu kiểu khác là "archer": if other . type …" at bounding box center [1115, 197] width 442 height 323
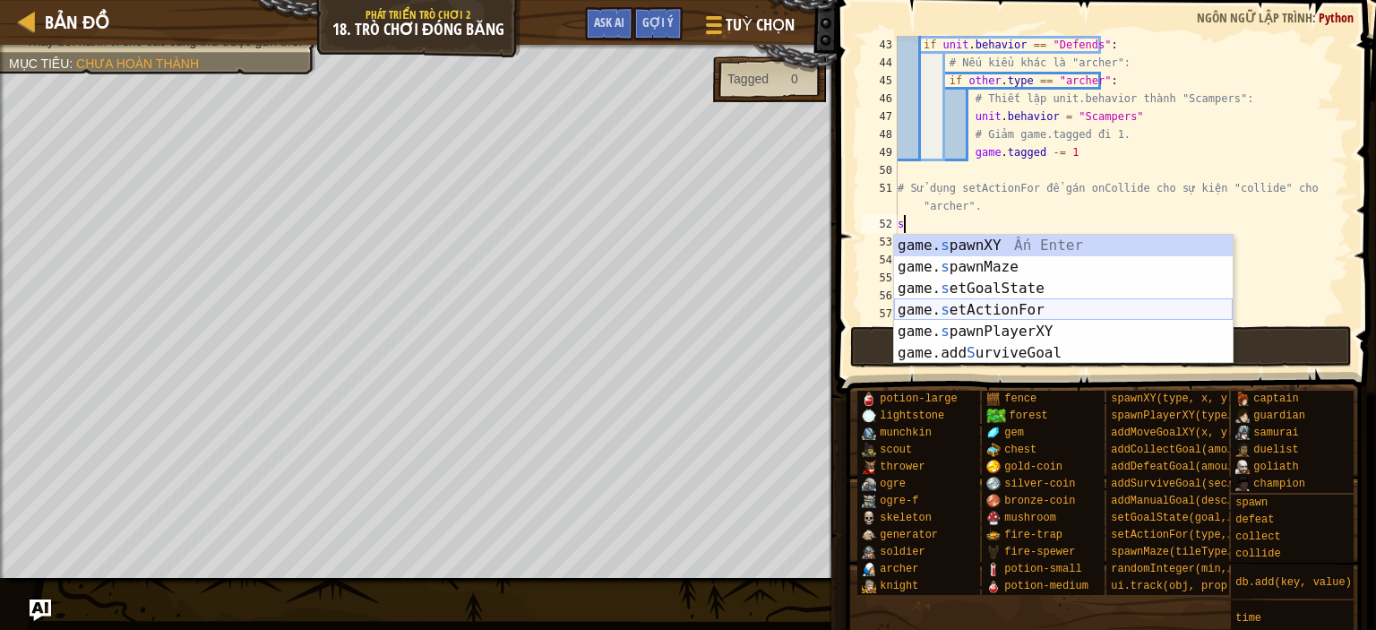
click at [1011, 311] on div "game. s pawnXY Ấn Enter game. s pawnMaze Ấn Enter game. s etGoalState Ấn Enter …" at bounding box center [1063, 321] width 339 height 172
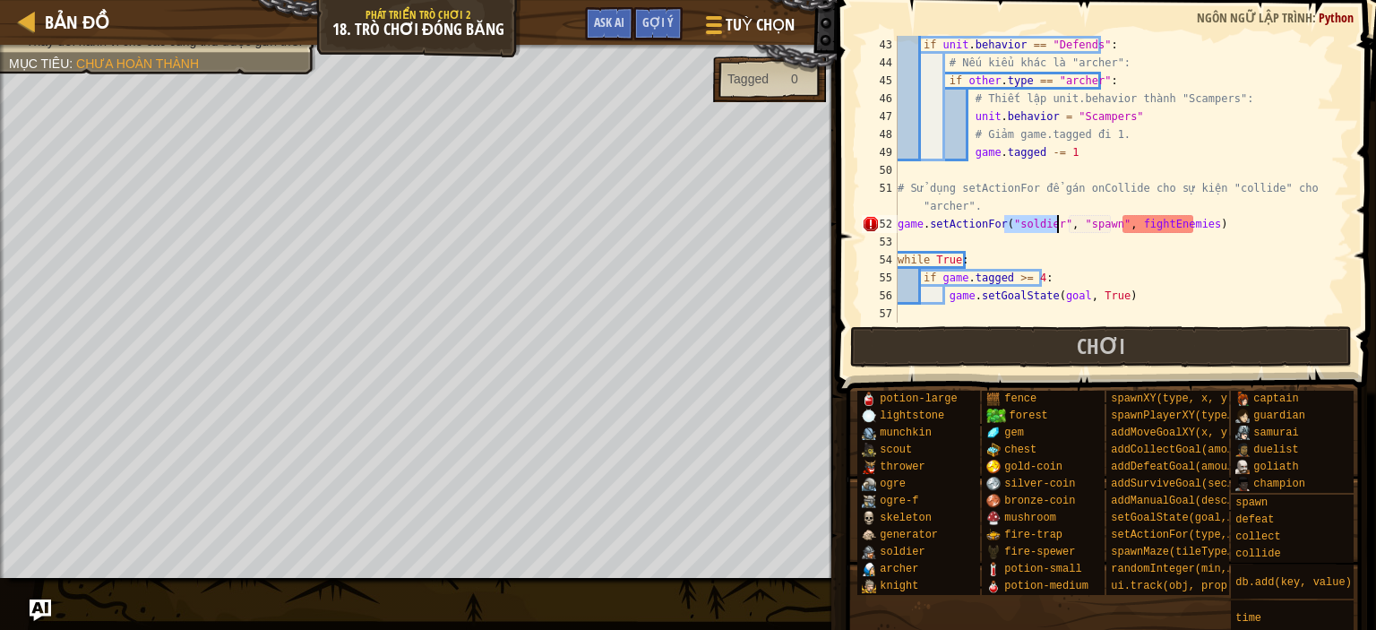
click at [1012, 227] on div "if unit . behavior == "Defends" : # Nếu kiểu khác là "archer": if other . type …" at bounding box center [1115, 179] width 442 height 287
drag, startPoint x: 1012, startPoint y: 226, endPoint x: 1051, endPoint y: 228, distance: 38.6
click at [1051, 228] on div "if unit . behavior == "Defends" : # Nếu kiểu khác là "archer": if other . type …" at bounding box center [1115, 197] width 442 height 323
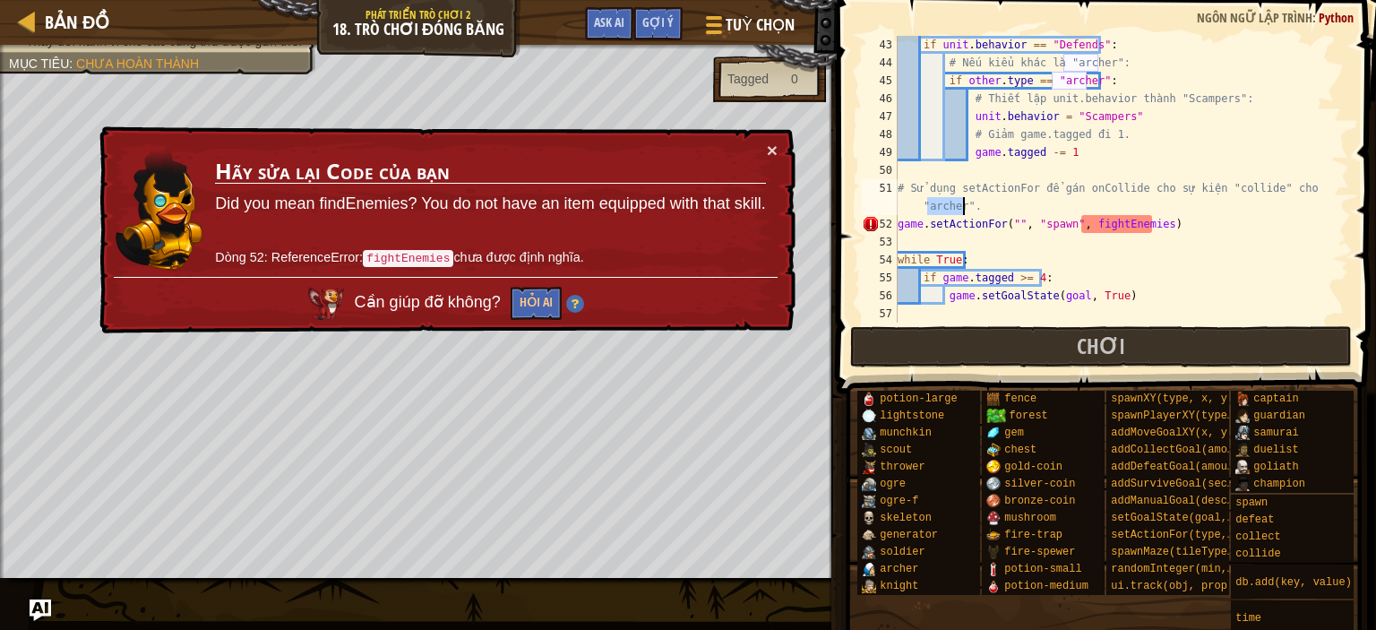
drag, startPoint x: 927, startPoint y: 208, endPoint x: 961, endPoint y: 210, distance: 34.1
click at [961, 210] on div "if unit . behavior == "Defends" : # Nếu kiểu khác là "archer": if other . type …" at bounding box center [1115, 197] width 442 height 323
click at [1007, 228] on div "if unit . behavior == "Defends" : # Nếu kiểu khác là "archer": if other . type …" at bounding box center [1115, 197] width 442 height 323
click at [1009, 228] on div "if unit . behavior == "Defends" : # Nếu kiểu khác là "archer": if other . type …" at bounding box center [1115, 197] width 442 height 323
paste textarea "archer"
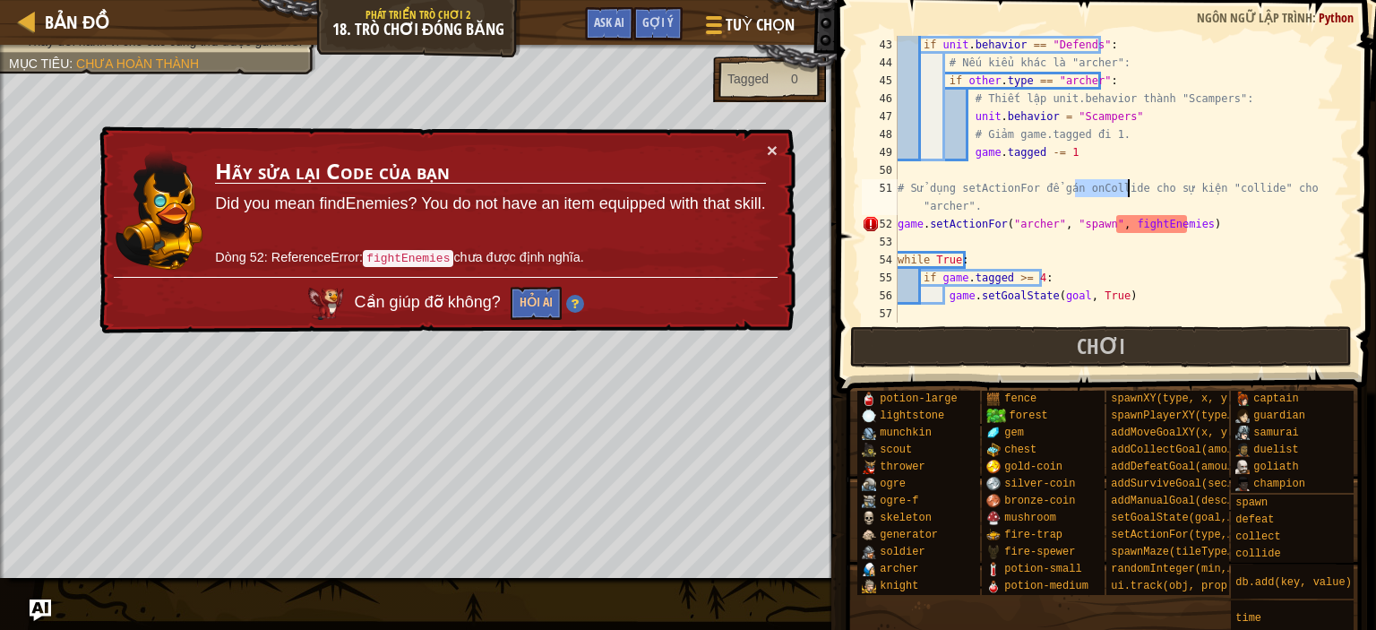
drag, startPoint x: 1074, startPoint y: 192, endPoint x: 1126, endPoint y: 185, distance: 52.5
click at [1126, 185] on div "if unit . behavior == "Defends" : # Nếu kiểu khác là "archer": if other . type …" at bounding box center [1115, 197] width 442 height 323
drag, startPoint x: 1099, startPoint y: 227, endPoint x: 1071, endPoint y: 227, distance: 27.8
click at [1071, 227] on div "if unit . behavior == "Defends" : # Nếu kiểu khác là "archer": if other . type …" at bounding box center [1115, 197] width 442 height 323
drag, startPoint x: 1211, startPoint y: 189, endPoint x: 1251, endPoint y: 189, distance: 39.4
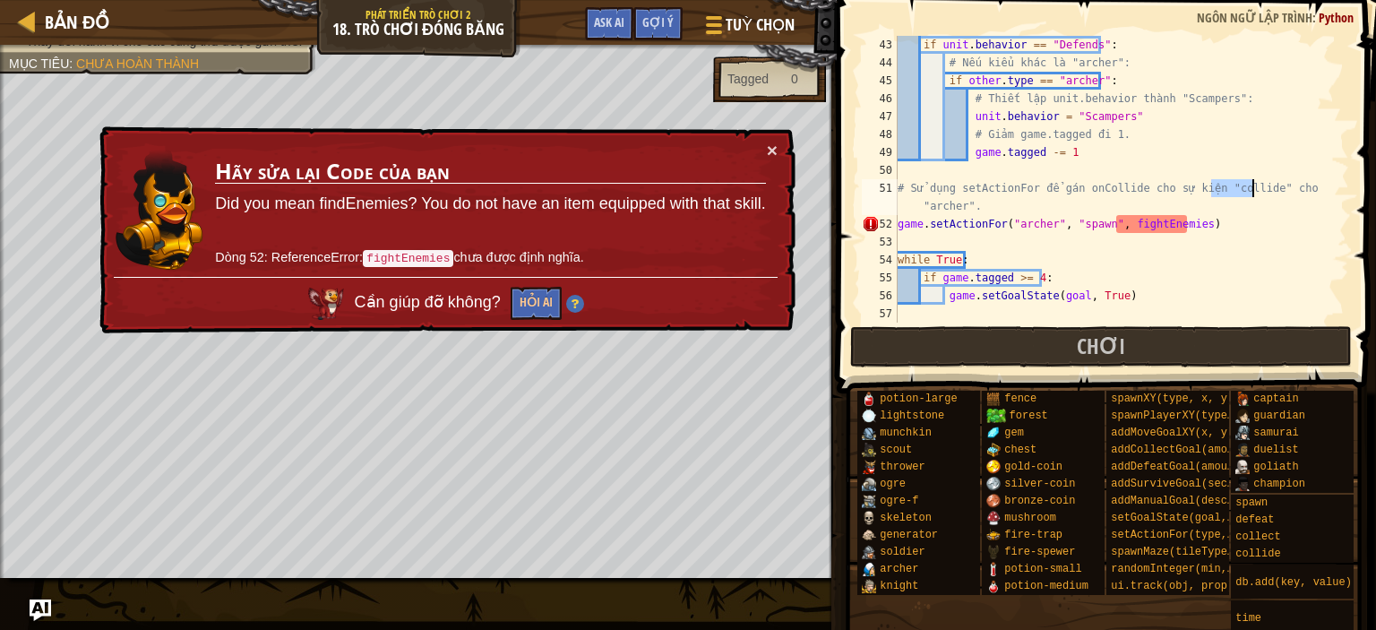
click at [1251, 189] on div "if unit . behavior == "Defends" : # Nếu kiểu khác là "archer": if other . type …" at bounding box center [1115, 197] width 442 height 323
drag, startPoint x: 1097, startPoint y: 229, endPoint x: 1069, endPoint y: 230, distance: 27.8
click at [1069, 230] on div "if unit . behavior == "Defends" : # Nếu kiểu khác là "archer": if other . type …" at bounding box center [1115, 197] width 442 height 323
paste textarea "collide"
drag, startPoint x: 1092, startPoint y: 192, endPoint x: 1129, endPoint y: 193, distance: 36.7
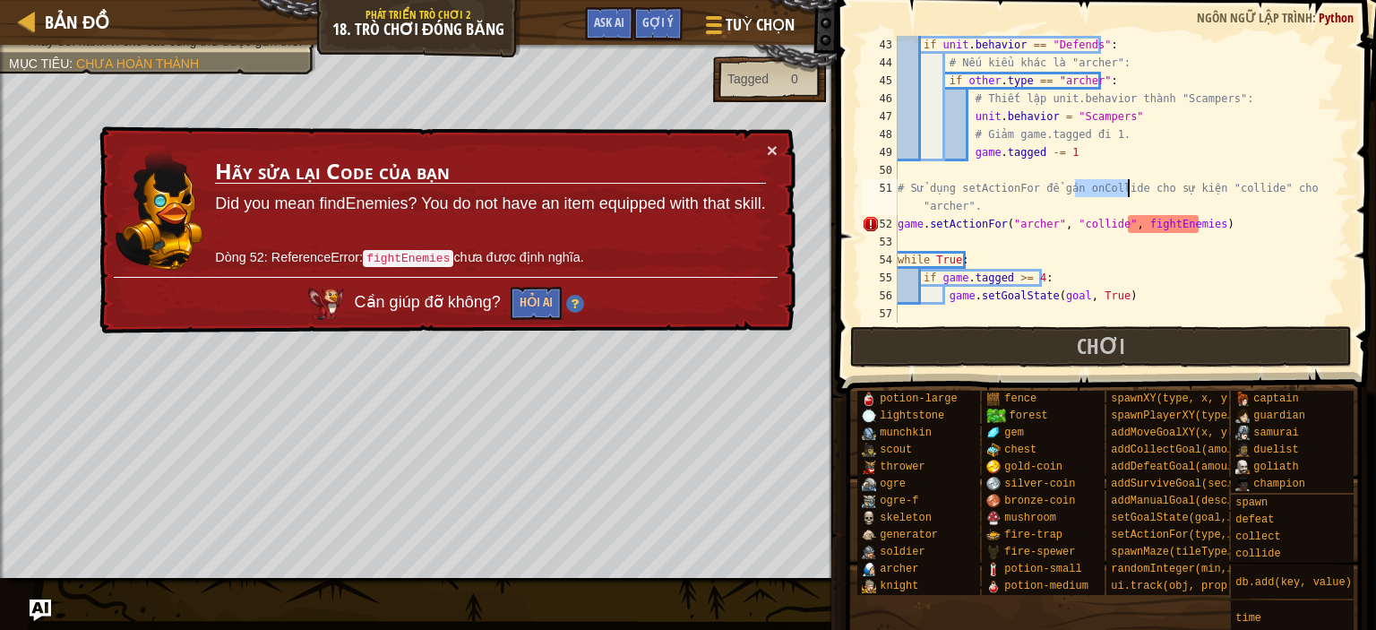
click at [1129, 193] on div "if unit . behavior == "Defends" : # Nếu kiểu khác là "archer": if other . type …" at bounding box center [1115, 197] width 442 height 323
drag, startPoint x: 1127, startPoint y: 223, endPoint x: 1200, endPoint y: 222, distance: 72.6
click at [1200, 222] on div "if unit . behavior == "Defends" : # Nếu kiểu khác là "archer": if other . type …" at bounding box center [1115, 197] width 442 height 323
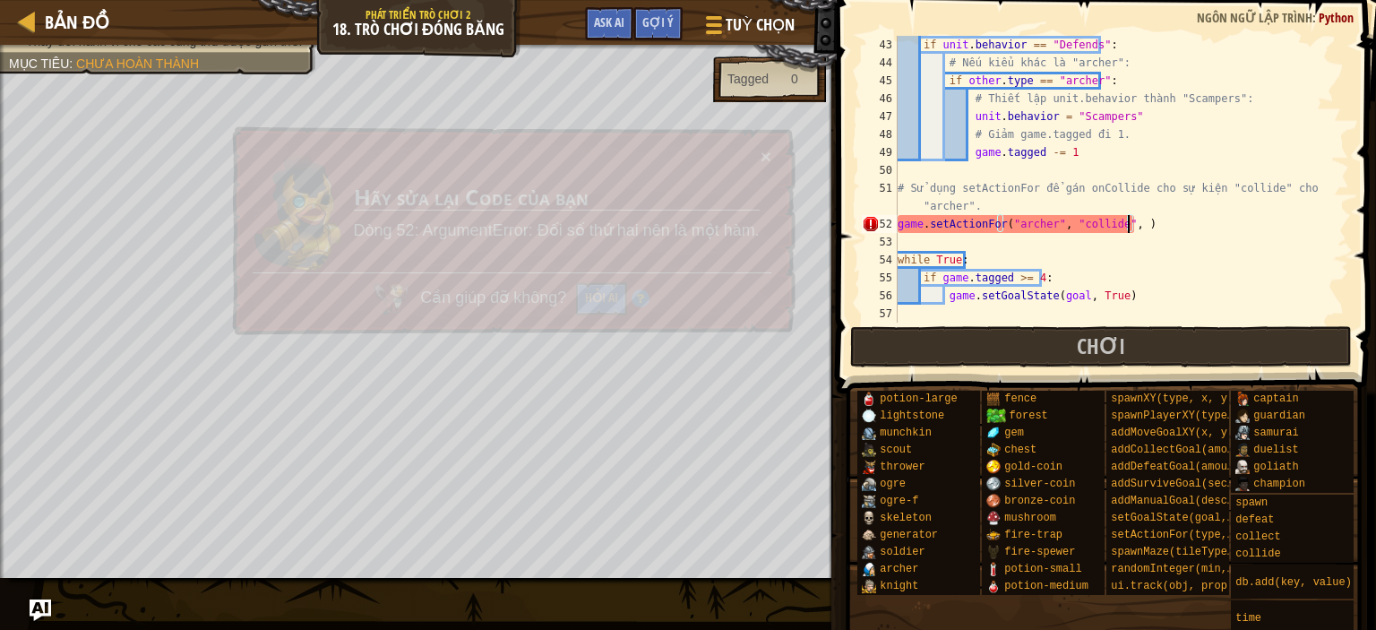
paste textarea "onCollide"
type textarea "game.setActionFor("archer", "collide", onCollide)"
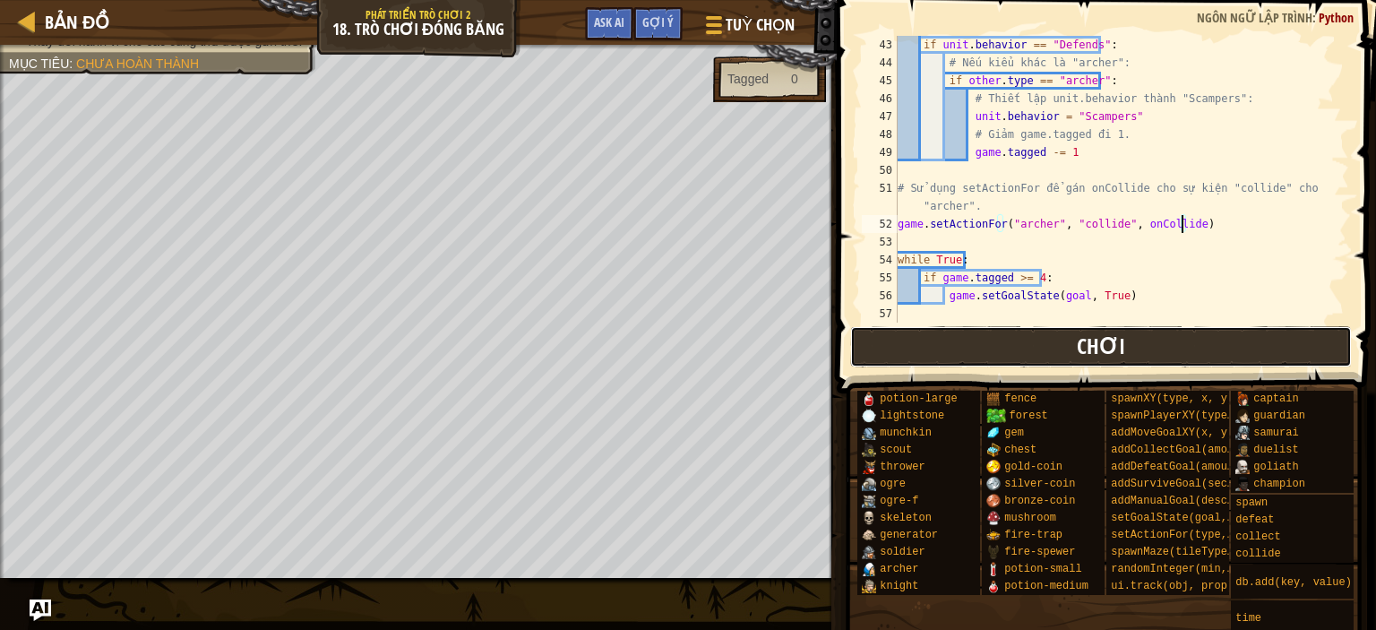
click at [1151, 329] on button "Chơi" at bounding box center [1101, 346] width 503 height 41
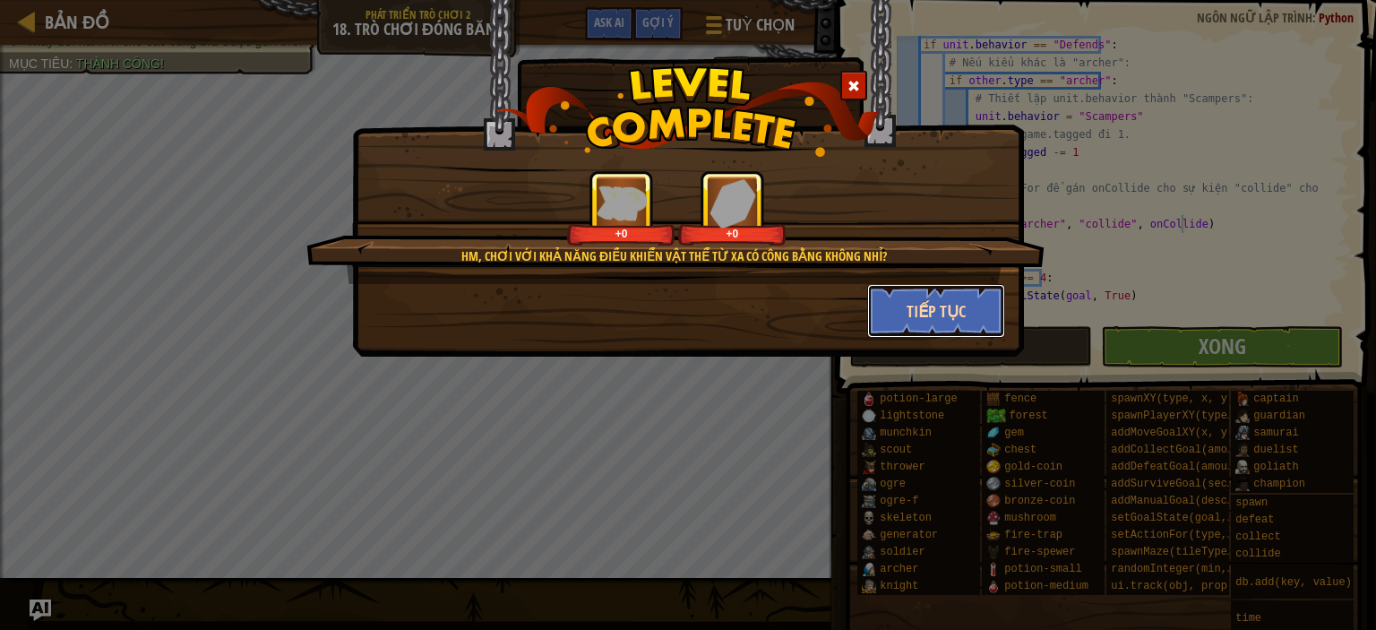
click at [893, 315] on button "Tiếp tục" at bounding box center [936, 311] width 139 height 54
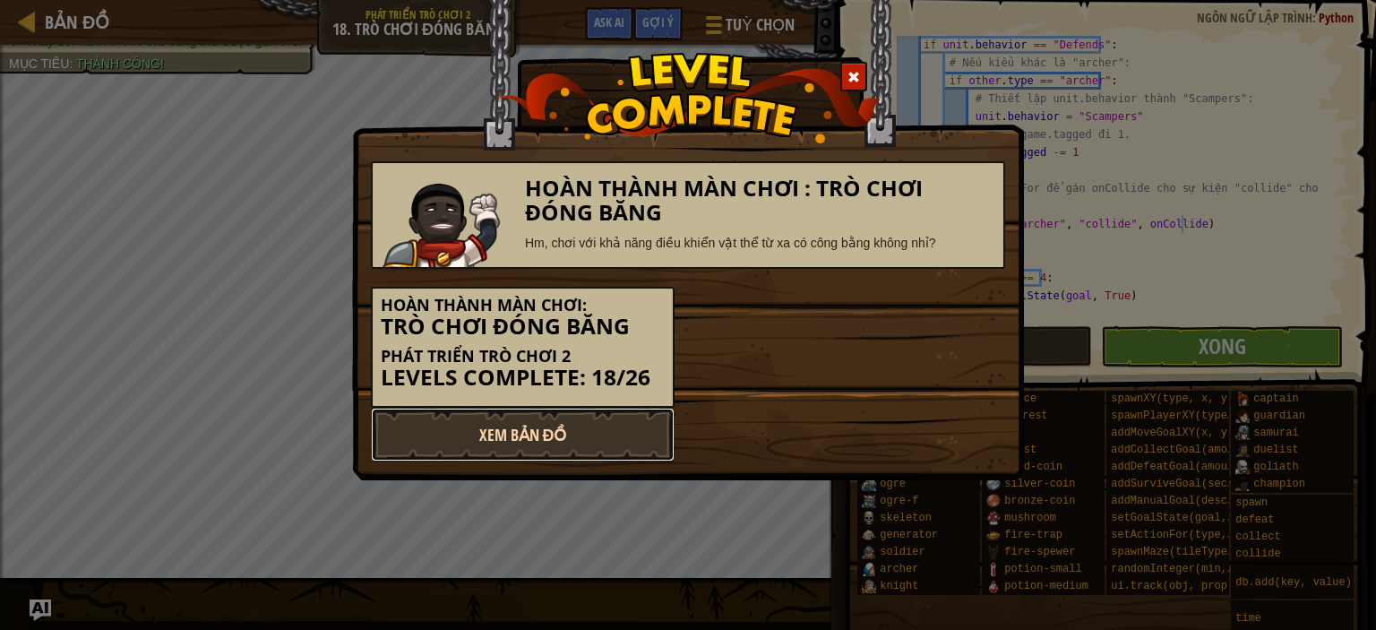
click at [590, 429] on link "Xem Bản Đồ" at bounding box center [523, 435] width 304 height 54
select select "vi"
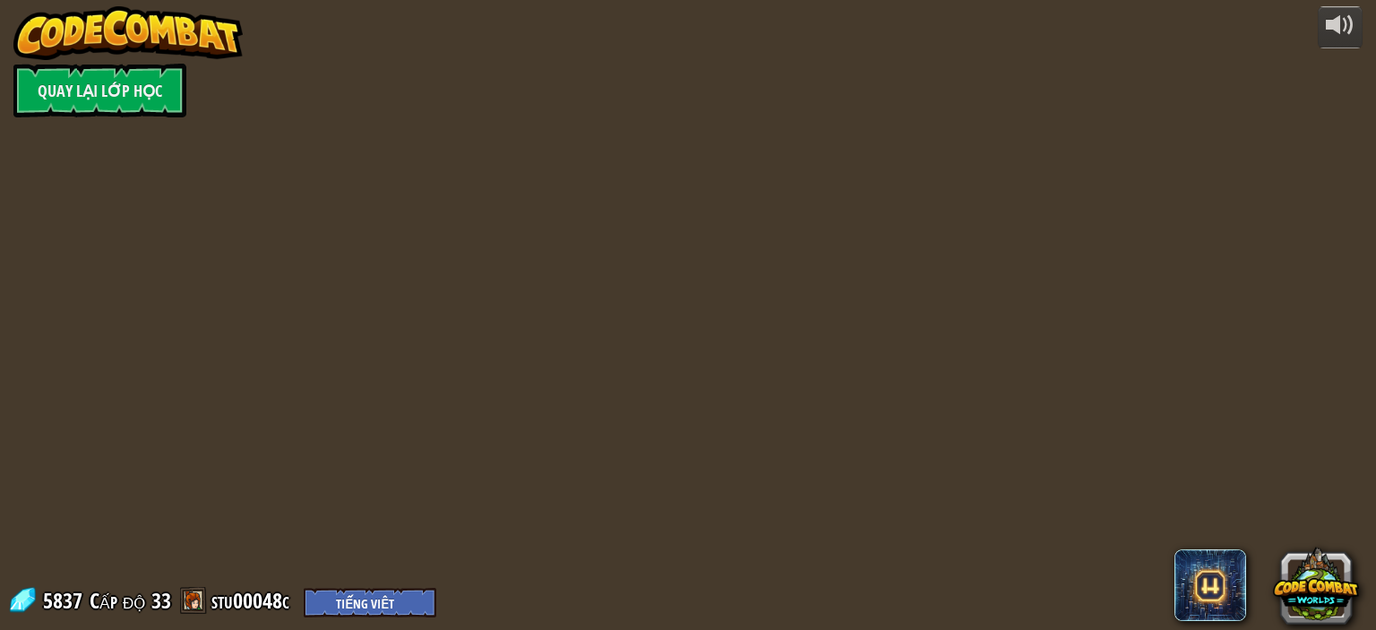
select select "vi"
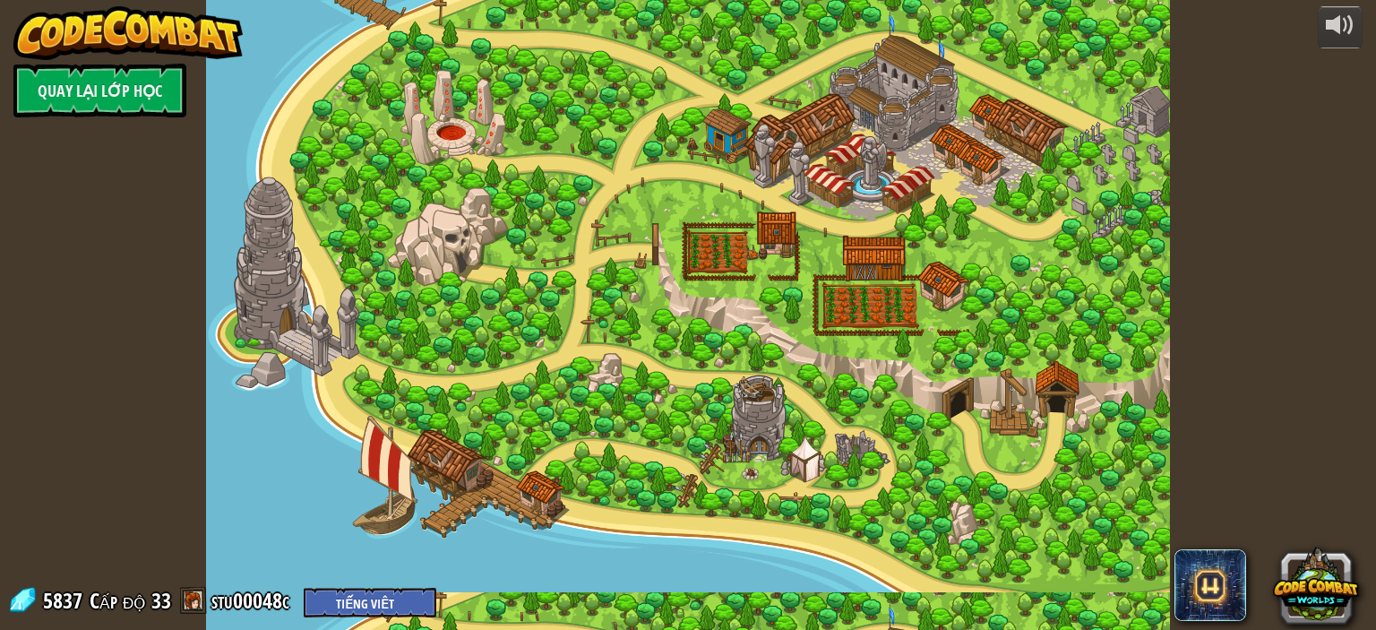
select select "vi"
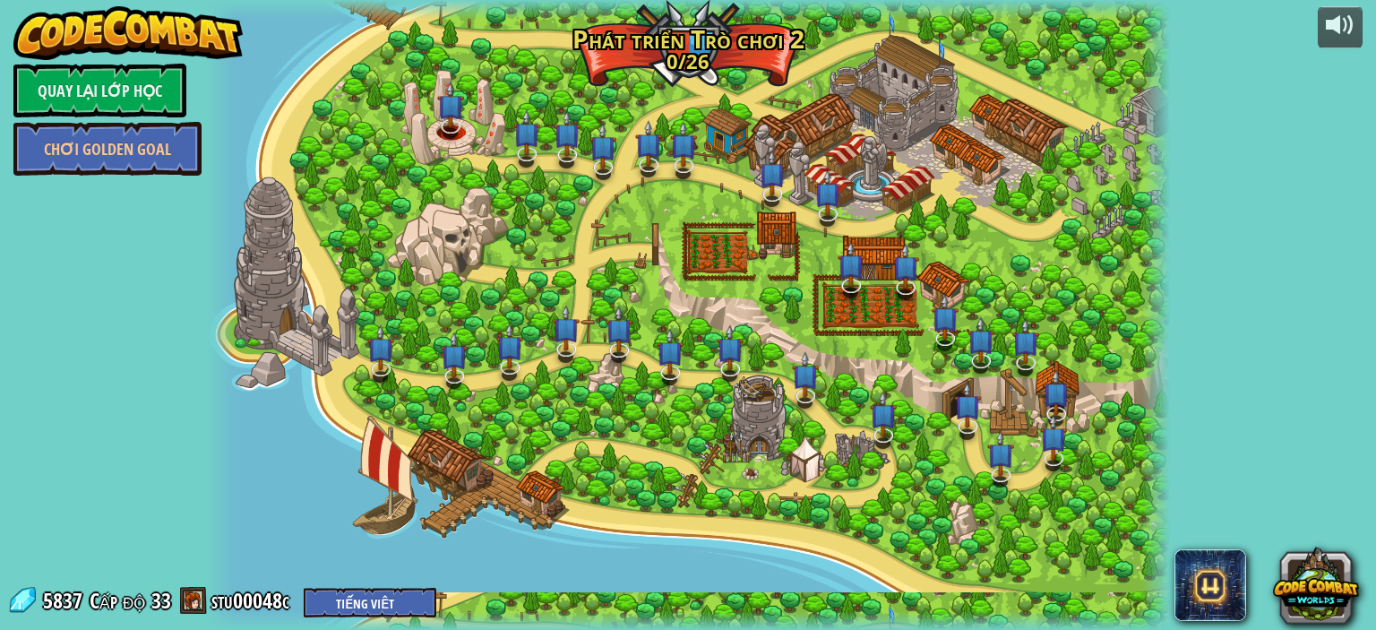
select select "vi"
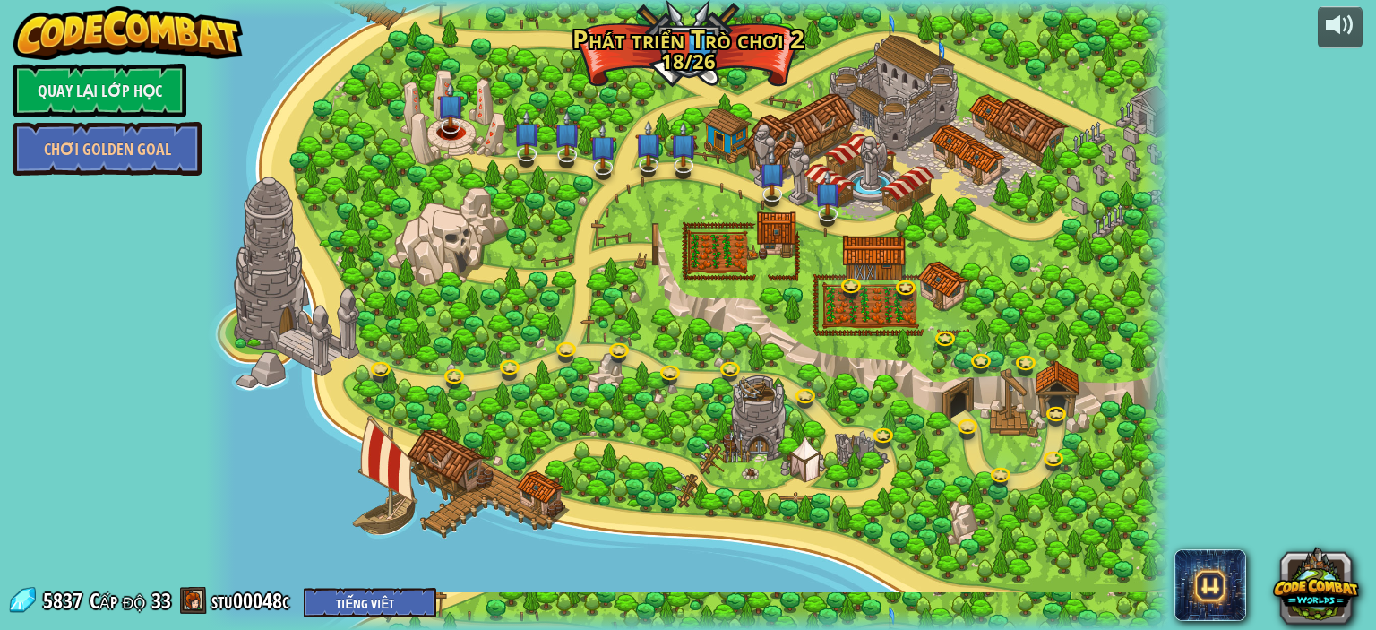
select select "vi"
